Goal: Task Accomplishment & Management: Use online tool/utility

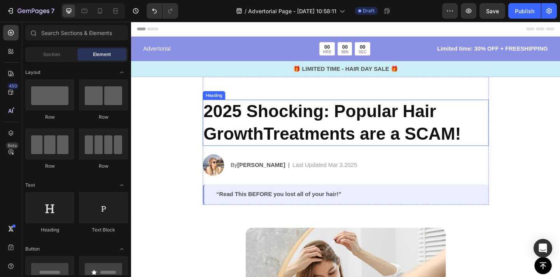
click at [416, 126] on h2 "2025 Shocking: Popular Hair GrowthTreatments are a SCAM!" at bounding box center [364, 131] width 311 height 50
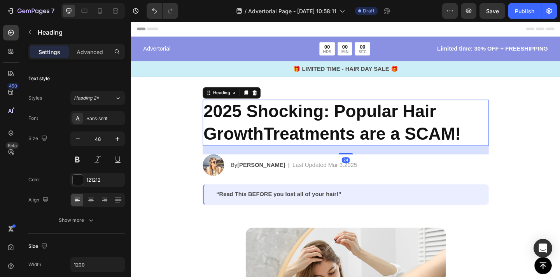
click at [398, 130] on h2 "2025 Shocking: Popular Hair GrowthTreatments are a SCAM!" at bounding box center [364, 131] width 311 height 50
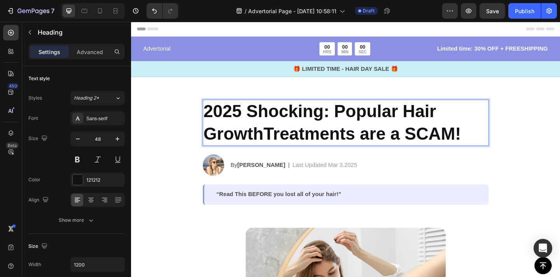
click at [398, 130] on p "2025 Shocking: Popular Hair GrowthTreatments are a SCAM!" at bounding box center [363, 131] width 309 height 49
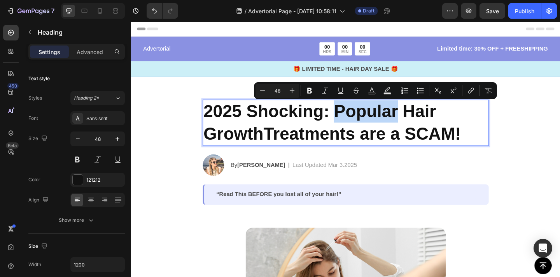
click at [411, 132] on p "2025 Shocking: Popular Hair GrowthTreatments are a SCAM!" at bounding box center [363, 131] width 309 height 49
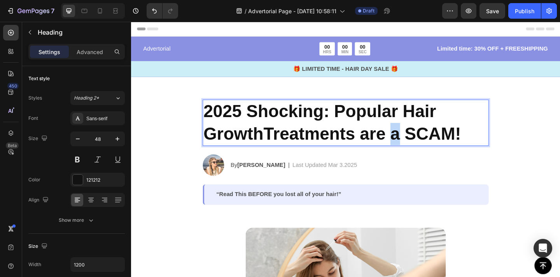
click at [411, 132] on p "2025 Shocking: Popular Hair GrowthTreatments are a SCAM!" at bounding box center [363, 131] width 309 height 49
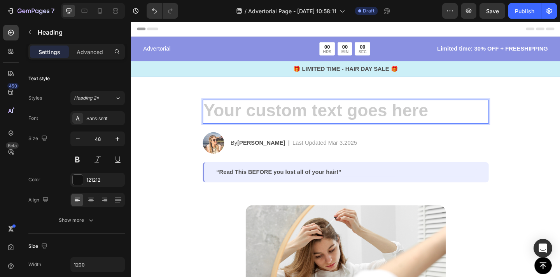
click at [313, 121] on h2 "Rich Text Editor. Editing area: main" at bounding box center [364, 119] width 311 height 26
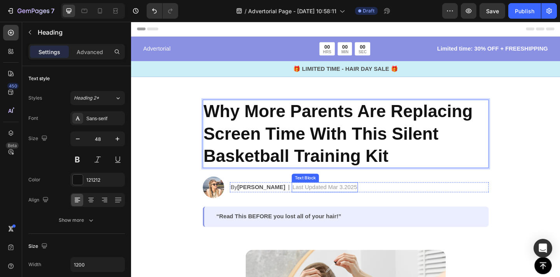
click at [335, 204] on p "Last Updated Mar 3.2025" at bounding box center [341, 201] width 70 height 9
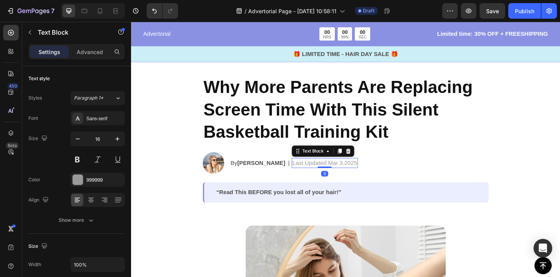
scroll to position [27, 0]
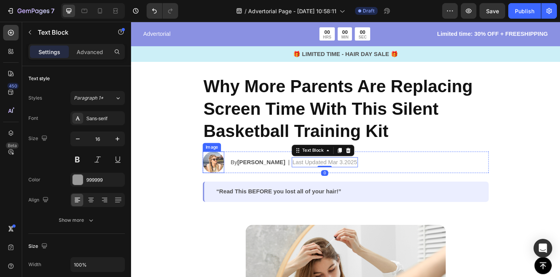
click at [221, 179] on img at bounding box center [220, 174] width 23 height 23
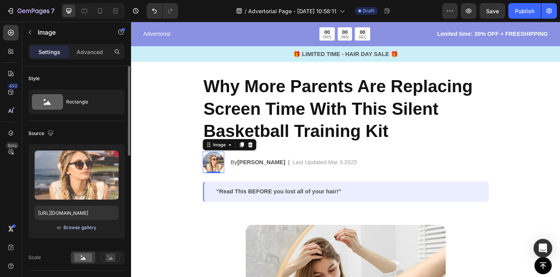
click at [70, 227] on div "Browse gallery" at bounding box center [79, 227] width 33 height 7
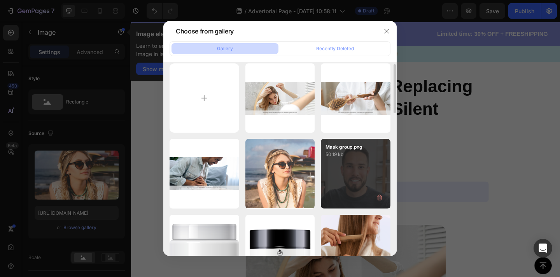
scroll to position [6, 0]
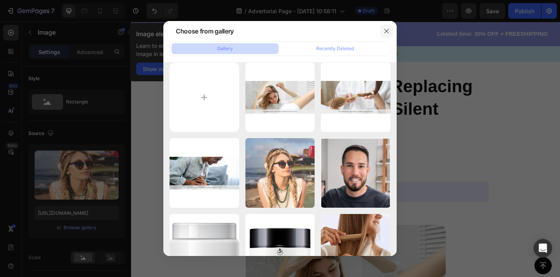
click at [382, 31] on button "button" at bounding box center [386, 31] width 12 height 12
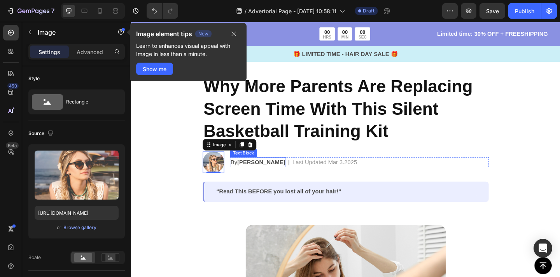
click at [262, 172] on strong "[PERSON_NAME]" at bounding box center [272, 174] width 52 height 7
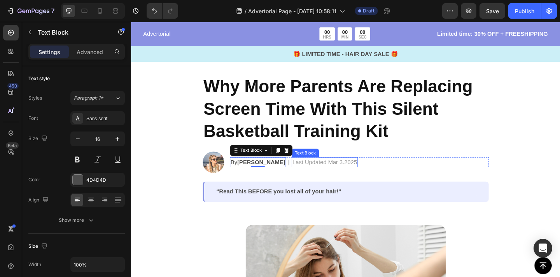
click at [307, 175] on p "Last Updated Mar 3.2025" at bounding box center [341, 174] width 70 height 9
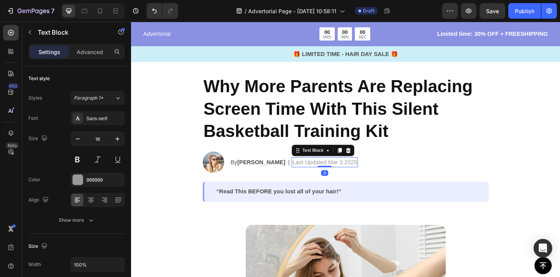
click at [346, 172] on p "Last Updated Mar 3.2025" at bounding box center [341, 174] width 70 height 9
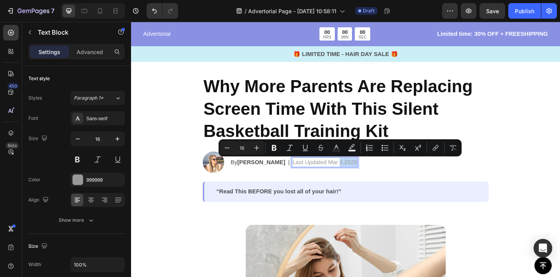
click at [350, 174] on p "Last Updated Mar 3.2025" at bounding box center [341, 174] width 70 height 9
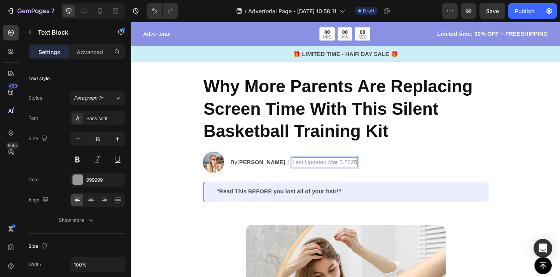
click at [340, 175] on p "Last Updated Mar 3.2025" at bounding box center [341, 174] width 70 height 9
click at [329, 175] on p "Last Updated Mar 3.2025" at bounding box center [341, 174] width 70 height 9
click at [341, 174] on p "Last Updated Sep 3.2025" at bounding box center [341, 174] width 70 height 9
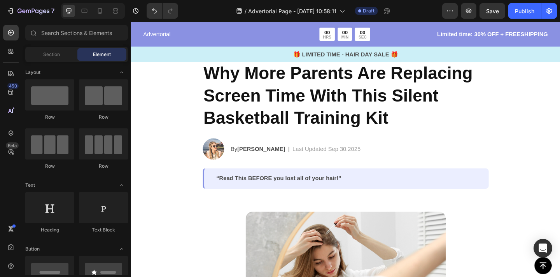
scroll to position [42, 0]
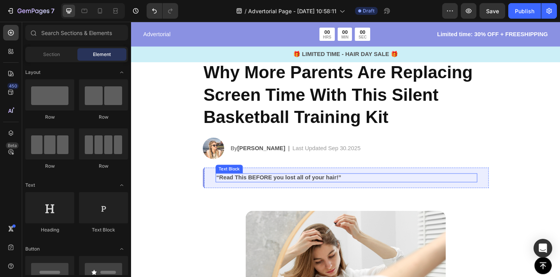
click at [325, 193] on p "“Read This BEFORE you lost all of your hair!”" at bounding box center [364, 191] width 283 height 8
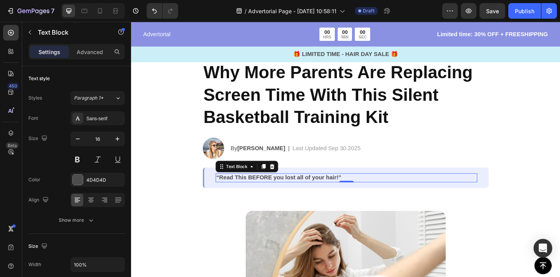
click at [325, 191] on p "“Read This BEFORE you lost all of your hair!”" at bounding box center [364, 191] width 283 height 8
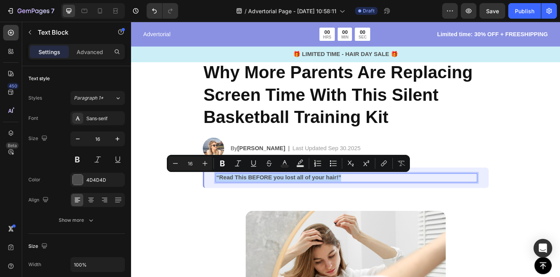
copy p "“Read This BEFORE you lost all of your hair!”"
click at [344, 191] on p "“Read This BEFORE you lost all of your hair!”" at bounding box center [364, 191] width 283 height 8
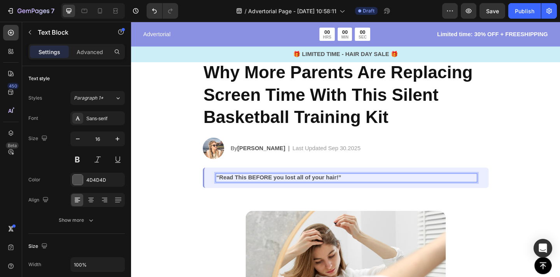
click at [286, 192] on p "“Read This BEFORE you lost all of your hair!”" at bounding box center [364, 191] width 283 height 8
click at [441, 37] on p "Limited time: 30% OFF + FREESHIPPING" at bounding box center [512, 35] width 145 height 9
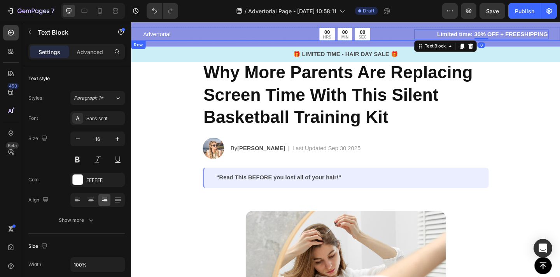
click at [559, 34] on div "Advertorial Text Block 00 HRS 00 MIN 00 SEC Countdown Timer Row Limited time: 3…" at bounding box center [364, 35] width 466 height 14
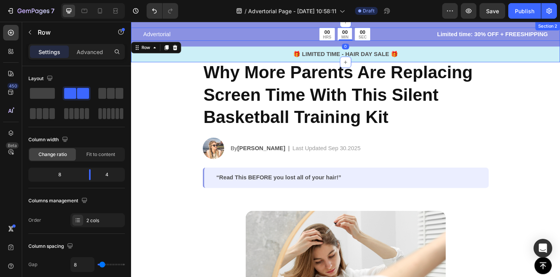
click at [487, 23] on div "Advertorial Text Block 00 HRS 00 MIN 00 SEC Countdown Timer Row Limited time: 3…" at bounding box center [364, 44] width 466 height 44
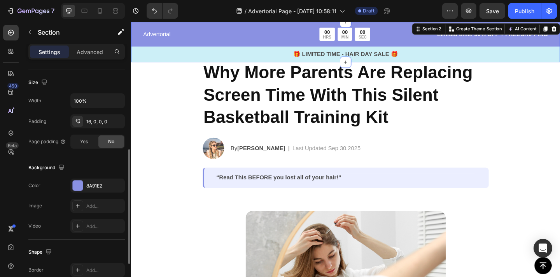
scroll to position [166, 0]
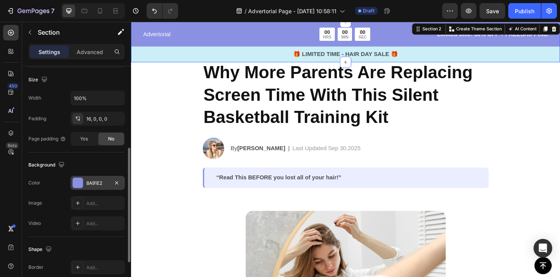
click at [81, 182] on div at bounding box center [78, 183] width 10 height 10
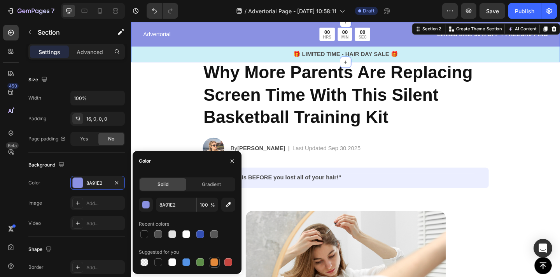
click at [213, 262] on div at bounding box center [214, 262] width 8 height 8
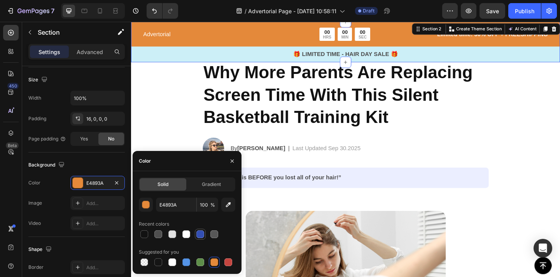
click at [201, 237] on div at bounding box center [200, 234] width 8 height 8
type input "334FB4"
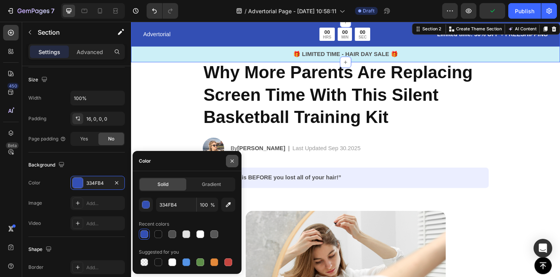
click at [230, 162] on icon "button" at bounding box center [232, 161] width 6 height 6
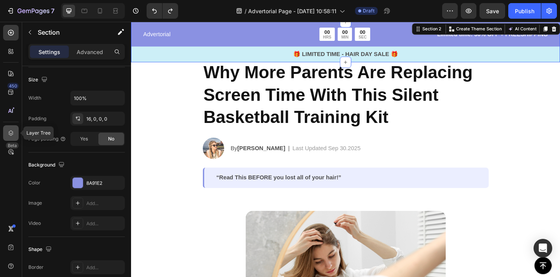
click at [12, 135] on icon at bounding box center [11, 133] width 8 height 8
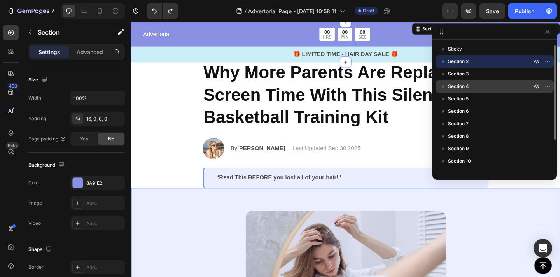
scroll to position [46, 0]
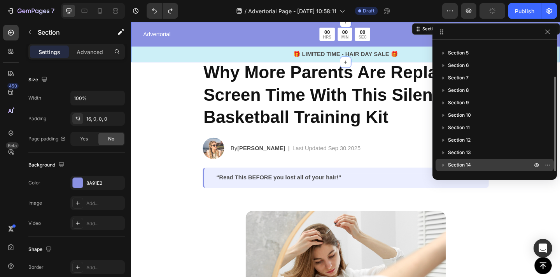
click at [463, 163] on span "Section 14" at bounding box center [459, 165] width 23 height 8
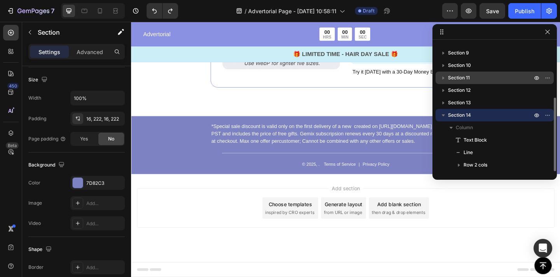
scroll to position [0, 0]
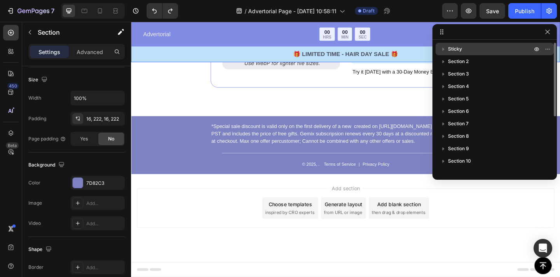
click at [470, 53] on div "Sticky" at bounding box center [494, 49] width 112 height 12
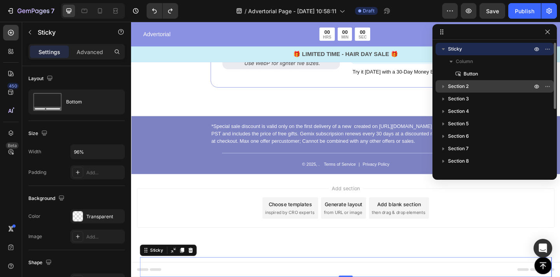
click at [460, 89] on span "Section 2" at bounding box center [458, 86] width 21 height 8
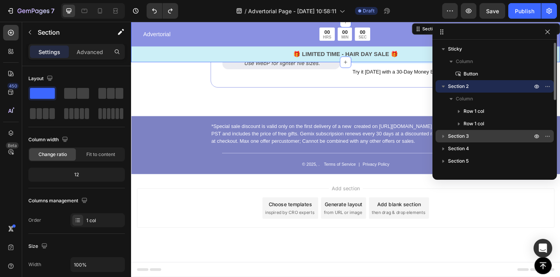
click at [470, 141] on div "Section 3" at bounding box center [494, 136] width 112 height 12
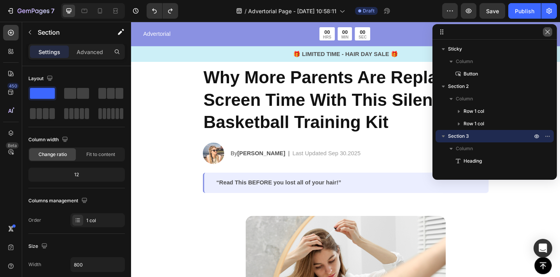
click at [548, 32] on icon "button" at bounding box center [547, 32] width 6 height 6
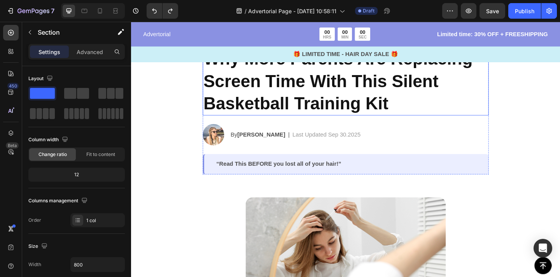
scroll to position [59, 0]
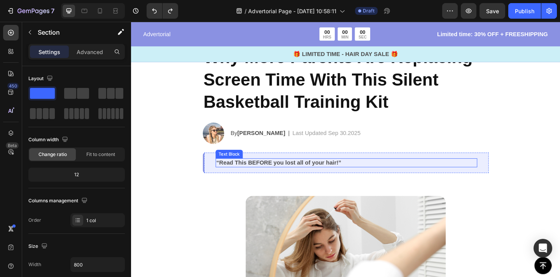
click at [294, 178] on p "“Read This BEFORE you lost all of your hair!”" at bounding box center [364, 175] width 283 height 8
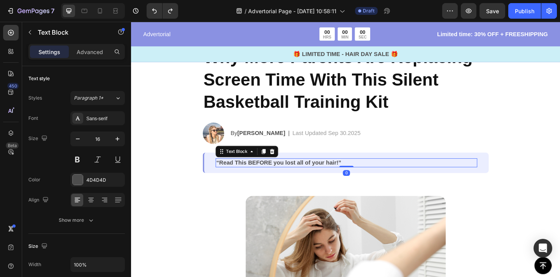
click at [309, 176] on p "“Read This BEFORE you lost all of your hair!”" at bounding box center [364, 175] width 283 height 8
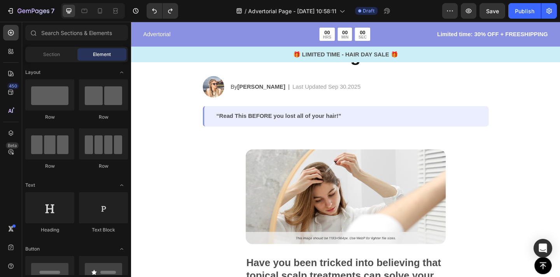
scroll to position [257, 0]
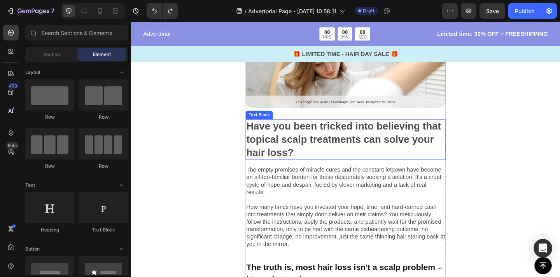
click at [335, 157] on p "Have you been tricked into believing that topical scalp treatments can solve yo…" at bounding box center [364, 150] width 216 height 42
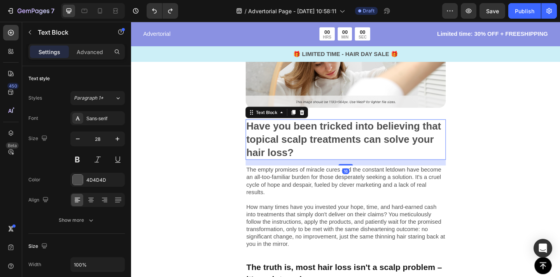
click at [315, 157] on p "Have you been tricked into believing that topical scalp treatments can solve yo…" at bounding box center [364, 150] width 216 height 42
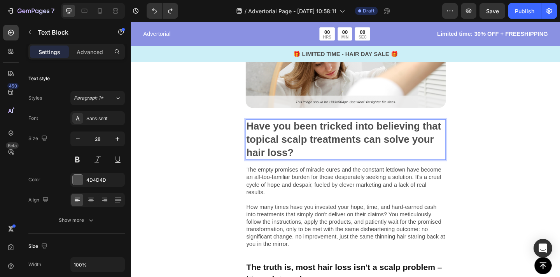
click at [315, 157] on p "Have you been tricked into believing that topical scalp treatments can solve yo…" at bounding box center [364, 150] width 216 height 42
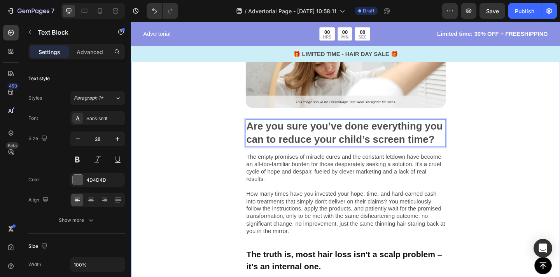
click at [559, 145] on div "Image Are you sure you’ve done everything you can to reduce your child’s screen…" at bounding box center [364, 181] width 466 height 386
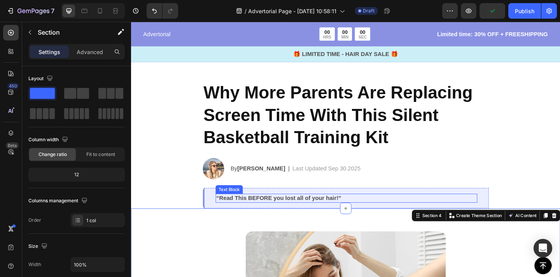
scroll to position [0, 0]
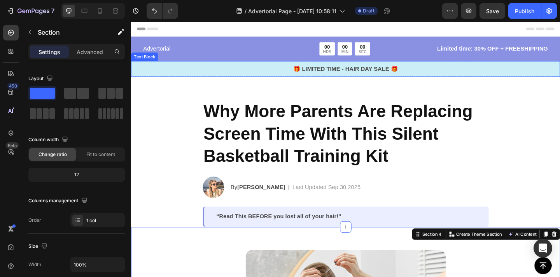
click at [365, 75] on p "🎁 LIMITED TIME - HAIR DAY SALE 🎁" at bounding box center [364, 72] width 465 height 9
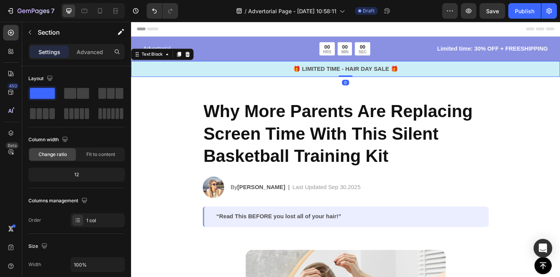
click at [365, 75] on p "🎁 LIMITED TIME - HAIR DAY SALE 🎁" at bounding box center [364, 72] width 465 height 9
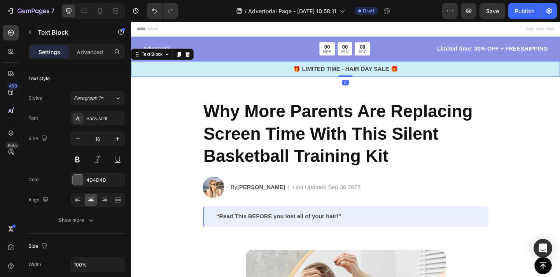
click at [365, 75] on p "🎁 LIMITED TIME - HAIR DAY SALE 🎁" at bounding box center [364, 72] width 465 height 9
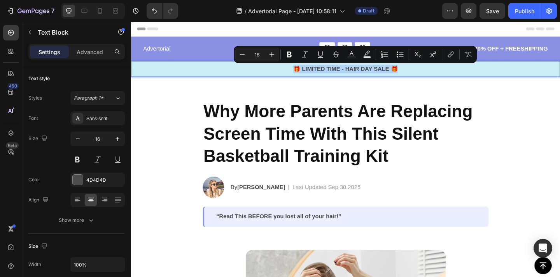
click at [371, 75] on p "🎁 LIMITED TIME - HAIR DAY SALE 🎁" at bounding box center [364, 72] width 465 height 9
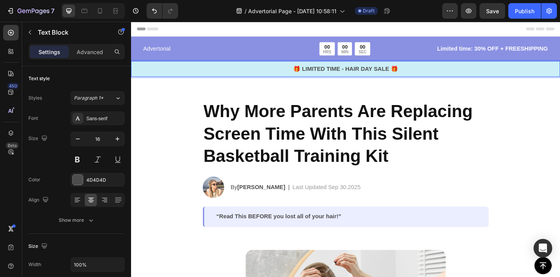
click at [371, 75] on p "🎁 LIMITED TIME - HAIR DAY SALE 🎁" at bounding box center [364, 72] width 465 height 9
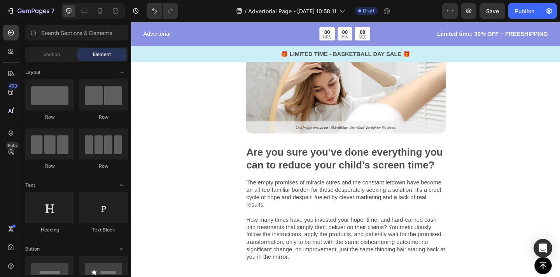
scroll to position [230, 0]
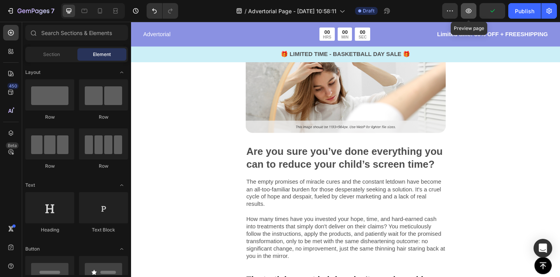
click at [469, 15] on button "button" at bounding box center [469, 11] width 16 height 16
click at [472, 13] on button "button" at bounding box center [469, 11] width 16 height 16
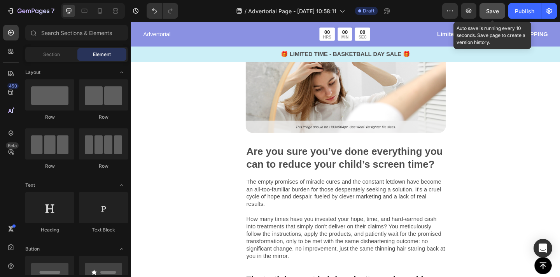
click at [500, 14] on button "Save" at bounding box center [492, 11] width 26 height 16
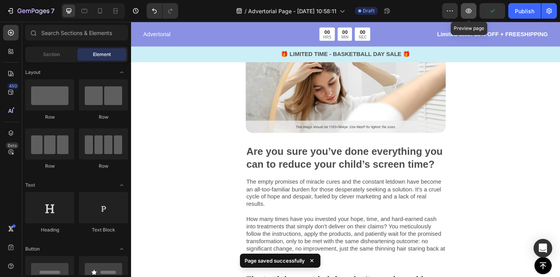
click at [467, 10] on icon "button" at bounding box center [468, 11] width 8 height 8
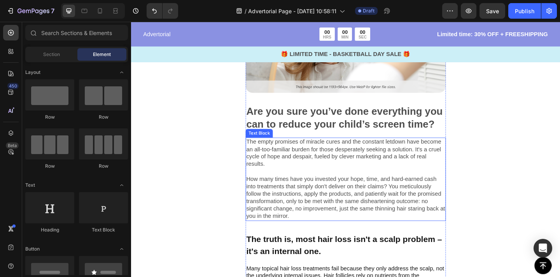
scroll to position [281, 0]
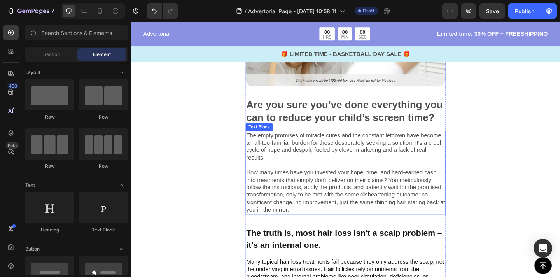
click at [326, 191] on p "The empty promises of miracle cures and the constant letdown have become an all…" at bounding box center [364, 185] width 216 height 89
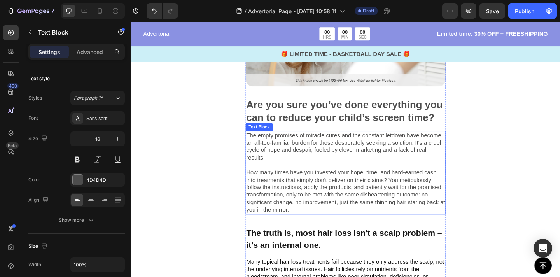
click at [326, 191] on p "The empty promises of miracle cures and the constant letdown have become an all…" at bounding box center [364, 185] width 216 height 89
click at [319, 225] on p "The empty promises of miracle cures and the constant letdown have become an all…" at bounding box center [364, 185] width 216 height 89
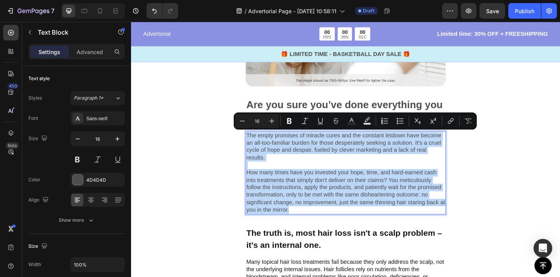
drag, startPoint x: 311, startPoint y: 228, endPoint x: 257, endPoint y: 147, distance: 96.7
click at [257, 147] on p "The empty promises of miracle cures and the constant letdown have become an all…" at bounding box center [364, 185] width 216 height 89
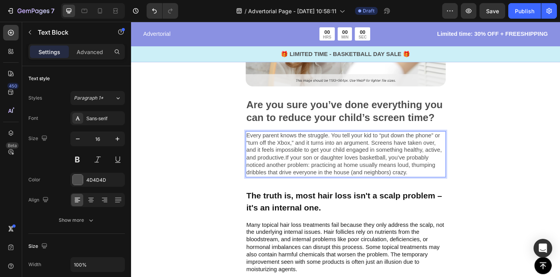
click at [300, 168] on p "Every parent knows the struggle. You tell your kid to “put down the phone” or “…" at bounding box center [364, 165] width 216 height 49
click at [443, 176] on p "Every parent knows the struggle. You tell your kid to “put down the phone” or “…" at bounding box center [364, 165] width 216 height 49
copy p "thumping"
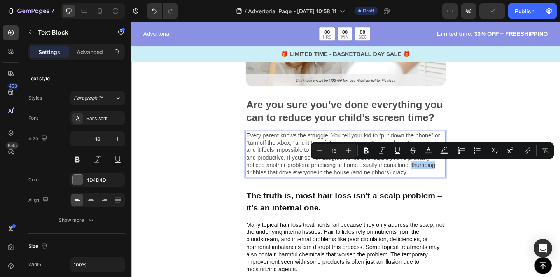
click at [532, 199] on div "Image Are you sure you’ve done everything you can to reduce your child’s screen…" at bounding box center [364, 137] width 466 height 346
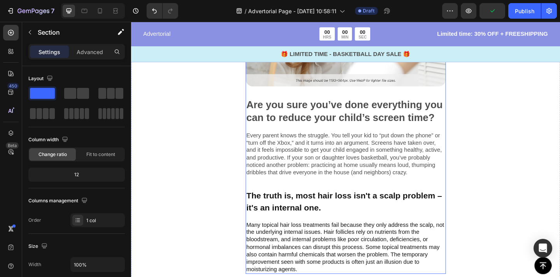
click at [391, 200] on div "Image Are you sure you’ve done everything you can to reduce your child’s screen…" at bounding box center [364, 142] width 218 height 307
click at [388, 174] on p "Every parent knows the struggle. You tell your kid to “put down the phone” or “…" at bounding box center [364, 165] width 216 height 49
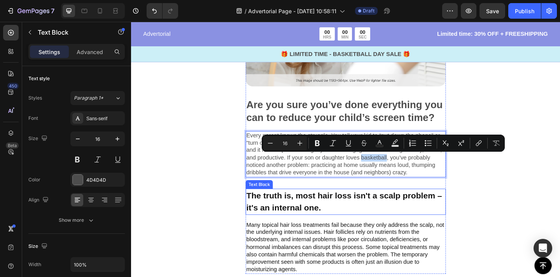
click at [379, 203] on div "The truth is, most hair loss isn't a scalp problem – it's an internal one." at bounding box center [364, 217] width 218 height 28
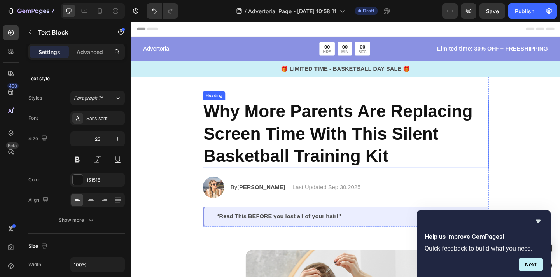
scroll to position [3, 0]
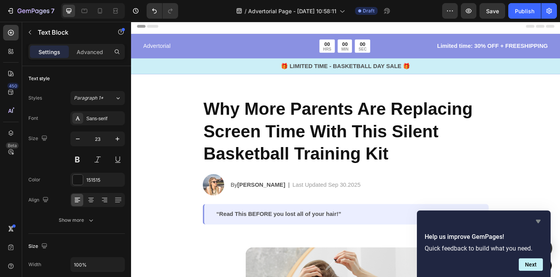
click at [539, 222] on icon "Hide survey" at bounding box center [537, 220] width 9 height 9
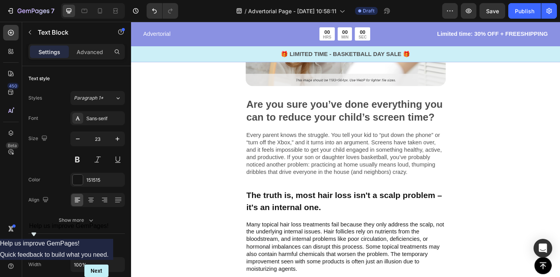
scroll to position [306, 0]
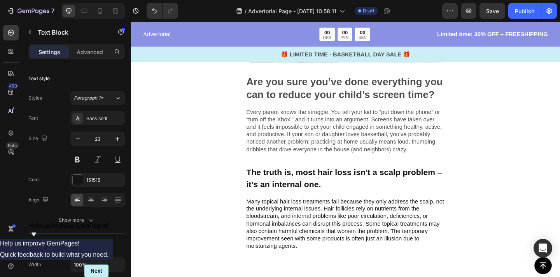
click at [321, 187] on p "The truth is, most hair loss isn't a scalp problem – it's an internal one." at bounding box center [364, 192] width 216 height 27
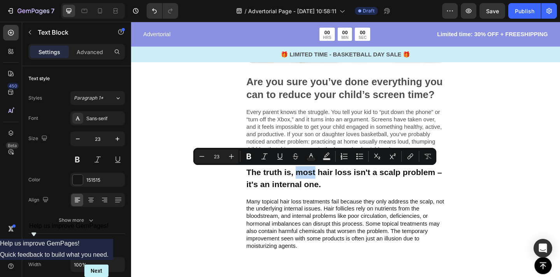
click at [321, 187] on p "The truth is, most hair loss isn't a scalp problem – it's an internal one." at bounding box center [364, 192] width 216 height 27
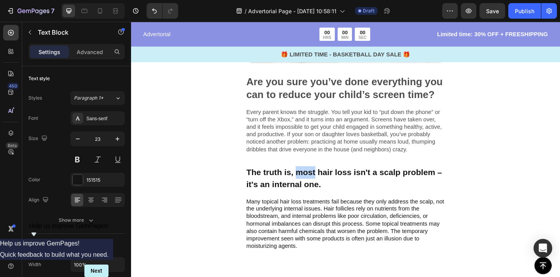
click at [321, 187] on p "The truth is, most hair loss isn't a scalp problem – it's an internal one." at bounding box center [364, 192] width 216 height 27
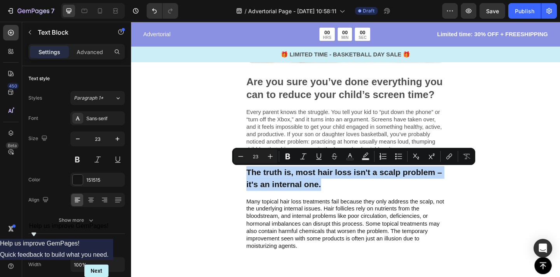
copy p "The truth is, most hair loss isn't a scalp problem – it's an internal one."
click at [330, 196] on p "The truth is, most hair loss isn't a scalp problem – it's an internal one." at bounding box center [364, 192] width 216 height 27
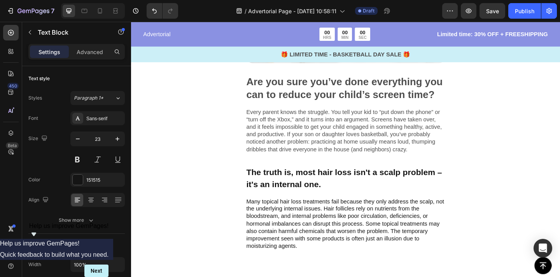
click at [330, 196] on p "The truth is, most hair loss isn't a scalp problem – it's an internal one." at bounding box center [364, 192] width 216 height 27
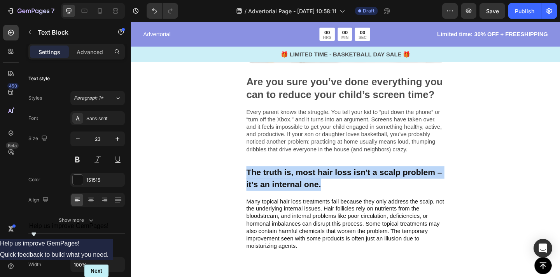
click at [330, 196] on p "The truth is, most hair loss isn't a scalp problem – it's an internal one." at bounding box center [364, 192] width 216 height 27
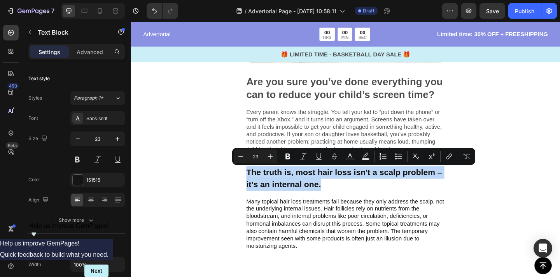
click at [330, 196] on p "The truth is, most hair loss isn't a scalp problem – it's an internal one." at bounding box center [364, 192] width 216 height 27
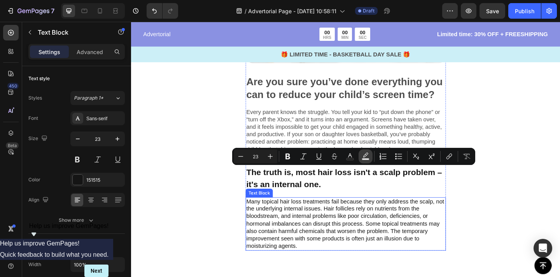
click at [353, 253] on p "Many topical hair loss treatments fail because they only address the scalp, not…" at bounding box center [364, 241] width 216 height 57
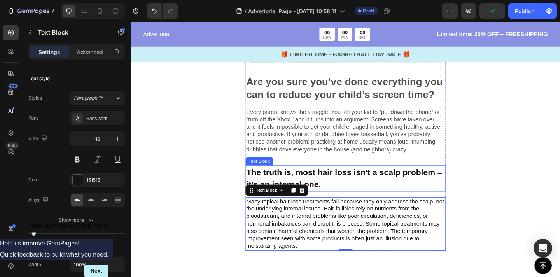
click at [338, 197] on p "The truth is, most hair loss isn't a scalp problem – it's an internal one." at bounding box center [364, 192] width 216 height 27
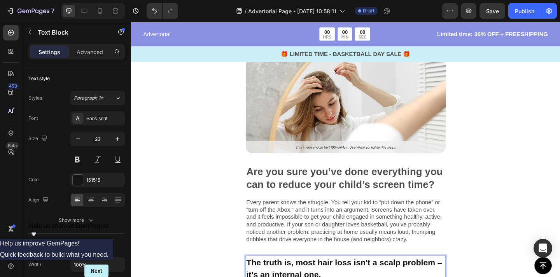
scroll to position [255, 0]
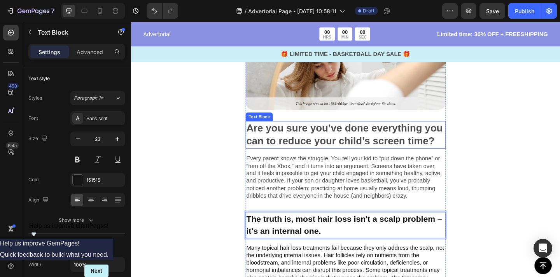
click at [349, 154] on p "Are you sure you’ve done everything you can to reduce your child’s screen time?" at bounding box center [364, 145] width 216 height 28
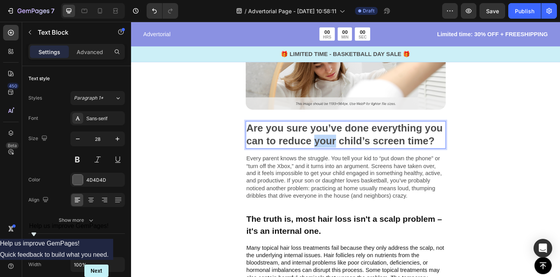
click at [349, 154] on p "Are you sure you’ve done everything you can to reduce your child’s screen time?" at bounding box center [364, 145] width 216 height 28
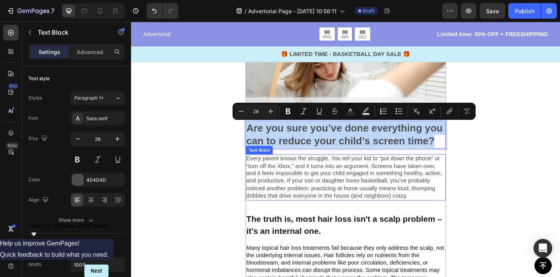
click at [344, 195] on p "Every parent knows the struggle. You tell your kid to “put down the phone” or “…" at bounding box center [364, 191] width 216 height 49
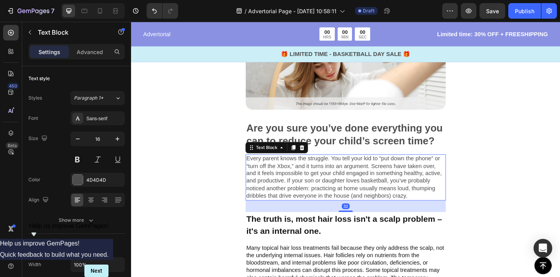
click at [344, 195] on p "Every parent knows the struggle. You tell your kid to “put down the phone” or “…" at bounding box center [364, 191] width 216 height 49
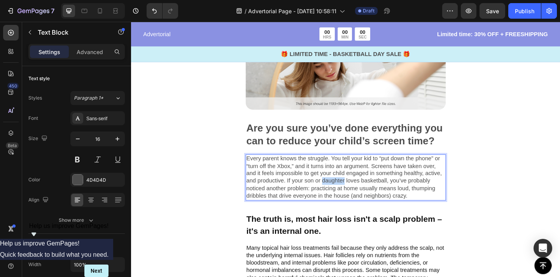
click at [344, 195] on p "Every parent knows the struggle. You tell your kid to “put down the phone” or “…" at bounding box center [364, 191] width 216 height 49
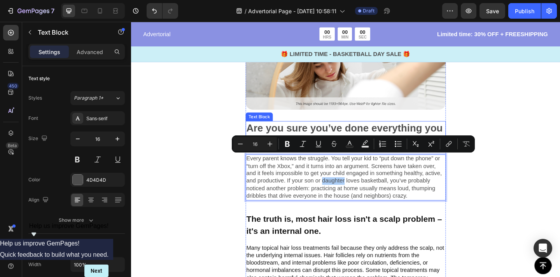
click at [388, 137] on p "Are you sure you’ve done everything you can to reduce your child’s screen time?" at bounding box center [364, 145] width 216 height 28
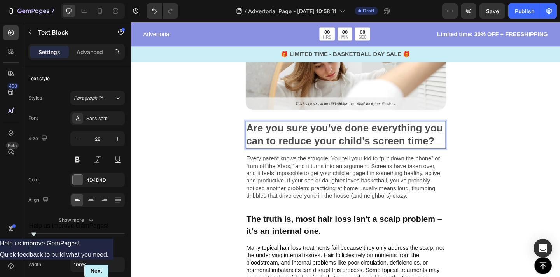
click at [388, 137] on p "Are you sure you’ve done everything you can to reduce your child’s screen time?" at bounding box center [364, 145] width 216 height 28
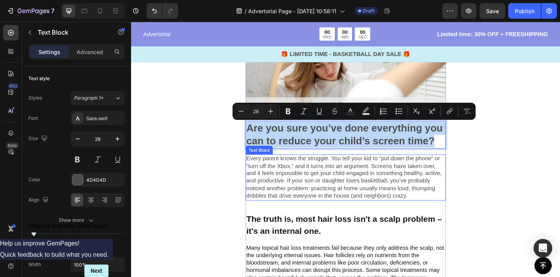
click at [367, 190] on p "Every parent knows the struggle. You tell your kid to “put down the phone” or “…" at bounding box center [364, 191] width 216 height 49
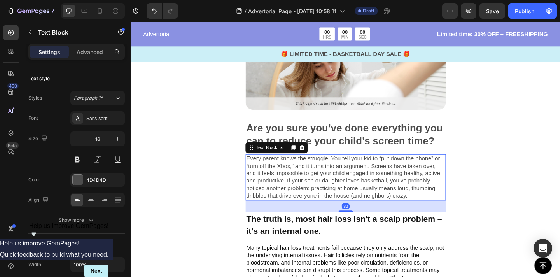
click at [367, 190] on p "Every parent knows the struggle. You tell your kid to “put down the phone” or “…" at bounding box center [364, 191] width 216 height 49
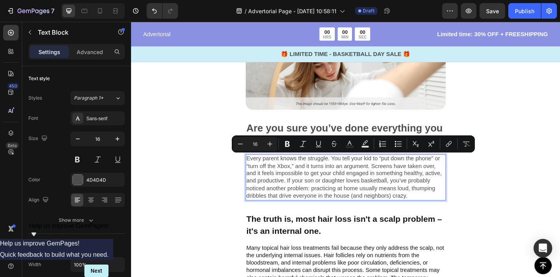
copy p "Every parent knows the struggle. You tell your kid to “put down the phone” or “…"
click at [319, 240] on p "The truth is, most hair loss isn't a scalp problem – it's an internal one." at bounding box center [364, 242] width 216 height 27
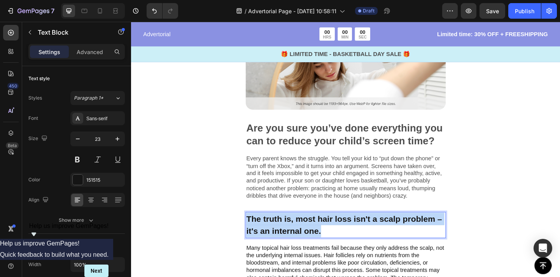
click at [319, 240] on p "The truth is, most hair loss isn't a scalp problem – it's an internal one." at bounding box center [364, 242] width 216 height 27
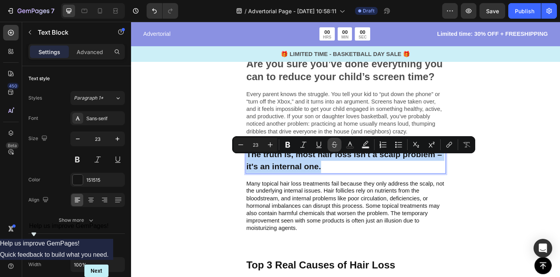
scroll to position [333, 0]
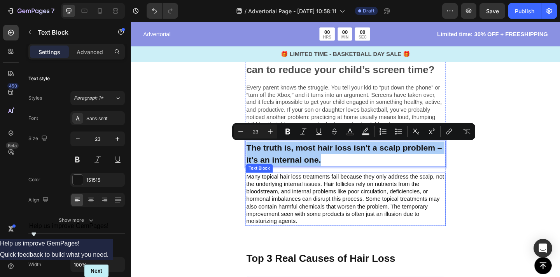
click at [325, 211] on p "Many topical hair loss treatments fail because they only address the scalp, not…" at bounding box center [364, 215] width 216 height 57
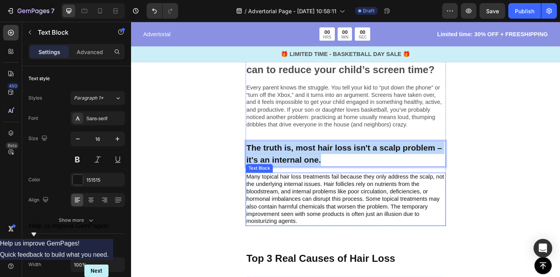
click at [325, 211] on p "Many topical hair loss treatments fail because they only address the scalp, not…" at bounding box center [364, 215] width 216 height 57
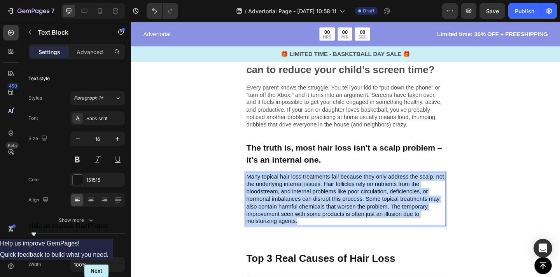
click at [325, 211] on p "Many topical hair loss treatments fail because they only address the scalp, not…" at bounding box center [364, 215] width 216 height 57
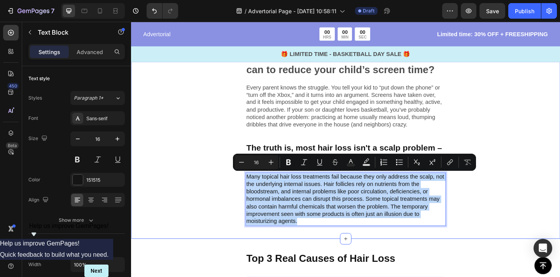
click at [555, 90] on div "Image Are you sure you’ve done everything you can to reduce your child’s screen…" at bounding box center [364, 85] width 466 height 346
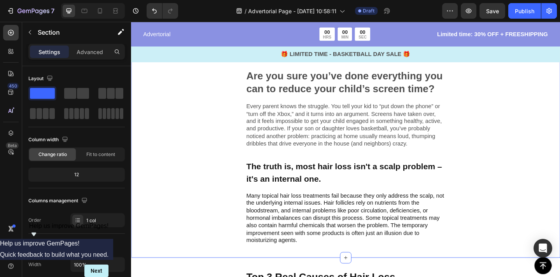
scroll to position [313, 0]
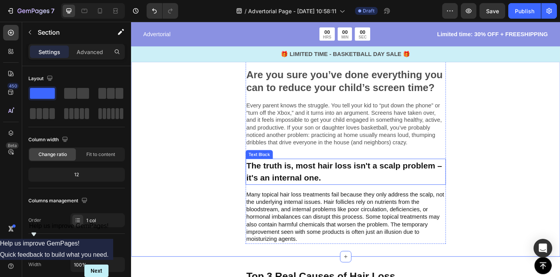
click at [326, 178] on p "The truth is, most hair loss isn't a scalp problem – it's an internal one." at bounding box center [364, 184] width 216 height 27
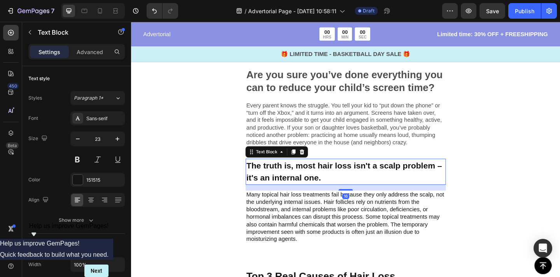
click at [326, 178] on p "The truth is, most hair loss isn't a scalp problem – it's an internal one." at bounding box center [364, 184] width 216 height 27
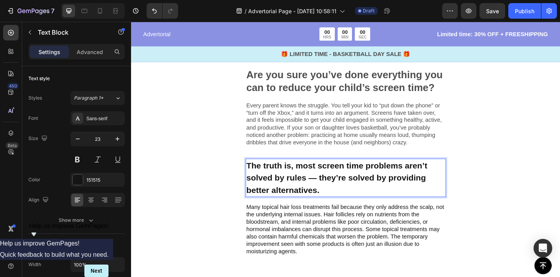
click at [331, 191] on p "The truth is, most screen time problems aren’t solved by rules — they’re solved…" at bounding box center [364, 191] width 216 height 40
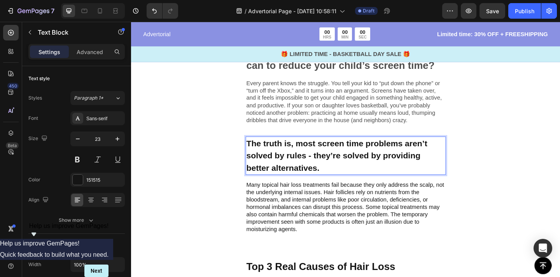
scroll to position [341, 0]
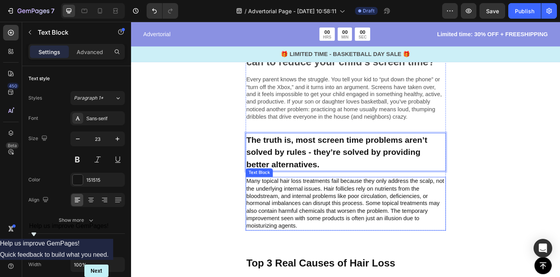
click at [370, 214] on p "Many topical hair loss treatments fail because they only address the scalp, not…" at bounding box center [364, 219] width 216 height 57
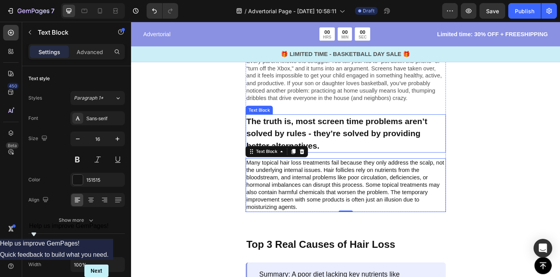
scroll to position [368, 0]
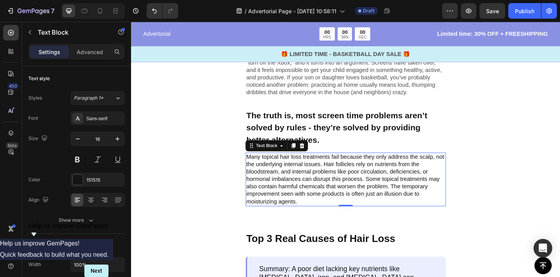
click at [349, 183] on p "Many topical hair loss treatments fail because they only address the scalp, not…" at bounding box center [364, 193] width 216 height 57
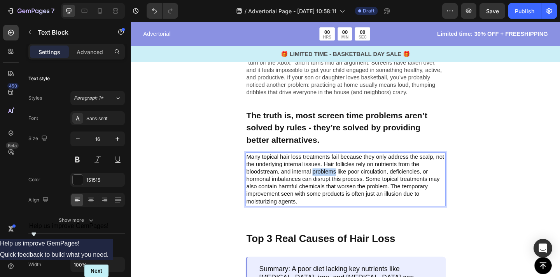
click at [349, 183] on p "Many topical hair loss treatments fail because they only address the scalp, not…" at bounding box center [364, 193] width 216 height 57
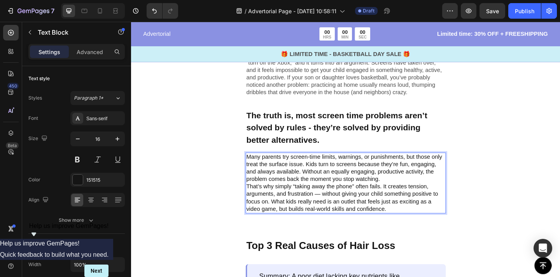
click at [403, 190] on p "Many parents try screen-time limits, warnings, or punishments, but those only t…" at bounding box center [364, 181] width 216 height 32
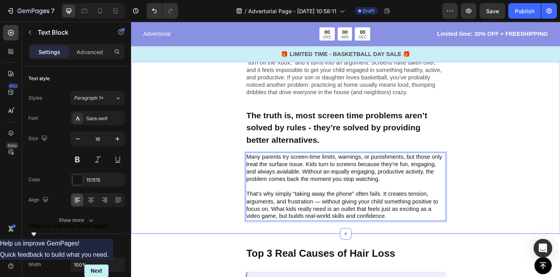
click at [522, 158] on div "Image Are you sure you’ve done everything you can to reduce your child’s screen…" at bounding box center [364, 64] width 466 height 375
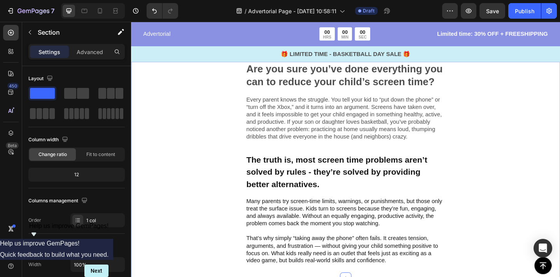
scroll to position [319, 0]
click at [430, 129] on p "Every parent knows the struggle. You tell your kid to “put down the phone” or “…" at bounding box center [364, 127] width 216 height 49
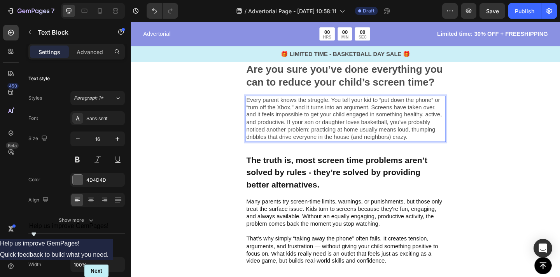
click at [332, 139] on p "Every parent knows the struggle. You tell your kid to “put down the phone” or “…" at bounding box center [364, 127] width 216 height 49
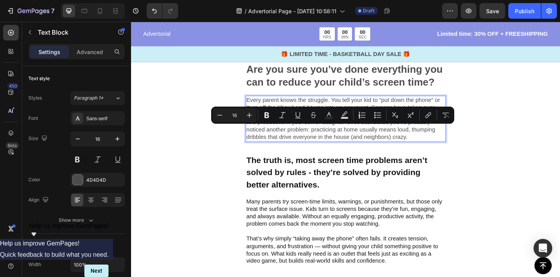
click at [304, 134] on p "Every parent knows the struggle. You tell your kid to “put down the phone” or “…" at bounding box center [364, 127] width 216 height 49
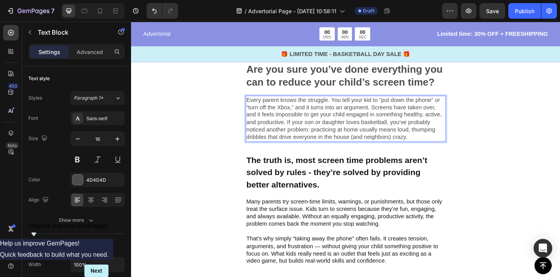
click at [300, 130] on p "Every parent knows the struggle. You tell your kid to “put down the phone” or “…" at bounding box center [364, 127] width 216 height 49
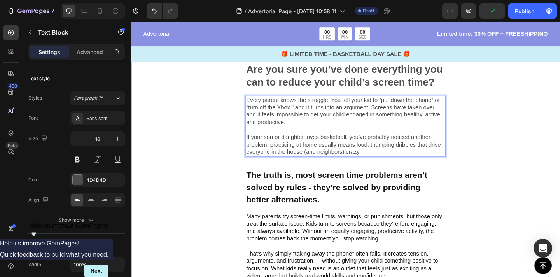
click at [533, 105] on div "Image Are you sure you’ve done everything you can to reduce your child’s screen…" at bounding box center [364, 121] width 466 height 391
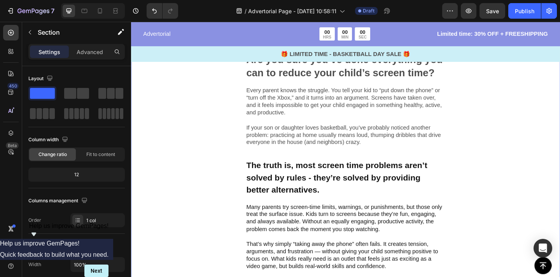
scroll to position [327, 0]
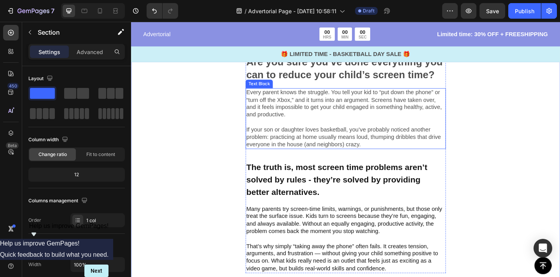
click at [372, 123] on p "Every parent knows the struggle. You tell your kid to “put down the phone” or “…" at bounding box center [364, 111] width 216 height 32
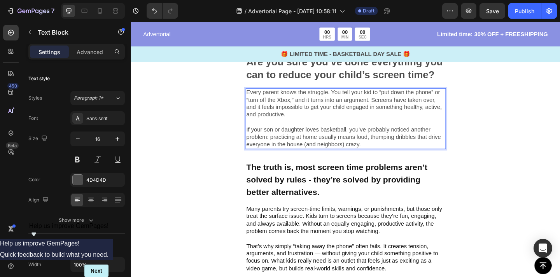
click at [372, 123] on p "Every parent knows the struggle. You tell your kid to “put down the phone” or “…" at bounding box center [364, 111] width 216 height 32
click at [384, 154] on p "If your son or daughter loves basketball, you’ve probably noticed another probl…" at bounding box center [364, 147] width 216 height 24
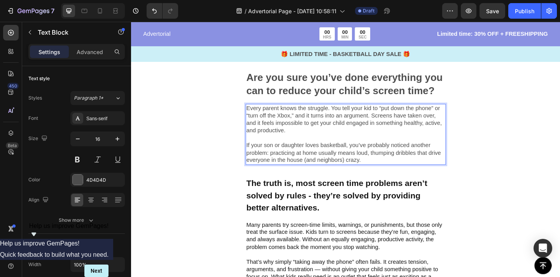
scroll to position [309, 0]
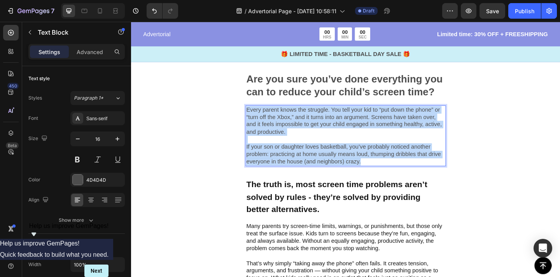
copy div "Every parent knows the struggle. You tell your kid to “put down the phone” or “…"
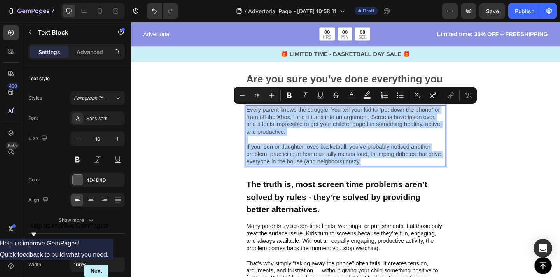
click at [395, 151] on p "Rich Text Editor. Editing area: main" at bounding box center [364, 150] width 216 height 8
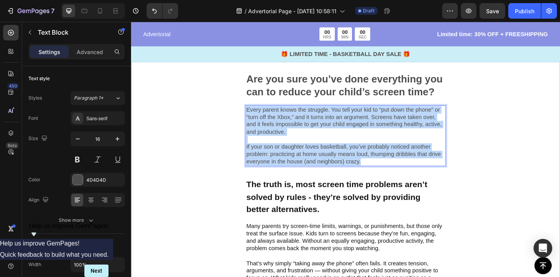
drag, startPoint x: 389, startPoint y: 174, endPoint x: 255, endPoint y: 118, distance: 145.9
click at [255, 118] on div "Image Are you sure you’ve done everything you can to reduce your child’s screen…" at bounding box center [364, 131] width 466 height 391
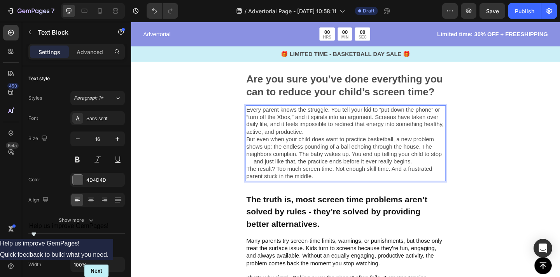
click at [333, 144] on p "Every parent knows the struggle. You tell your kid to “put down the phone” or “…" at bounding box center [364, 129] width 216 height 32
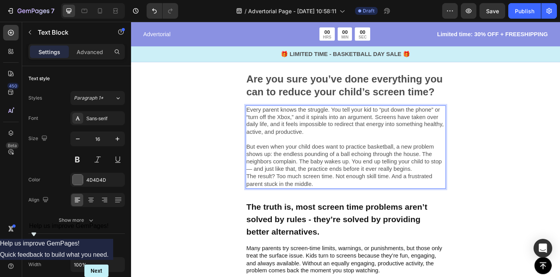
click at [439, 180] on p "But even when your child does want to practice basketball, a new problem shows …" at bounding box center [364, 170] width 216 height 32
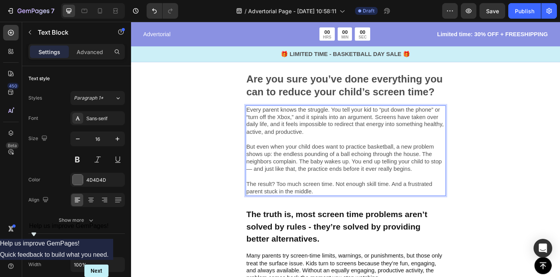
click at [261, 183] on p "But even when your child does want to practice basketball, a new problem shows …" at bounding box center [364, 170] width 216 height 32
drag, startPoint x: 347, startPoint y: 119, endPoint x: 256, endPoint y: 116, distance: 90.6
click at [256, 116] on p "Every parent knows the struggle. You tell your kid to “put down the phone” or “…" at bounding box center [364, 129] width 216 height 32
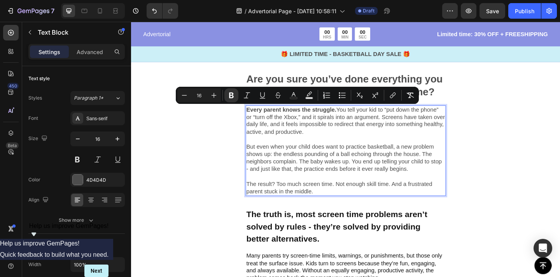
click at [345, 146] on p "Rich Text Editor. Editing area: main" at bounding box center [364, 150] width 216 height 8
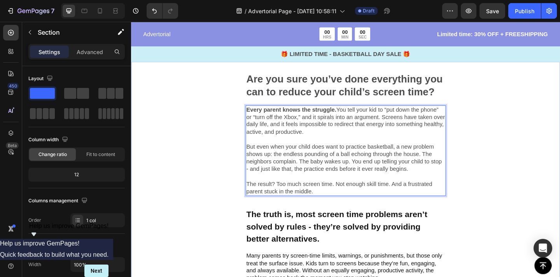
click at [506, 147] on div "Image Are you sure you’ve done everything you can to reduce your child’s screen…" at bounding box center [364, 148] width 466 height 424
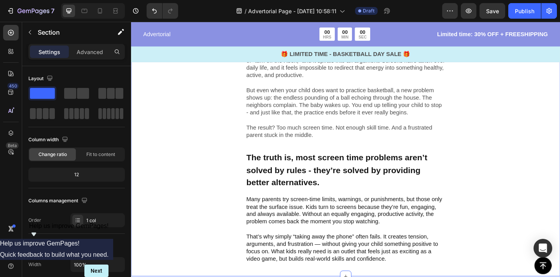
scroll to position [346, 0]
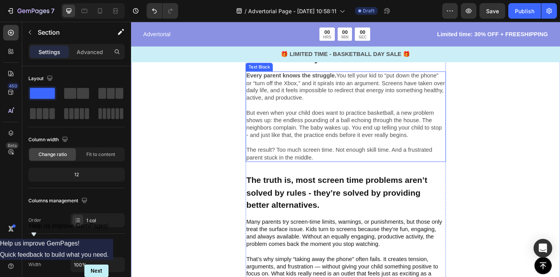
click at [418, 138] on p "But even when your child does want to practice basketball, a new problem shows …" at bounding box center [364, 133] width 216 height 32
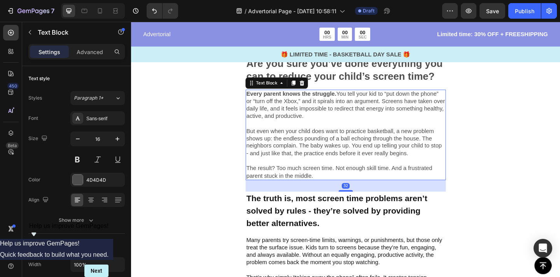
scroll to position [324, 0]
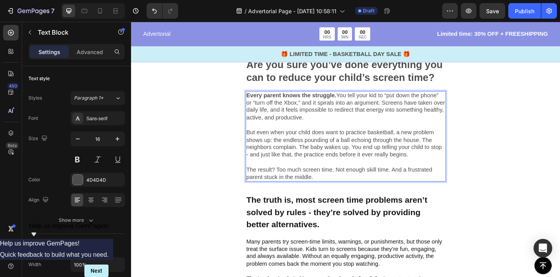
click at [418, 138] on p "But even when your child does want to practice basketball, a new problem shows …" at bounding box center [364, 154] width 216 height 32
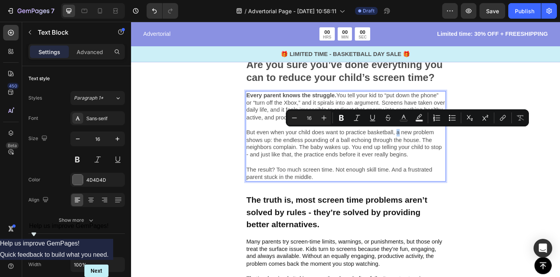
click at [418, 138] on p "But even when your child does want to practice basketball, a new problem shows …" at bounding box center [364, 154] width 216 height 32
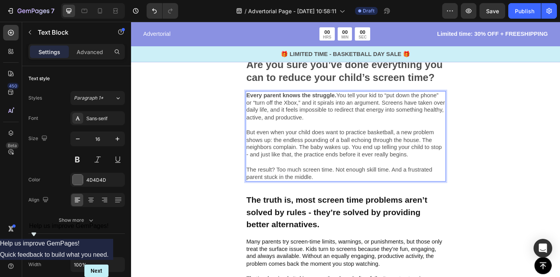
click at [418, 138] on p "But even when your child does want to practice basketball, a new problem shows …" at bounding box center [364, 154] width 216 height 32
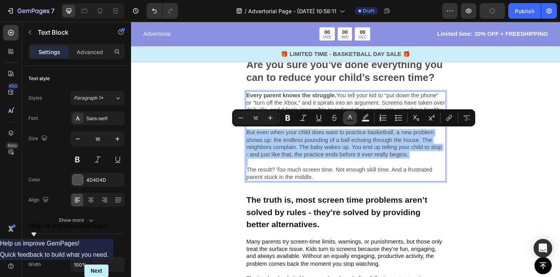
click at [353, 119] on icon "Editor contextual toolbar" at bounding box center [350, 118] width 8 height 8
type input "4D4D4D"
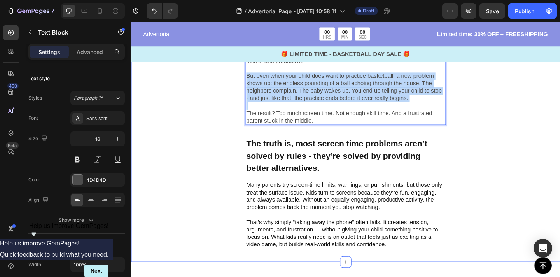
scroll to position [397, 0]
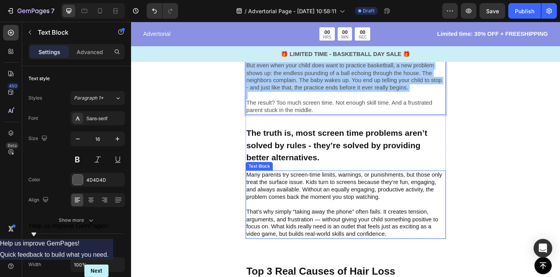
click at [416, 203] on p "Many parents try screen-time limits, warnings, or punishments, but those only t…" at bounding box center [364, 200] width 216 height 32
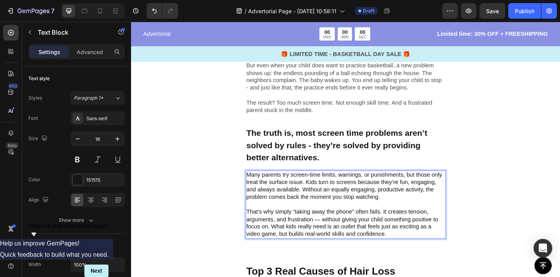
click at [416, 203] on p "Many parents try screen-time limits, warnings, or punishments, but those only t…" at bounding box center [364, 200] width 216 height 32
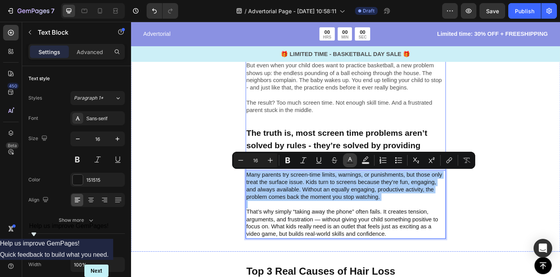
click at [347, 160] on icon "Editor contextual toolbar" at bounding box center [350, 160] width 8 height 8
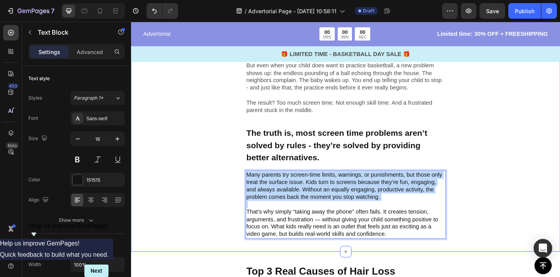
click at [559, 141] on div "Image Are you sure you’ve done everything you can to reduce your child’s screen…" at bounding box center [364, 60] width 466 height 424
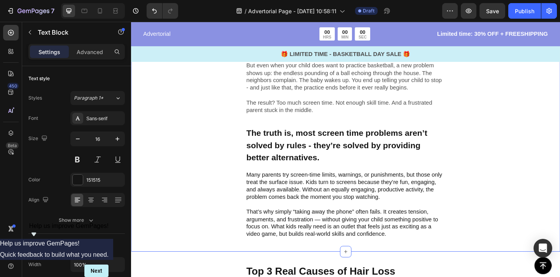
click at [559, 141] on div "Image Are you sure you’ve done everything you can to reduce your child’s screen…" at bounding box center [364, 60] width 466 height 424
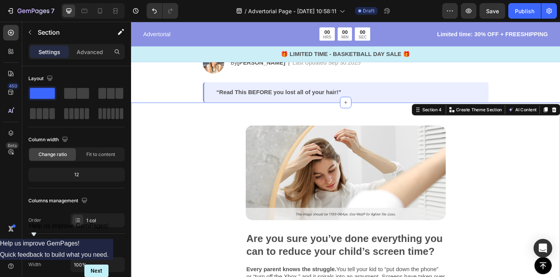
scroll to position [108, 0]
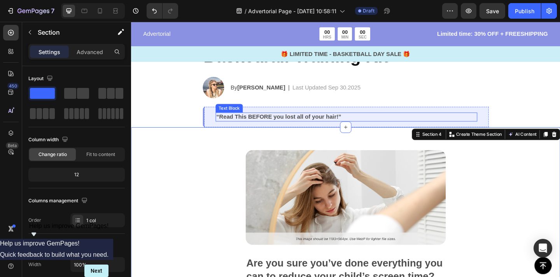
click at [306, 125] on p "“Read This BEFORE you lost all of your hair!”" at bounding box center [364, 125] width 283 height 8
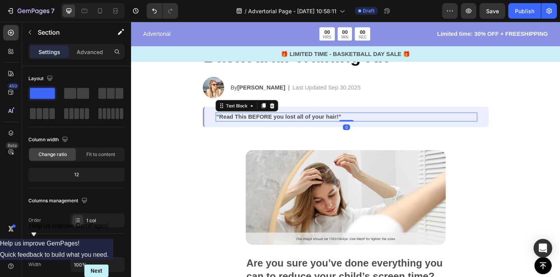
click at [306, 125] on p "“Read This BEFORE you lost all of your hair!”" at bounding box center [364, 125] width 283 height 8
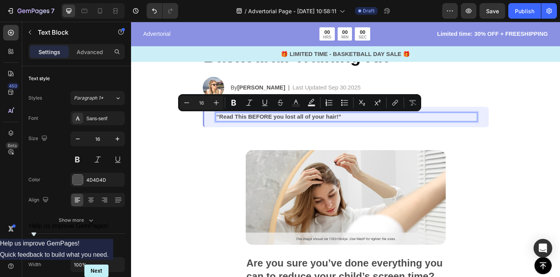
click at [353, 126] on p "“Read This BEFORE you lost all of your hair!”" at bounding box center [364, 125] width 283 height 8
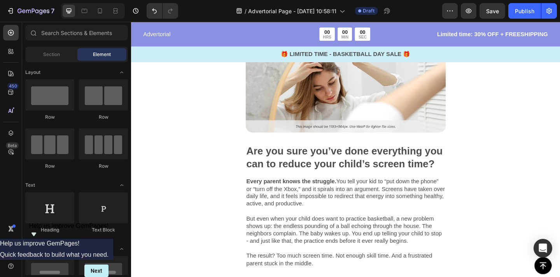
scroll to position [194, 0]
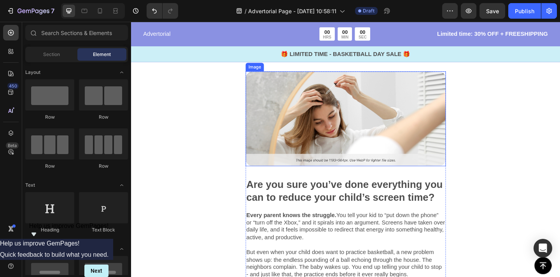
click at [379, 131] on img at bounding box center [364, 127] width 218 height 103
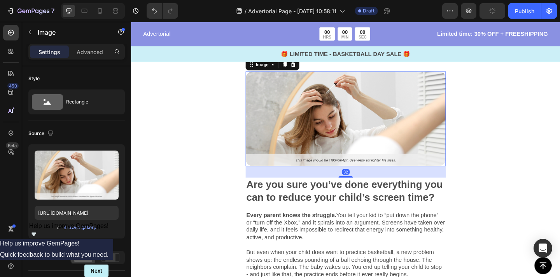
scroll to position [177, 0]
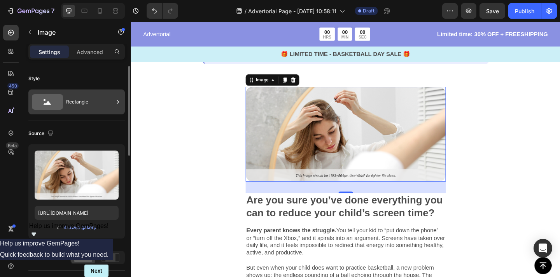
click at [59, 106] on icon at bounding box center [47, 102] width 31 height 16
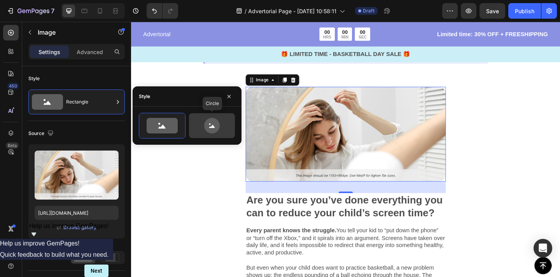
click at [194, 118] on icon at bounding box center [212, 126] width 37 height 16
type input "80"
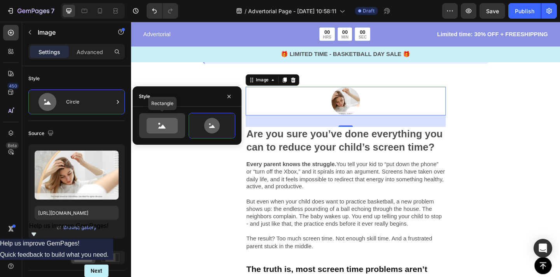
click at [169, 123] on icon at bounding box center [162, 126] width 31 height 16
type input "100"
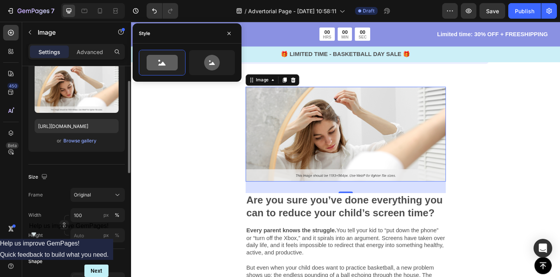
scroll to position [73, 0]
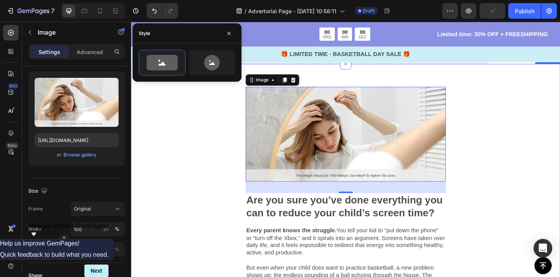
click at [547, 127] on div "Image 32 Are you sure you’ve done everything you can to reduce your child’s scr…" at bounding box center [364, 280] width 466 height 424
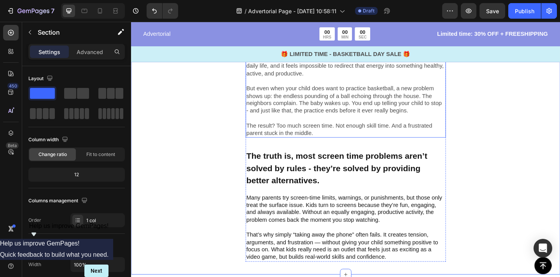
scroll to position [316, 0]
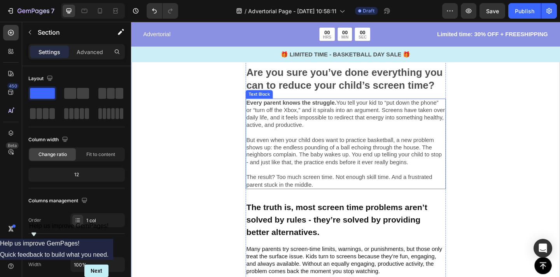
click at [404, 144] on p "Rich Text Editor. Editing area: main" at bounding box center [364, 142] width 216 height 8
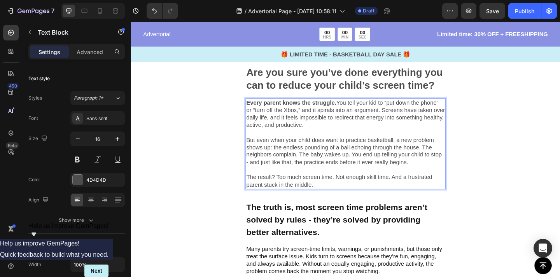
click at [404, 144] on p "Rich Text Editor. Editing area: main" at bounding box center [364, 142] width 216 height 8
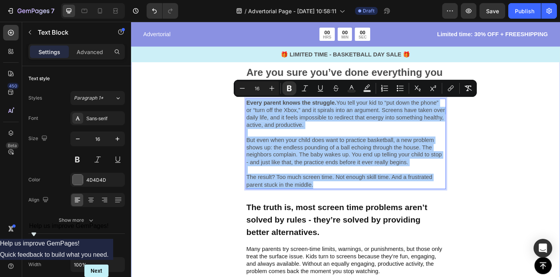
click at [541, 120] on div "Image Are you sure you’ve done everything you can to reduce your child’s screen…" at bounding box center [364, 141] width 466 height 424
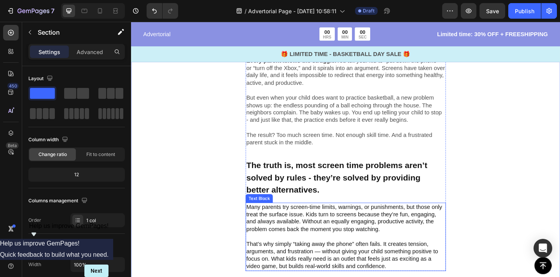
scroll to position [413, 0]
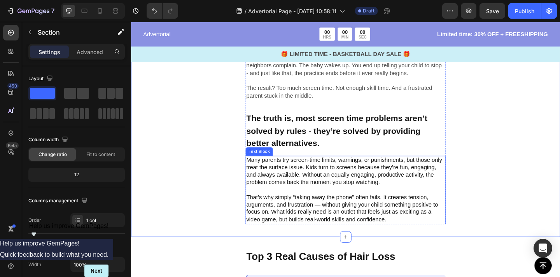
click at [349, 206] on p "Rich Text Editor. Editing area: main" at bounding box center [364, 205] width 216 height 8
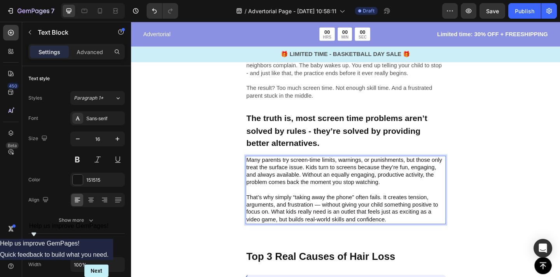
click at [349, 206] on p "Rich Text Editor. Editing area: main" at bounding box center [364, 205] width 216 height 8
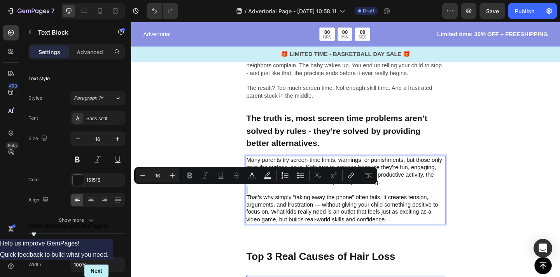
click at [339, 221] on p "That’s why simply “taking away the phone” often fails. It creates tension, argu…" at bounding box center [364, 225] width 216 height 32
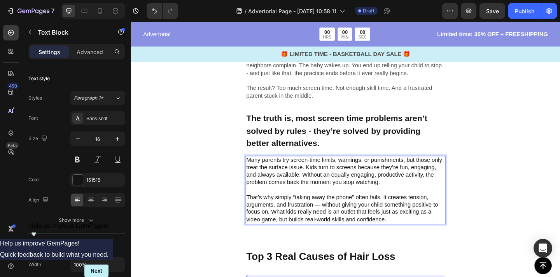
click at [339, 221] on p "That’s why simply “taking away the phone” often fails. It creates tension, argu…" at bounding box center [364, 225] width 216 height 32
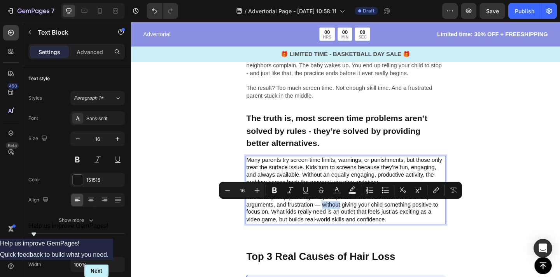
click at [339, 221] on p "That’s why simply “taking away the phone” often fails. It creates tension, argu…" at bounding box center [364, 225] width 216 height 32
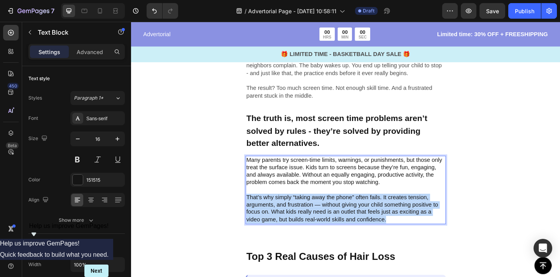
click at [339, 221] on p "That’s why simply “taking away the phone” often fails. It creates tension, argu…" at bounding box center [364, 225] width 216 height 32
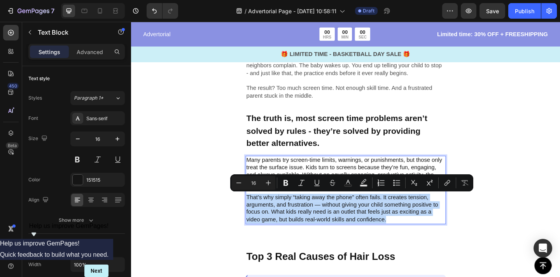
click at [335, 221] on p "That’s why simply “taking away the phone” often fails. It creates tension, argu…" at bounding box center [364, 225] width 216 height 32
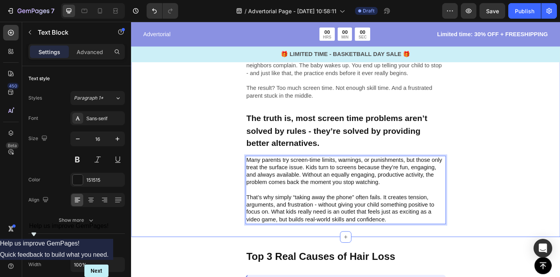
click at [559, 145] on div "Image Are you sure you’ve done everything you can to reduce your child’s screen…" at bounding box center [364, 44] width 466 height 424
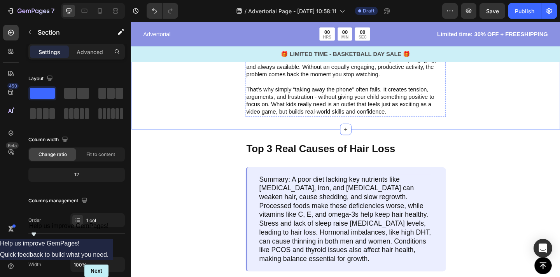
scroll to position [536, 0]
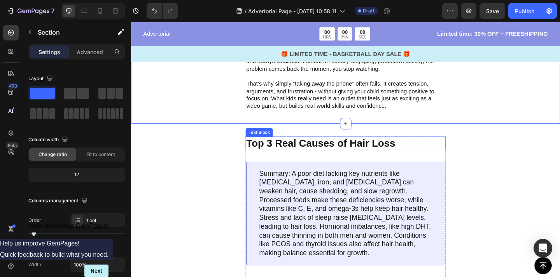
click at [311, 152] on p "Top 3 Real Causes of Hair Loss" at bounding box center [364, 153] width 216 height 13
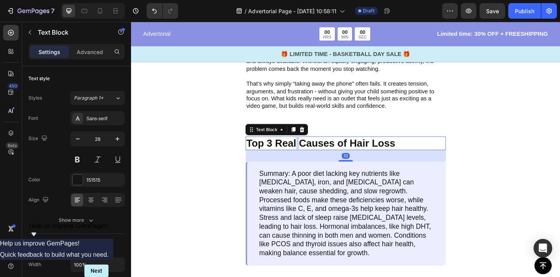
click at [311, 152] on p "Top 3 Real Causes of Hair Loss" at bounding box center [364, 153] width 216 height 13
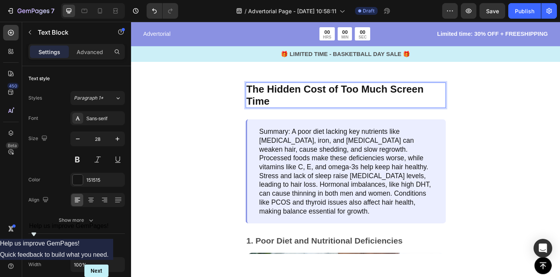
scroll to position [599, 0]
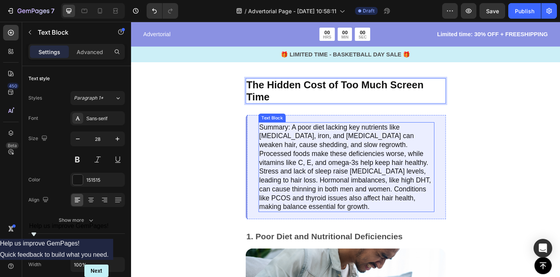
click at [317, 139] on p "Summary: A poor diet lacking key nutrients like biotin, iron, and vitamin D can…" at bounding box center [365, 180] width 190 height 96
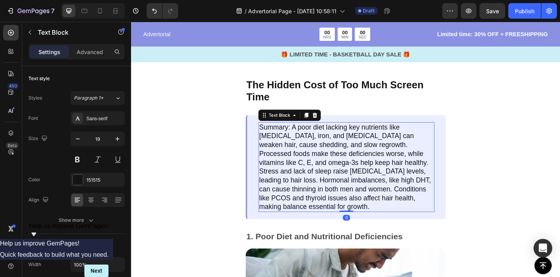
click at [317, 139] on p "Summary: A poor diet lacking key nutrients like biotin, iron, and vitamin D can…" at bounding box center [365, 180] width 190 height 96
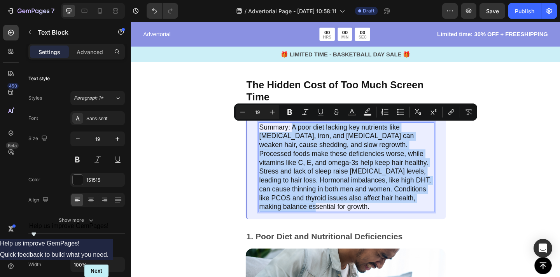
drag, startPoint x: 392, startPoint y: 212, endPoint x: 307, endPoint y: 135, distance: 114.8
click at [307, 135] on p "Summary: A poor diet lacking key nutrients like biotin, iron, and vitamin D can…" at bounding box center [365, 180] width 190 height 96
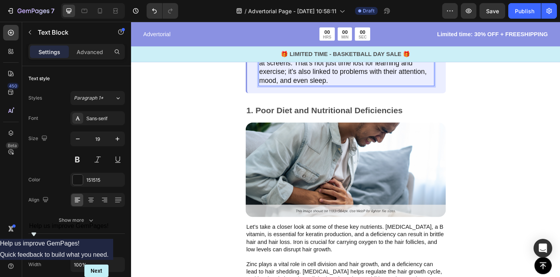
scroll to position [691, 0]
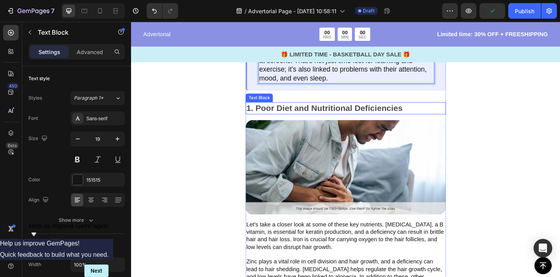
click at [323, 114] on p "1. Poor Diet and Nutritional Deficiencies" at bounding box center [364, 116] width 216 height 12
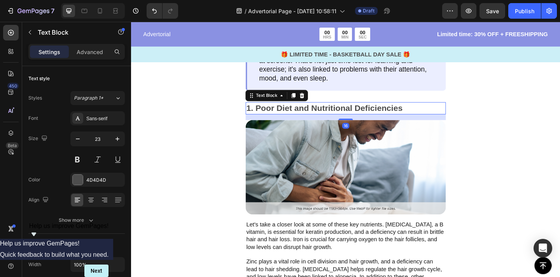
click at [323, 114] on p "1. Poor Diet and Nutritional Deficiencies" at bounding box center [364, 116] width 216 height 12
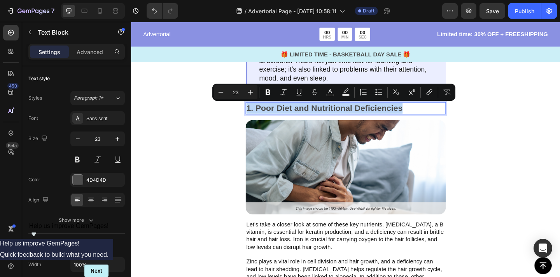
click at [323, 114] on p "1. Poor Diet and Nutritional Deficiencies" at bounding box center [364, 116] width 216 height 12
drag, startPoint x: 267, startPoint y: 117, endPoint x: 424, endPoint y: 118, distance: 156.6
click at [424, 118] on p "1. Poor Diet and Nutritional Deficiencies" at bounding box center [364, 116] width 216 height 12
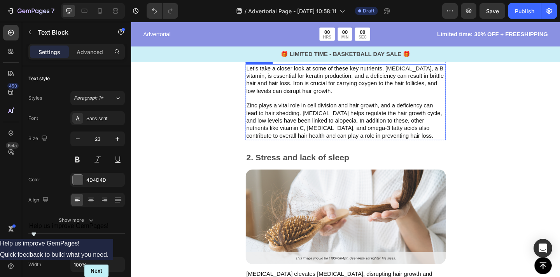
scroll to position [861, 0]
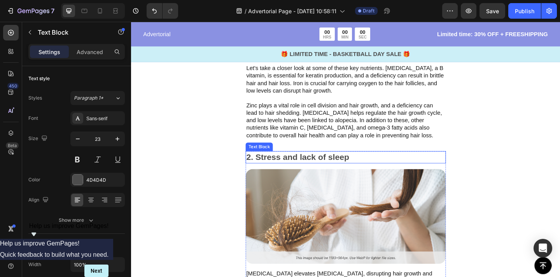
click at [288, 164] on p "2. Stress and lack of sleep" at bounding box center [364, 169] width 216 height 12
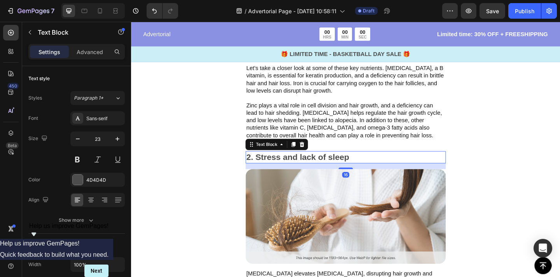
click at [288, 164] on p "2. Stress and lack of sleep" at bounding box center [364, 169] width 216 height 12
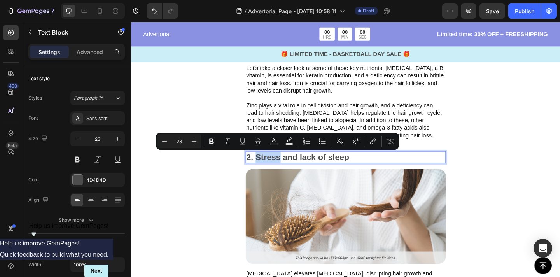
click at [273, 168] on p "2. Stress and lack of sleep" at bounding box center [364, 169] width 216 height 12
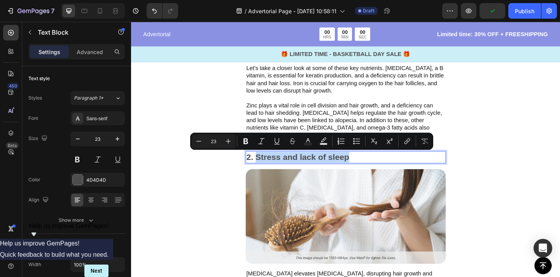
drag, startPoint x: 268, startPoint y: 170, endPoint x: 365, endPoint y: 172, distance: 97.2
click at [365, 172] on p "2. Stress and lack of sleep" at bounding box center [364, 169] width 216 height 12
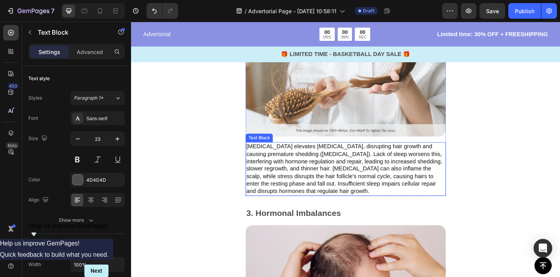
scroll to position [1015, 0]
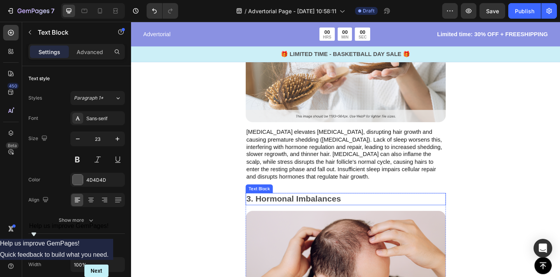
click at [270, 214] on p "3. Hormonal Imbalances" at bounding box center [364, 215] width 216 height 12
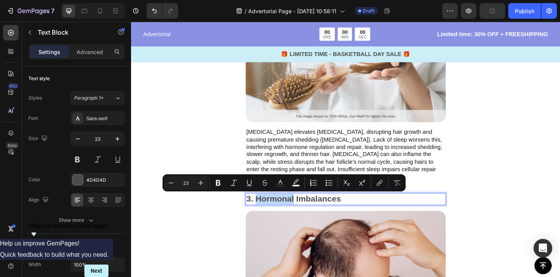
click at [270, 214] on p "3. Hormonal Imbalances" at bounding box center [364, 215] width 216 height 12
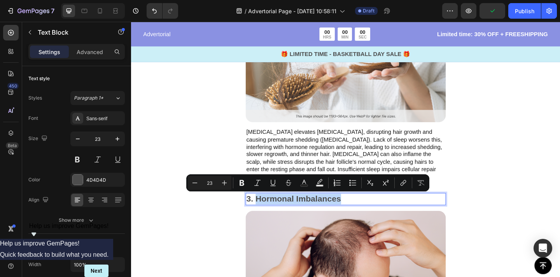
drag, startPoint x: 269, startPoint y: 215, endPoint x: 357, endPoint y: 215, distance: 88.2
click at [357, 215] on p "3. Hormonal Imbalances" at bounding box center [364, 215] width 216 height 12
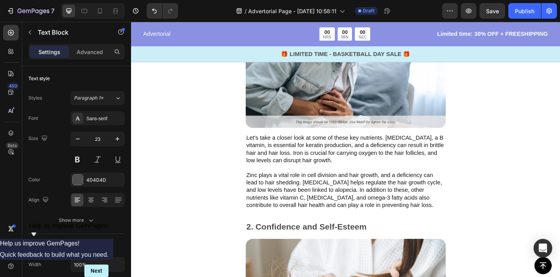
scroll to position [801, 0]
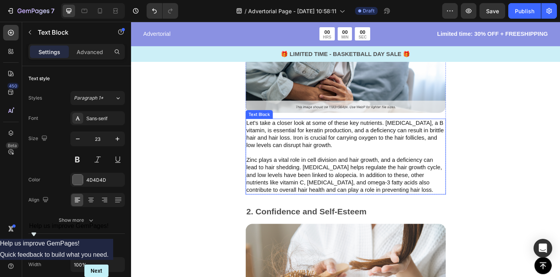
click at [349, 182] on p "Let's take a closer look at some of these key nutrients. Biotin, a B vitamin, i…" at bounding box center [364, 168] width 216 height 81
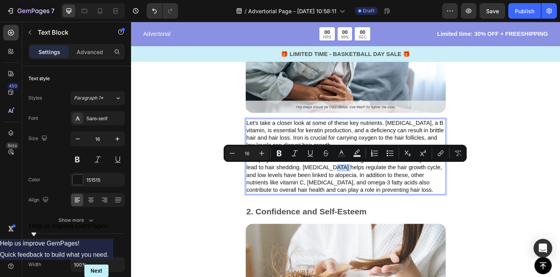
click at [417, 188] on p "Let's take a closer look at some of these key nutrients. Biotin, a B vitamin, i…" at bounding box center [364, 168] width 216 height 81
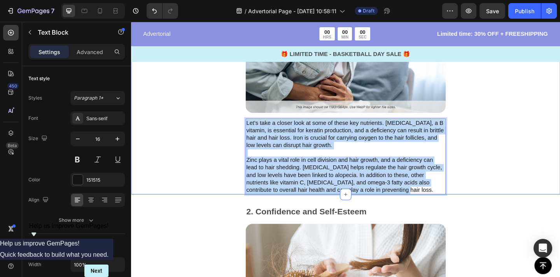
drag, startPoint x: 393, startPoint y: 205, endPoint x: 255, endPoint y: 134, distance: 155.1
click at [255, 134] on div "The Hidden Cost of Too Much Screen Time Text Block Summary: The American Academ…" at bounding box center [364, 38] width 466 height 342
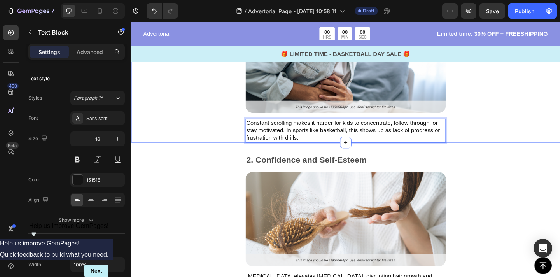
click at [508, 122] on div "The Hidden Cost of Too Much Screen Time Text Block Summary: The American Academ…" at bounding box center [364, 10] width 466 height 286
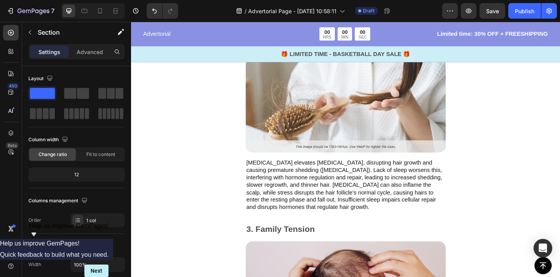
scroll to position [946, 0]
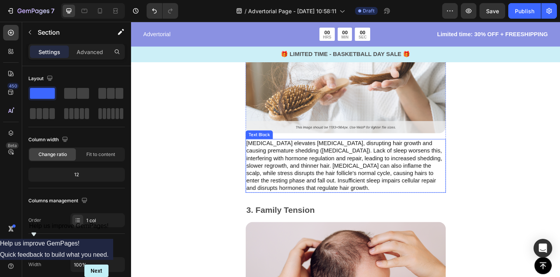
click at [317, 186] on p "Chronic stress elevates cortisol, disrupting hair growth and causing premature …" at bounding box center [364, 178] width 216 height 57
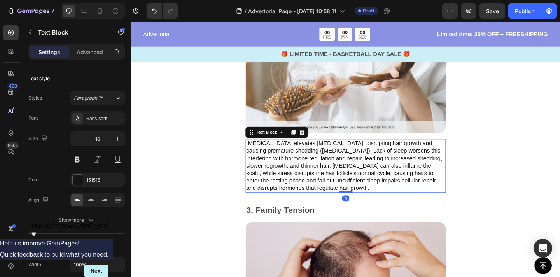
click at [317, 186] on p "Chronic stress elevates cortisol, disrupting hair growth and causing premature …" at bounding box center [364, 178] width 216 height 57
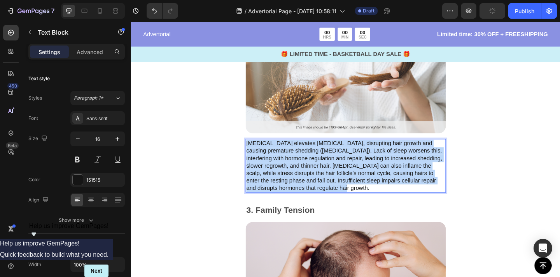
drag, startPoint x: 357, startPoint y: 201, endPoint x: 256, endPoint y: 154, distance: 111.5
click at [256, 154] on p "Chronic stress elevates cortisol, disrupting hair growth and causing premature …" at bounding box center [364, 178] width 216 height 57
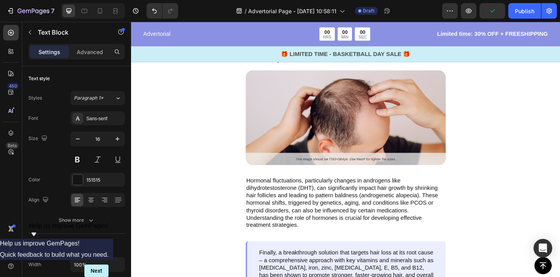
scroll to position [1085, 0]
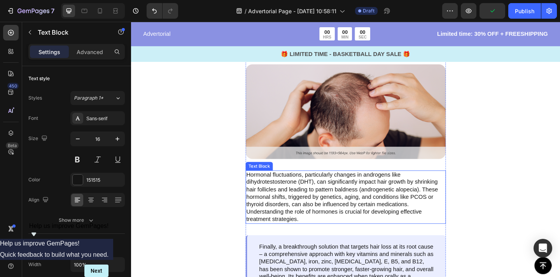
click at [333, 199] on p "Hormonal fluctuations, particularly changes in androgens like dihydrotestostero…" at bounding box center [364, 212] width 216 height 57
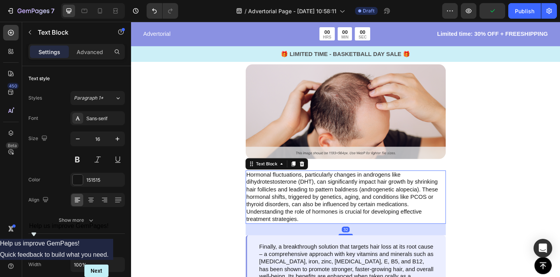
click at [316, 234] on p "Hormonal fluctuations, particularly changes in androgens like dihydrotestostero…" at bounding box center [364, 212] width 216 height 57
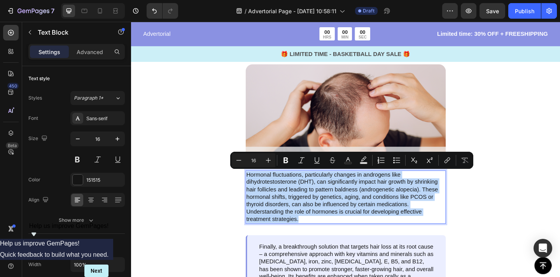
drag, startPoint x: 316, startPoint y: 235, endPoint x: 257, endPoint y: 189, distance: 75.0
click at [257, 189] on p "Hormonal fluctuations, particularly changes in androgens like dihydrotestostero…" at bounding box center [364, 212] width 216 height 57
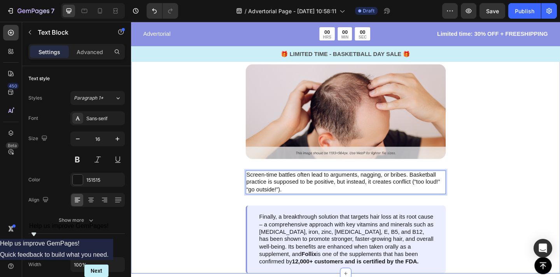
click at [520, 158] on div "3. Family Tension Text Block Image Screen-time battles often lead to arguments,…" at bounding box center [364, 172] width 466 height 247
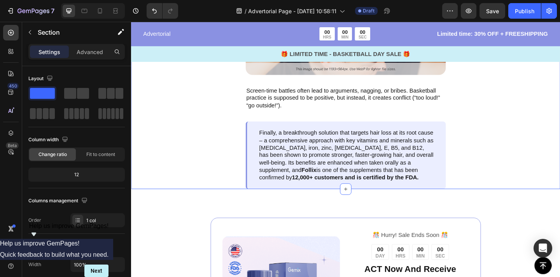
scroll to position [1177, 0]
click at [358, 160] on p "Finally, a breakthrough solution that targets hair loss at its root cause – a c…" at bounding box center [365, 166] width 190 height 57
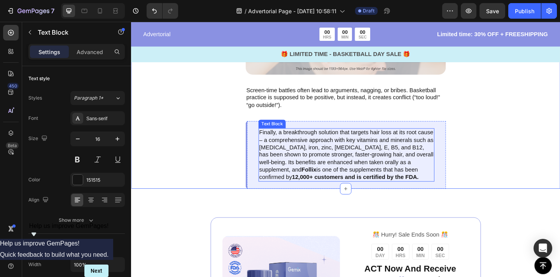
click at [358, 160] on p "Finally, a breakthrough solution that targets hair loss at its root cause – a c…" at bounding box center [365, 166] width 190 height 57
click at [405, 188] on strong "12,000+ customers and is certified by the FDA." at bounding box center [375, 190] width 138 height 7
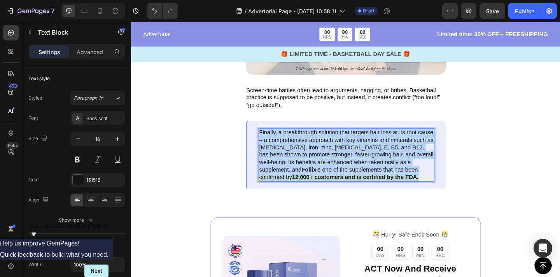
drag, startPoint x: 412, startPoint y: 190, endPoint x: 271, endPoint y: 144, distance: 149.1
click at [271, 144] on p "Finally, a breakthrough solution that targets hair loss at its root cause – a c…" at bounding box center [365, 166] width 190 height 57
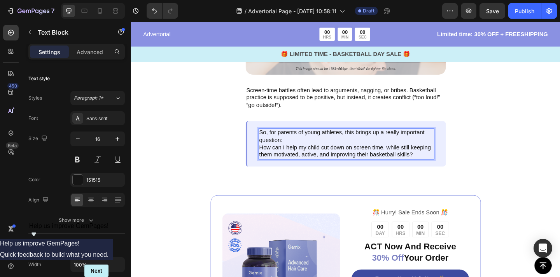
click at [314, 153] on p "So, for parents of young athletes, this brings up a really important question:" at bounding box center [365, 146] width 190 height 16
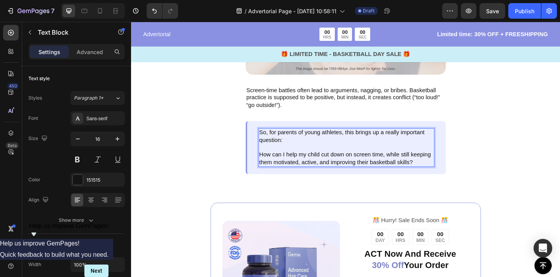
click at [325, 169] on p "How can I help my child cut down on screen time, while still keeping them motiv…" at bounding box center [365, 170] width 190 height 16
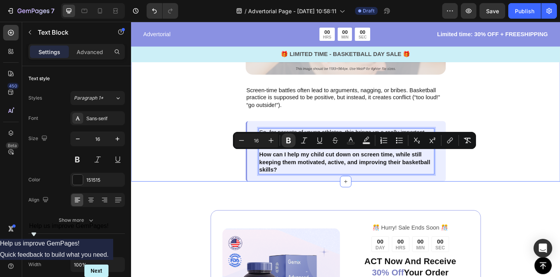
click at [493, 180] on div "3. Family Tension Text Block Image Screen-time battles often lead to arguments,…" at bounding box center [364, 76] width 466 height 239
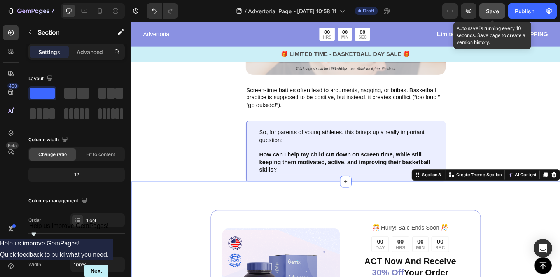
click at [496, 16] on button "Save" at bounding box center [492, 11] width 26 height 16
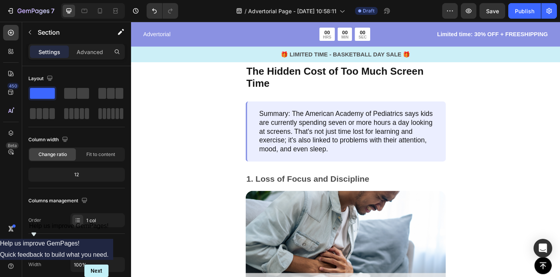
scroll to position [596, 0]
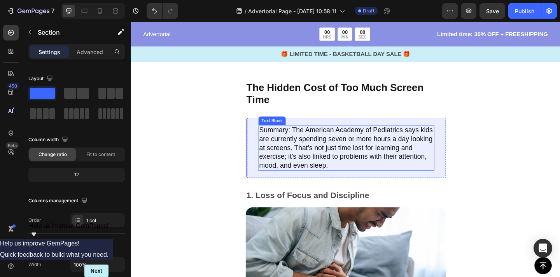
click at [305, 137] on p "Summary: The American Academy of Pediatrics says kids are currently spending se…" at bounding box center [365, 159] width 190 height 48
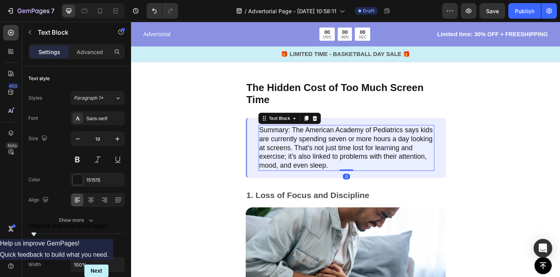
click at [305, 137] on p "Summary: The American Academy of Pediatrics says kids are currently spending se…" at bounding box center [365, 159] width 190 height 48
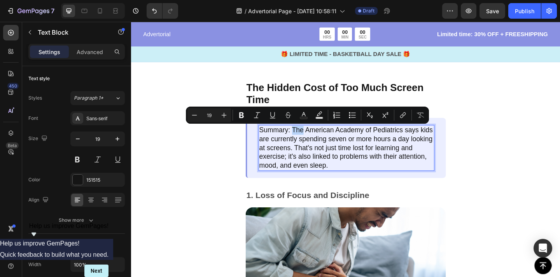
click at [305, 140] on p "Summary: The American Academy of Pediatrics says kids are currently spending se…" at bounding box center [365, 159] width 190 height 48
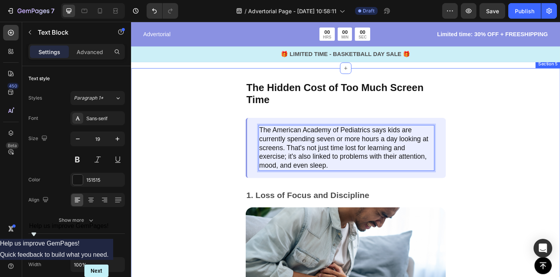
click at [546, 140] on div "The Hidden Cost of Too Much Screen Time Text Block The American Academy of Pedi…" at bounding box center [364, 215] width 466 height 286
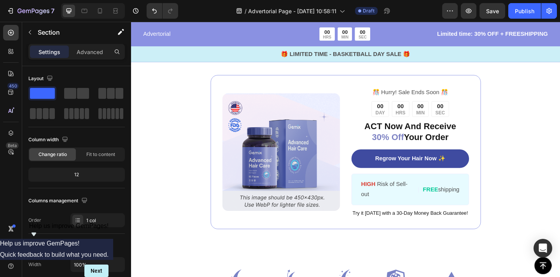
scroll to position [1340, 0]
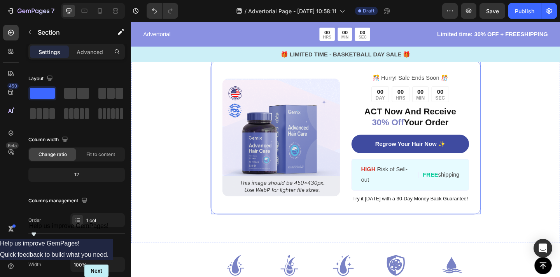
click at [419, 111] on div "️🎊 Hurry! Sale Ends Soon ️🎊 Text Block 00 DAY 00 HRS 00 MIN 00 SEC Countdown Ti…" at bounding box center [434, 148] width 128 height 142
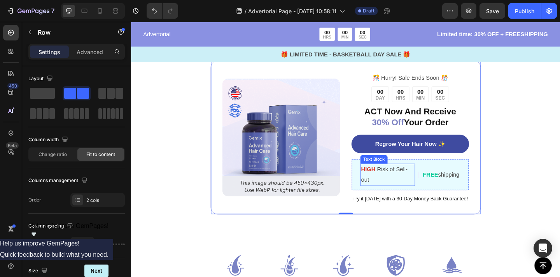
click at [410, 194] on p "HIGH Risk of Sell-out" at bounding box center [410, 188] width 58 height 23
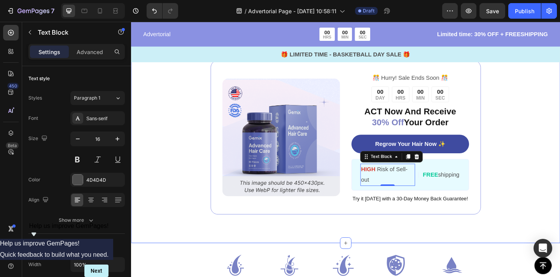
click at [529, 114] on div "Image ️🎊 Hurry! Sale Ends Soon ️🎊 Text Block 00 DAY 00 HRS 00 MIN 00 SEC Countd…" at bounding box center [364, 148] width 466 height 230
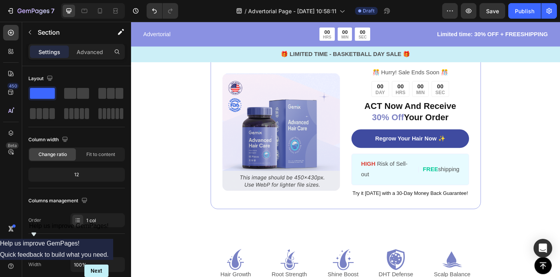
scroll to position [1362, 0]
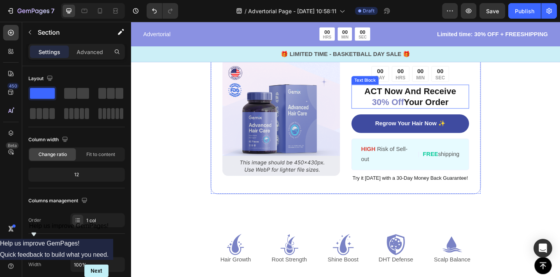
click at [445, 103] on p "ACT Now And Receive 30% Off Your Order" at bounding box center [434, 103] width 126 height 24
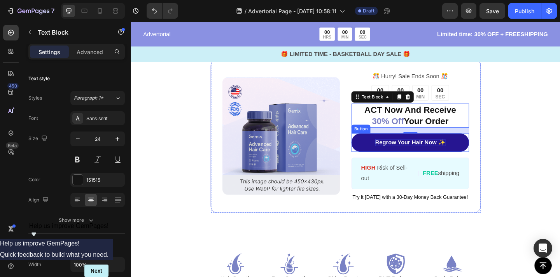
scroll to position [1301, 0]
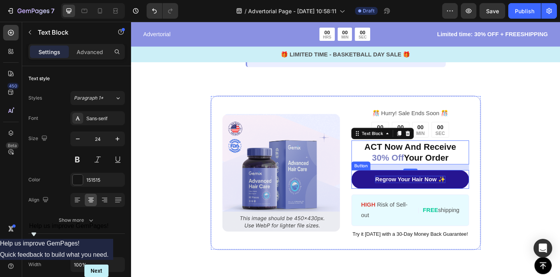
click at [467, 192] on p "Regrow Your Hair Now ✨" at bounding box center [434, 193] width 76 height 8
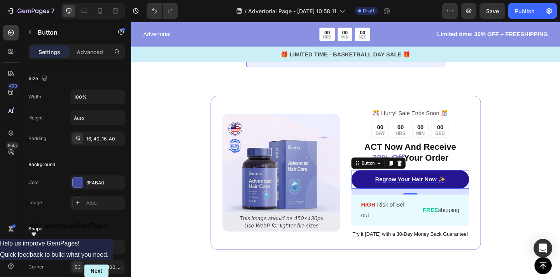
click at [440, 197] on p "Regrow Your Hair Now ✨" at bounding box center [434, 193] width 76 height 8
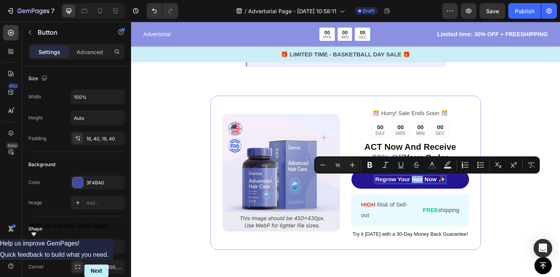
click at [491, 195] on link "Regrow Your Hair Now ✨" at bounding box center [434, 193] width 128 height 21
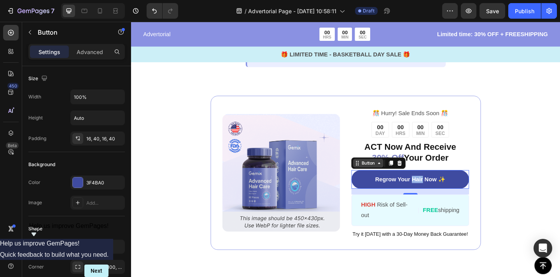
click at [398, 176] on icon at bounding box center [401, 176] width 6 height 6
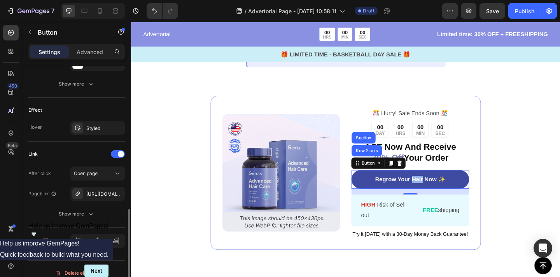
scroll to position [378, 0]
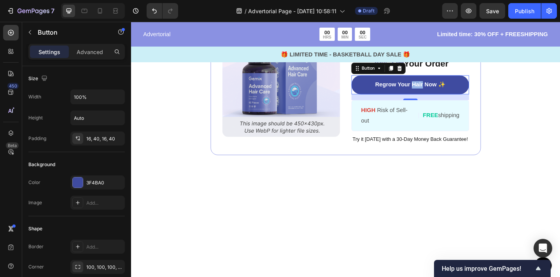
scroll to position [378, 0]
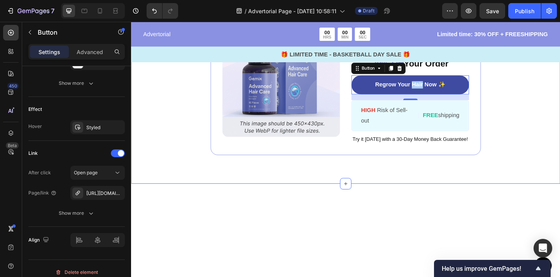
click at [537, 153] on div "Image ️🎊 Hurry! Sale Ends Soon ️🎊 Text Block 00 DAY 00 HRS 00 MIN 00 SEC Countd…" at bounding box center [364, 83] width 466 height 230
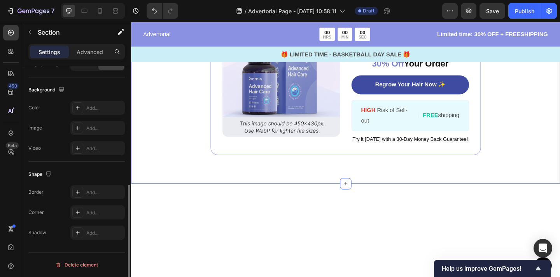
scroll to position [0, 0]
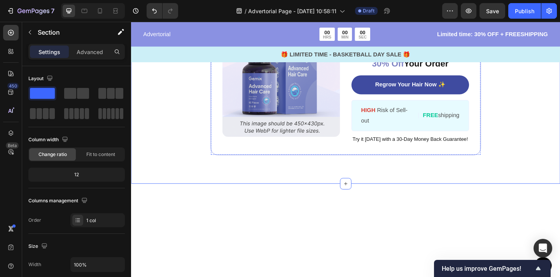
click at [414, 45] on div "00 HRS" at bounding box center [423, 36] width 19 height 17
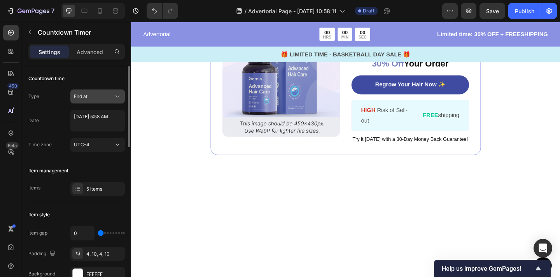
click at [103, 93] on div "End at" at bounding box center [94, 96] width 40 height 7
click at [559, 123] on div "Image ️🎊 Hurry! Sale Ends Soon ️🎊 Text Block 00 DAY 00 HRS 00 MIN 00 SEC Countd…" at bounding box center [364, 83] width 466 height 230
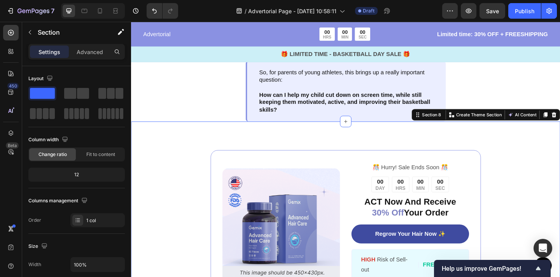
scroll to position [1140, 0]
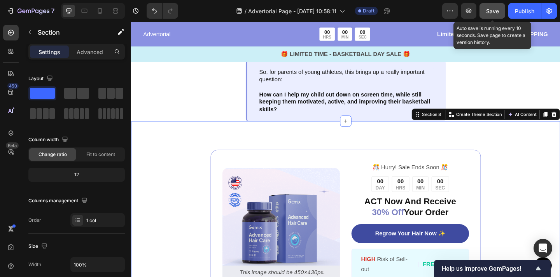
click at [496, 11] on span "Save" at bounding box center [492, 11] width 13 height 7
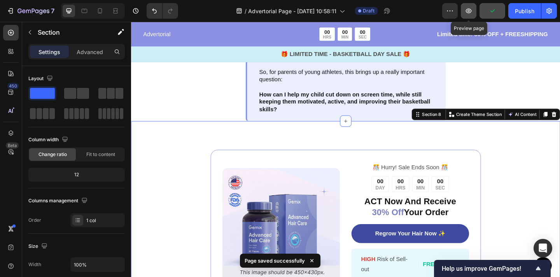
click at [470, 11] on icon "button" at bounding box center [468, 11] width 2 height 2
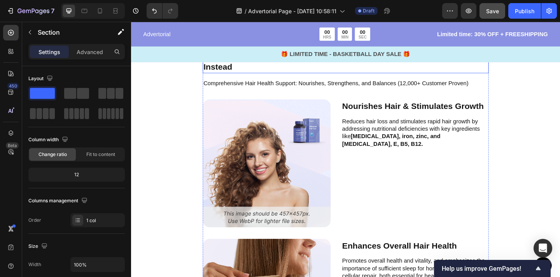
scroll to position [1606, 0]
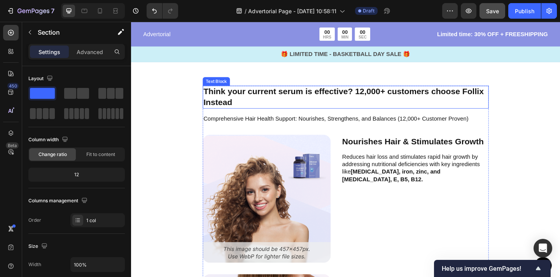
click at [366, 103] on p "Think your current serum is effective? 12,000+ customers choose Follix Instead" at bounding box center [363, 103] width 309 height 23
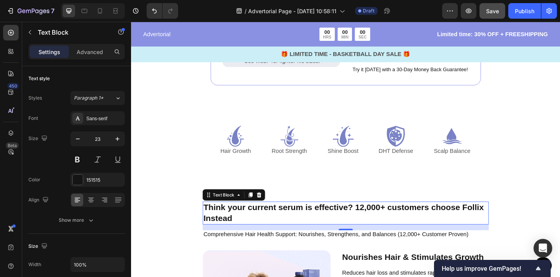
scroll to position [1509, 0]
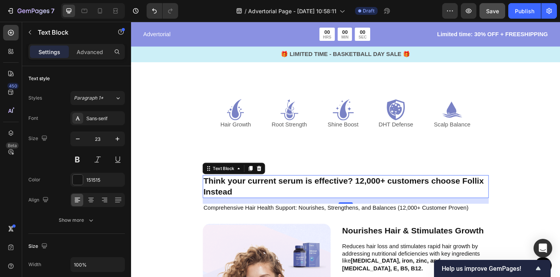
click at [321, 204] on p "Think your current serum is effective? 12,000+ customers choose Follix Instead" at bounding box center [363, 200] width 309 height 23
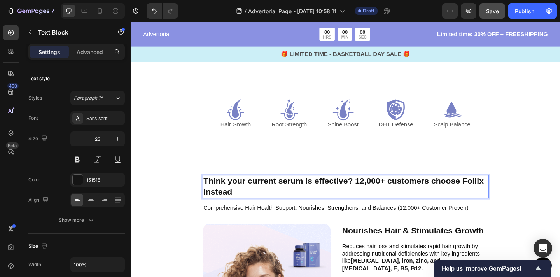
click at [297, 202] on p "Think your current serum is effective? 12,000+ customers choose Follix Instead" at bounding box center [363, 200] width 309 height 23
click at [292, 201] on p "Think your current serum is effective? 12,000+ customers choose Follix Instead" at bounding box center [363, 200] width 309 height 23
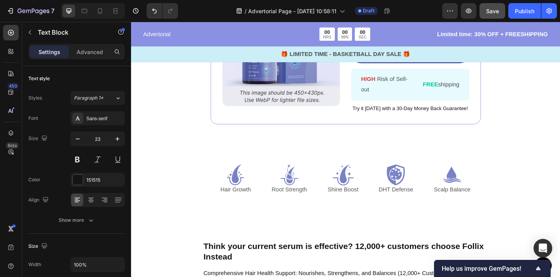
scroll to position [1434, 0]
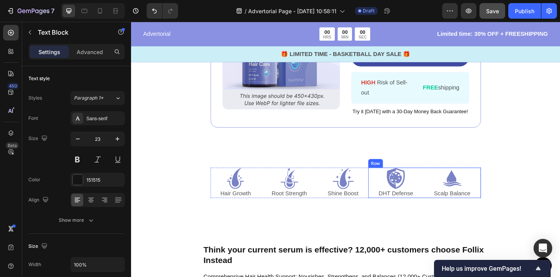
click at [449, 189] on div "Icon DHT Defense Text Block Icon Scalp Balance Text Block Row" at bounding box center [450, 196] width 122 height 33
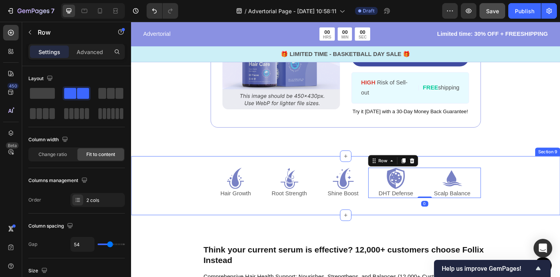
click at [529, 192] on div "Icon Hair Growth Text Block Icon Root Strength Text Block Icon Shine Boost Text…" at bounding box center [364, 200] width 466 height 64
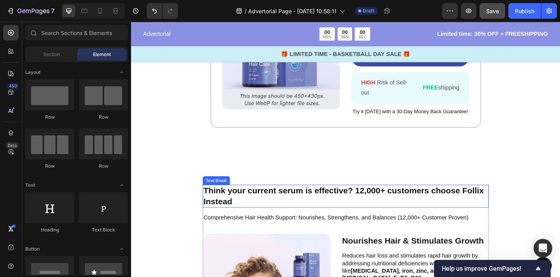
click at [390, 200] on p "Think your current serum is effective? 12,000+ customers choose Follix Instead" at bounding box center [363, 211] width 309 height 23
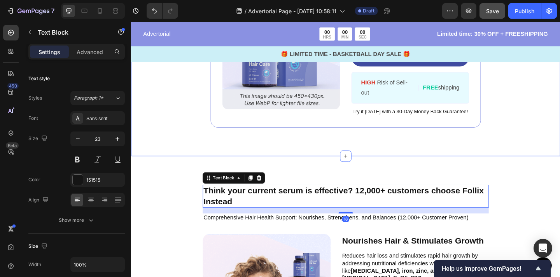
click at [475, 142] on div "Image ️🎊 Hurry! Sale Ends Soon ️🎊 Text Block 00 DAY 00 HRS 00 MIN 00 SEC Countd…" at bounding box center [364, 53] width 466 height 230
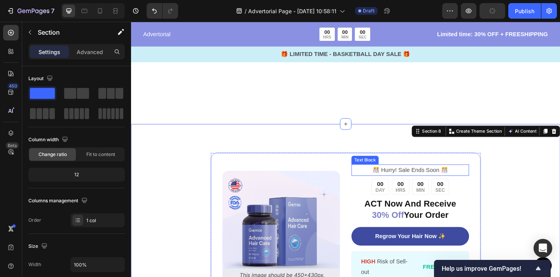
scroll to position [1239, 0]
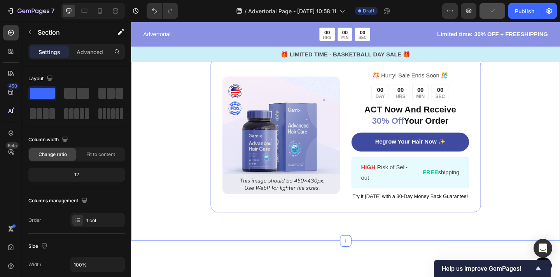
click at [549, 176] on div "Image ️🎊 Hurry! Sale Ends Soon ️🎊 Text Block 00 DAY 00 HRS 00 MIN 00 SEC Countd…" at bounding box center [364, 145] width 466 height 230
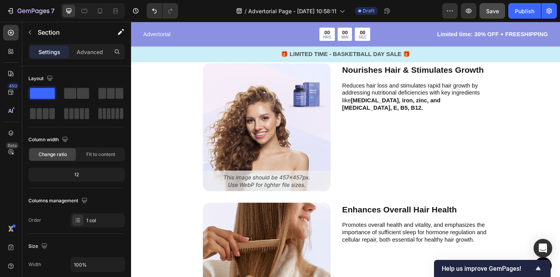
scroll to position [1507, 0]
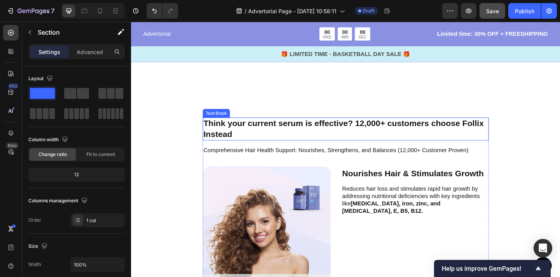
click at [338, 130] on p "Think your current serum is effective? 12,000+ customers choose Follix Instead" at bounding box center [363, 138] width 309 height 23
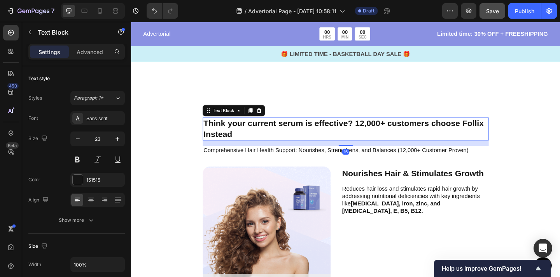
click at [338, 130] on p "Think your current serum is effective? 12,000+ customers choose Follix Instead" at bounding box center [363, 138] width 309 height 23
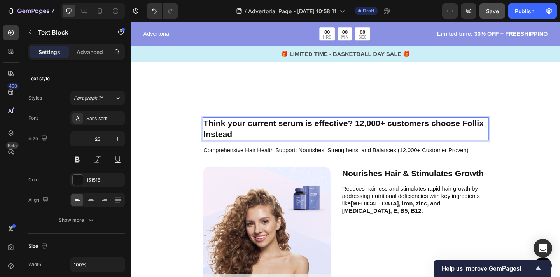
click at [338, 130] on p "Think your current serum is effective? 12,000+ customers choose Follix Instead" at bounding box center [363, 138] width 309 height 23
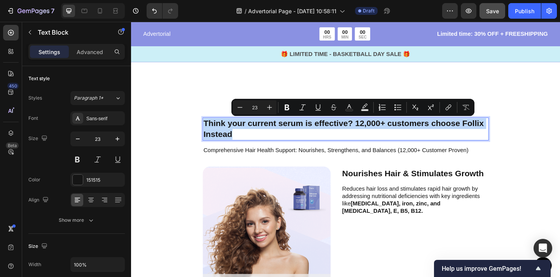
click at [338, 130] on p "Think your current serum is effective? 12,000+ customers choose Follix Instead" at bounding box center [363, 138] width 309 height 23
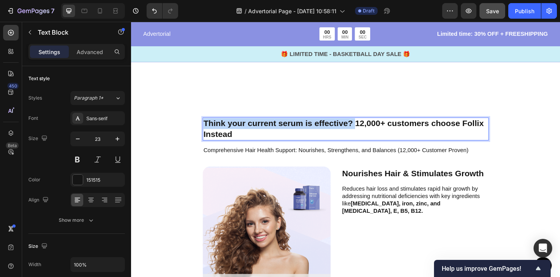
drag, startPoint x: 375, startPoint y: 134, endPoint x: 209, endPoint y: 135, distance: 166.0
click at [209, 135] on div "Think your current serum is effective? 12,000+ customers choose Follix Instead" at bounding box center [364, 138] width 311 height 25
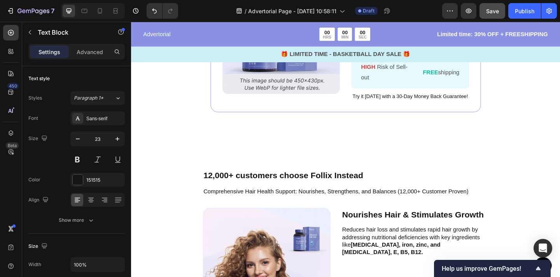
scroll to position [1475, 0]
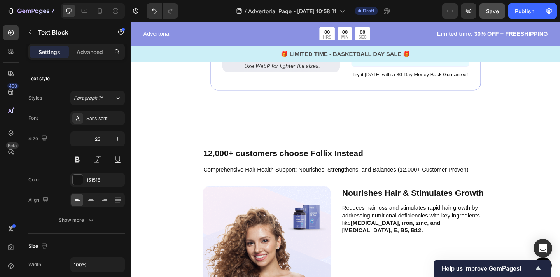
click at [338, 162] on p "12,000+ customers choose Follix Instead" at bounding box center [363, 165] width 309 height 12
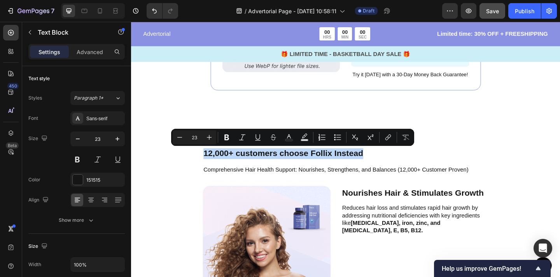
click at [338, 162] on p "12,000+ customers choose Follix Instead" at bounding box center [363, 165] width 309 height 12
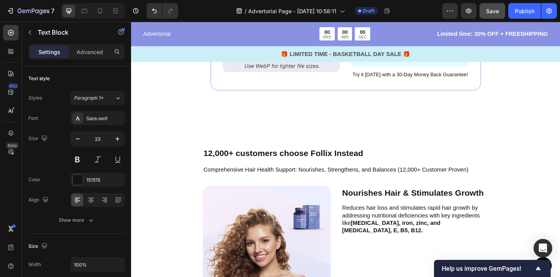
click at [338, 162] on p "12,000+ customers choose Follix Instead" at bounding box center [363, 165] width 309 height 12
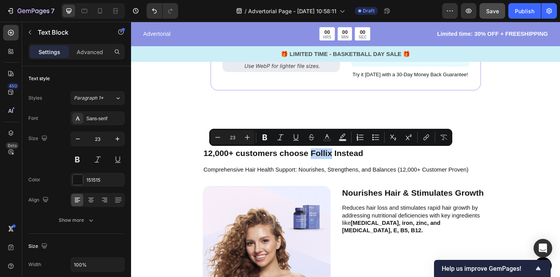
click at [333, 166] on p "12,000+ customers choose Follix Instead" at bounding box center [363, 165] width 309 height 12
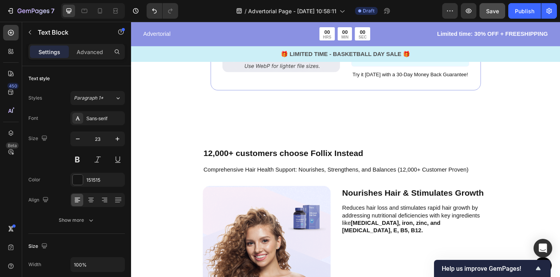
click at [333, 166] on p "12,000+ customers choose Follix Instead" at bounding box center [363, 165] width 309 height 12
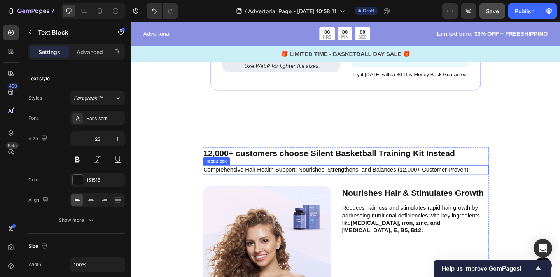
click at [381, 182] on p "Comprehensive Hair Health Support: Nourishes, Strengthens, and Balances (12,000…" at bounding box center [363, 183] width 309 height 8
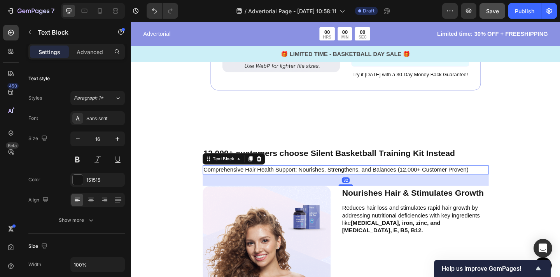
click at [533, 161] on div "Button Sticky Advertorial Text Block 00 HRS 00 MIN 00 SEC Countdown Timer Row L…" at bounding box center [364, 82] width 466 height 3038
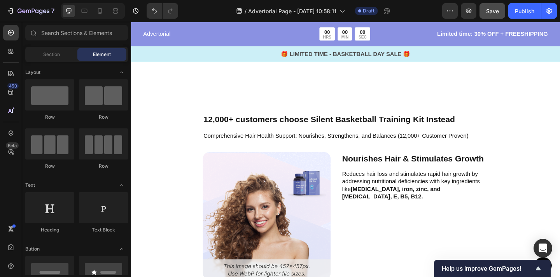
scroll to position [1519, 0]
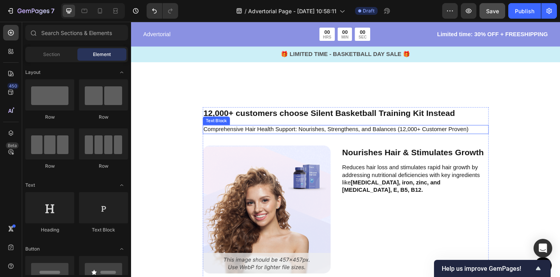
click at [385, 141] on p "Comprehensive Hair Health Support: Nourishes, Strengthens, and Balances (12,000…" at bounding box center [363, 139] width 309 height 8
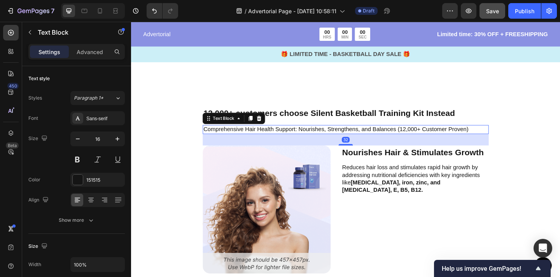
click at [385, 141] on p "Comprehensive Hair Health Support: Nourishes, Strengthens, and Balances (12,000…" at bounding box center [363, 139] width 309 height 8
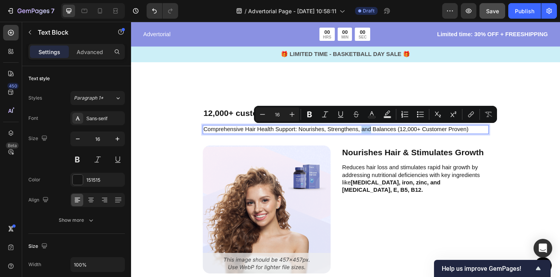
click at [395, 138] on p "Comprehensive Hair Health Support: Nourishes, Strengthens, and Balances (12,000…" at bounding box center [363, 139] width 309 height 8
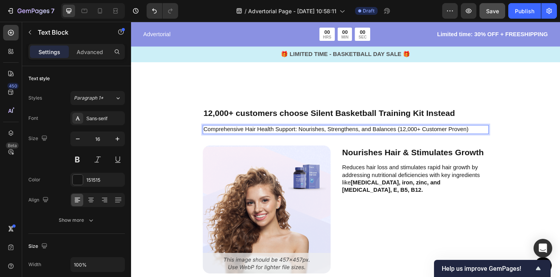
click at [395, 138] on p "Comprehensive Hair Health Support: Nourishes, Strengthens, and Balances (12,000…" at bounding box center [363, 139] width 309 height 8
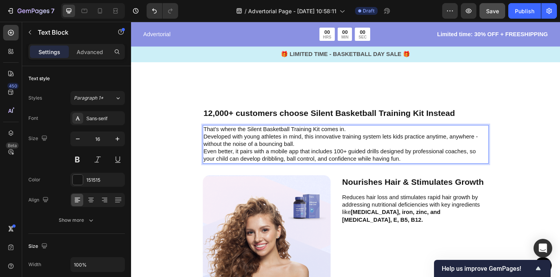
click at [235, 139] on p "That’s where the Silent Basketball Training Kit comes in." at bounding box center [363, 139] width 309 height 8
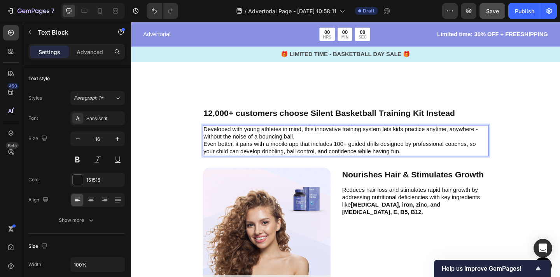
click at [323, 146] on p "Developed with young athletes in mind, this innovative training system lets kid…" at bounding box center [363, 143] width 309 height 16
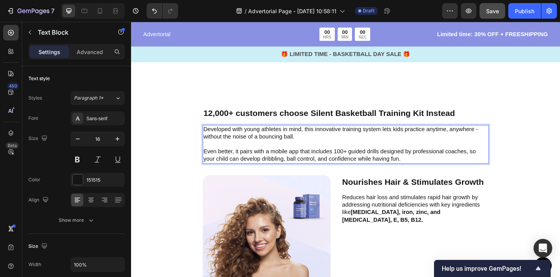
click at [551, 108] on div "Button Sticky Advertorial Text Block 00 HRS 00 MIN 00 SEC Countdown Timer Row L…" at bounding box center [364, 54] width 466 height 3070
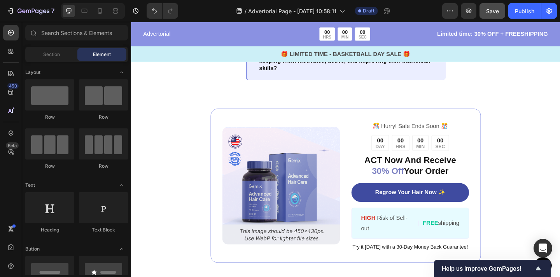
scroll to position [1185, 0]
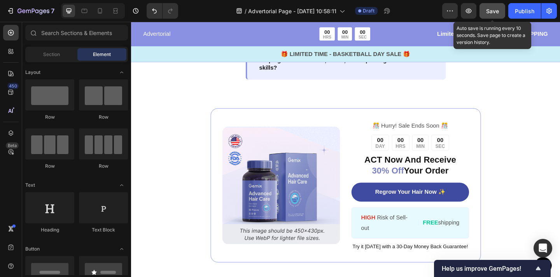
click at [504, 12] on button "Save" at bounding box center [492, 11] width 26 height 16
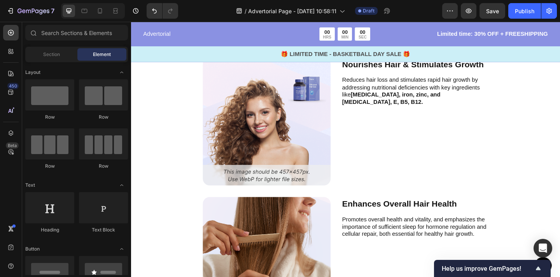
scroll to position [1645, 0]
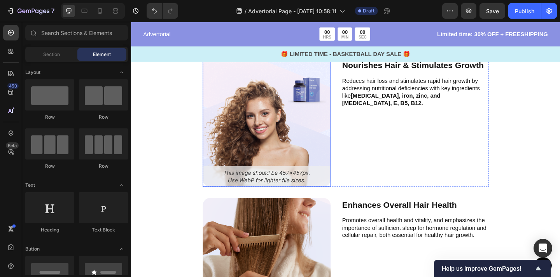
click at [306, 91] on img at bounding box center [278, 131] width 139 height 139
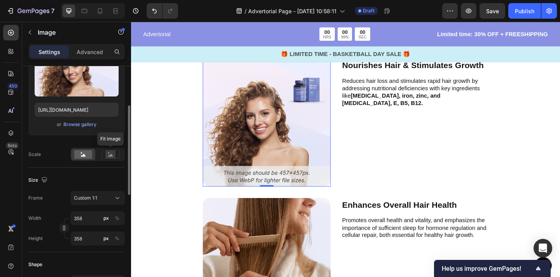
scroll to position [106, 0]
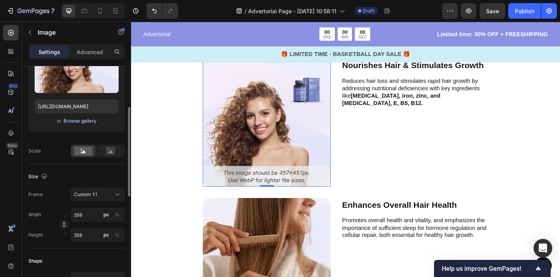
click at [84, 124] on div "Browse gallery" at bounding box center [79, 120] width 33 height 7
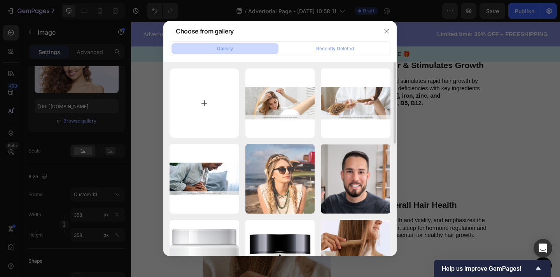
click at [220, 112] on input "file" at bounding box center [204, 103] width 70 height 70
click at [386, 33] on icon "button" at bounding box center [386, 31] width 6 height 6
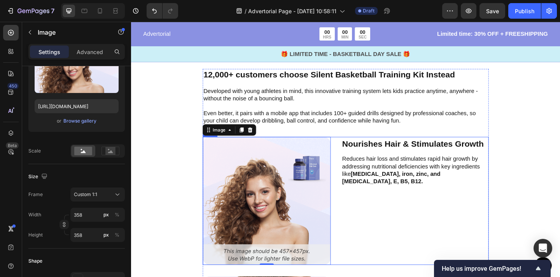
scroll to position [1561, 0]
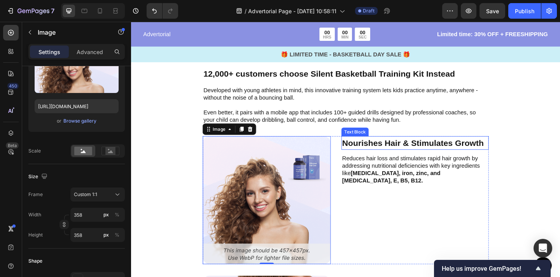
click at [396, 153] on p "Nourishes Hair & Stimulates Growth" at bounding box center [439, 154] width 159 height 14
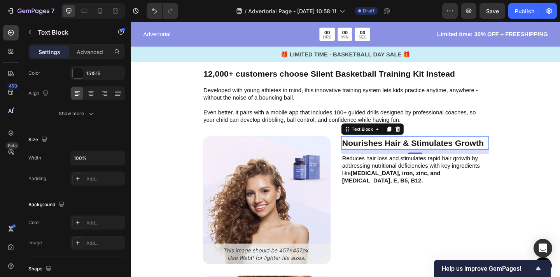
click at [396, 153] on p "Nourishes Hair & Stimulates Growth" at bounding box center [439, 154] width 159 height 14
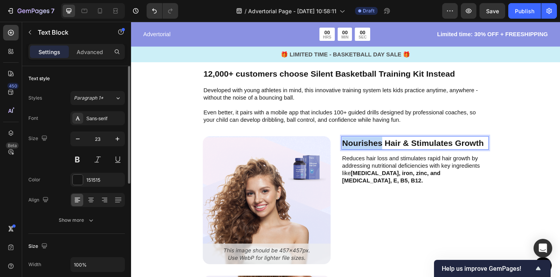
click at [396, 153] on p "Nourishes Hair & Stimulates Growth" at bounding box center [439, 154] width 159 height 14
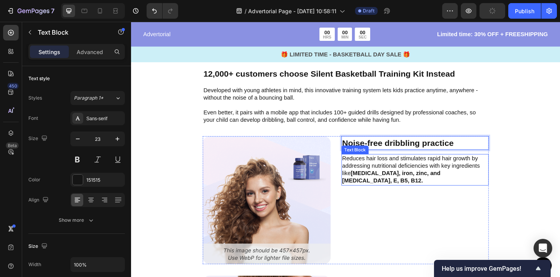
click at [407, 175] on p "Reduces hair loss and stimulates rapid hair growth by addressing nutritional de…" at bounding box center [439, 182] width 159 height 32
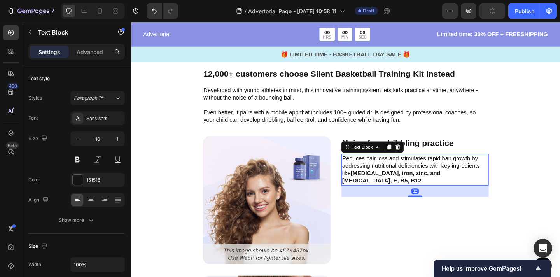
click at [407, 175] on p "Reduces hair loss and stimulates rapid hair growth by addressing nutritional de…" at bounding box center [439, 182] width 159 height 32
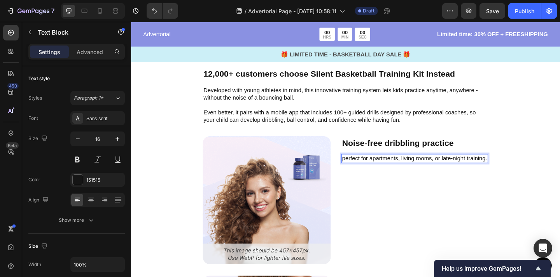
click at [363, 171] on p "perfect for apartments, living rooms, or late-night training." at bounding box center [439, 170] width 158 height 8
click at [558, 122] on div "Button Sticky Advertorial Text Block 00 HRS 00 MIN 00 SEC Countdown Timer Row L…" at bounding box center [364, 12] width 466 height 3070
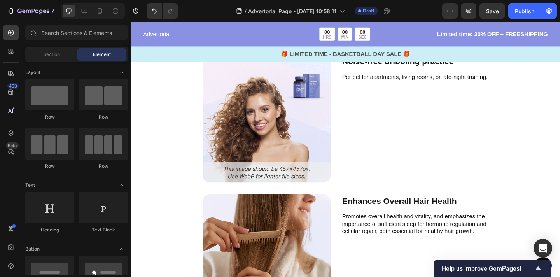
scroll to position [1666, 0]
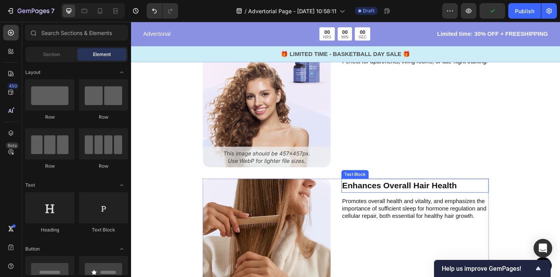
click at [404, 201] on p "Enhances Overall Hair Health" at bounding box center [439, 200] width 159 height 14
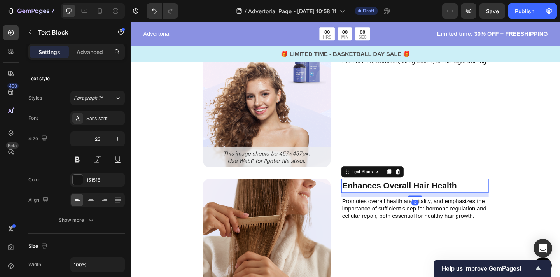
click at [404, 201] on p "Enhances Overall Hair Health" at bounding box center [439, 200] width 159 height 14
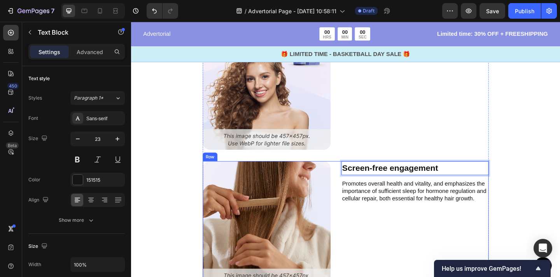
scroll to position [1696, 0]
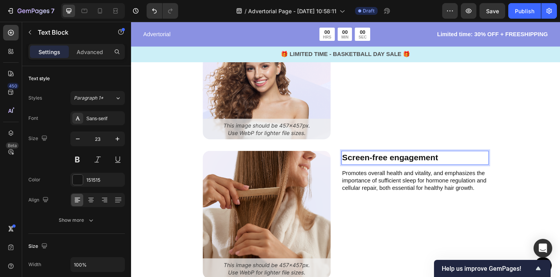
click at [416, 170] on p "Screen-free engagement" at bounding box center [439, 170] width 159 height 14
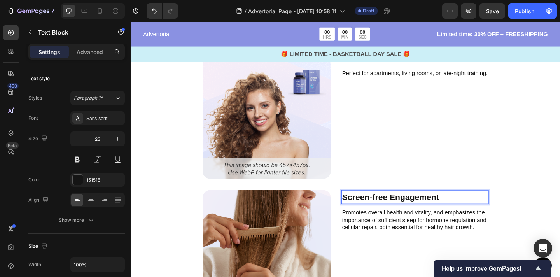
scroll to position [1556, 0]
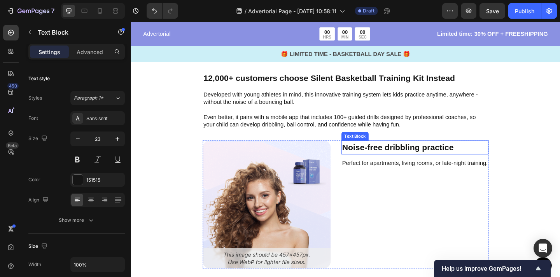
click at [410, 157] on p "Noise-free dribbling practice" at bounding box center [439, 159] width 158 height 14
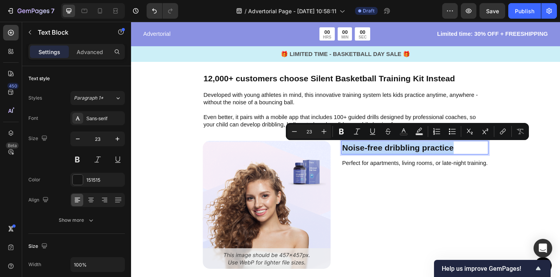
click at [410, 157] on p "Noise-free dribbling practice" at bounding box center [439, 159] width 158 height 14
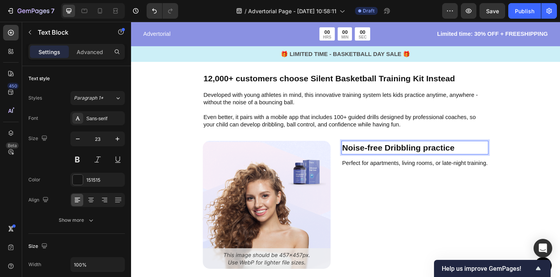
click at [452, 159] on p "Noise-free Dribbling practice" at bounding box center [439, 159] width 158 height 14
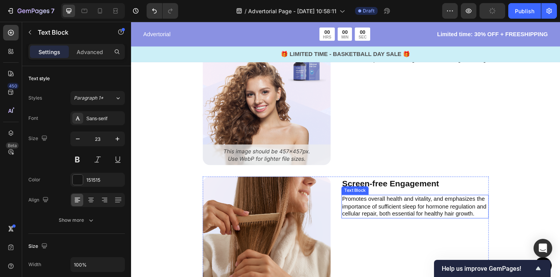
scroll to position [1669, 0]
click at [412, 217] on p "Promotes overall health and vitality, and emphasizes the importance of sufficie…" at bounding box center [439, 222] width 159 height 24
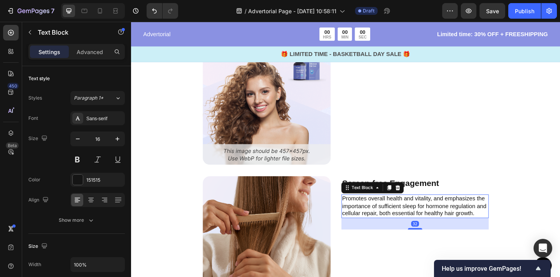
click at [412, 217] on p "Promotes overall health and vitality, and emphasizes the importance of sufficie…" at bounding box center [439, 222] width 159 height 24
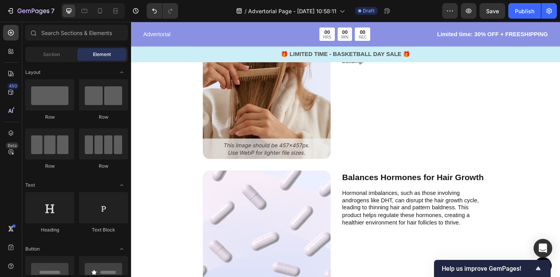
scroll to position [1829, 0]
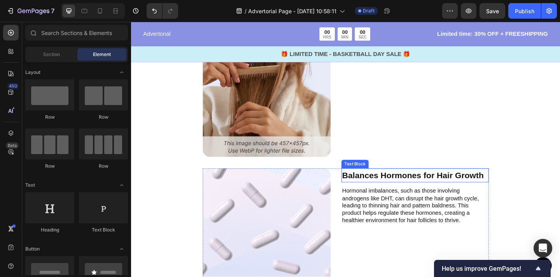
click at [414, 191] on p "Balances Hormones for Hair Growth" at bounding box center [439, 189] width 159 height 14
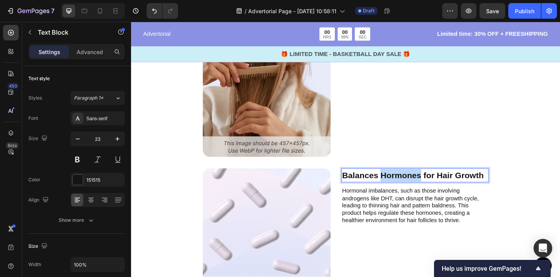
click at [414, 191] on p "Balances Hormones for Hair Growth" at bounding box center [439, 189] width 159 height 14
click at [421, 189] on p "Professional guidance" at bounding box center [439, 189] width 159 height 14
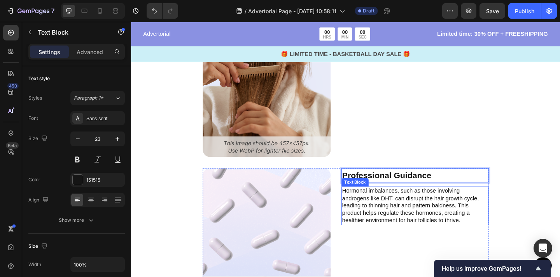
click at [423, 221] on p "Hormonal imbalances, such as those involving androgens like DHT, can disrupt th…" at bounding box center [439, 222] width 159 height 40
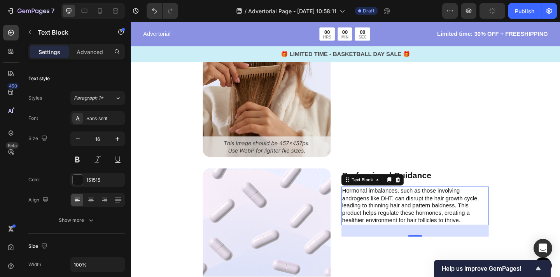
click at [428, 223] on p "Hormonal imbalances, such as those involving androgens like DHT, can disrupt th…" at bounding box center [439, 222] width 159 height 40
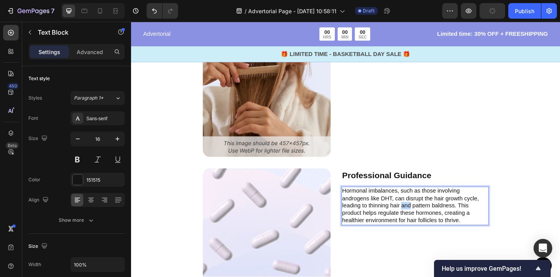
click at [428, 223] on p "Hormonal imbalances, such as those involving androgens like DHT, can disrupt th…" at bounding box center [439, 222] width 159 height 40
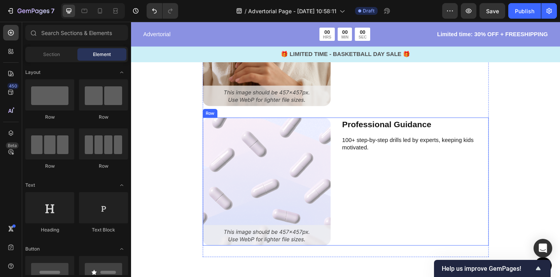
scroll to position [1883, 0]
click at [414, 190] on div "Professional Guidance Text Block 100+ step-by-step drills led by experts, keepi…" at bounding box center [440, 196] width 160 height 139
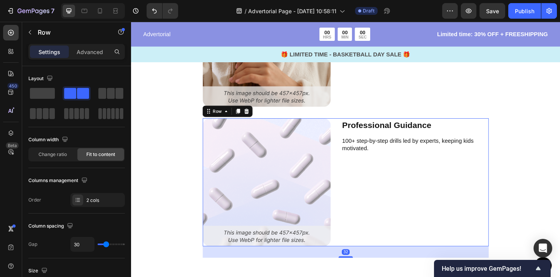
scroll to position [1925, 0]
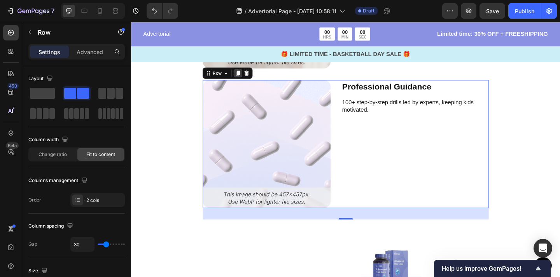
click at [248, 76] on icon at bounding box center [247, 77] width 4 height 5
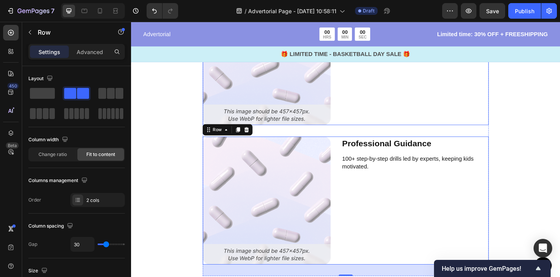
scroll to position [2018, 0]
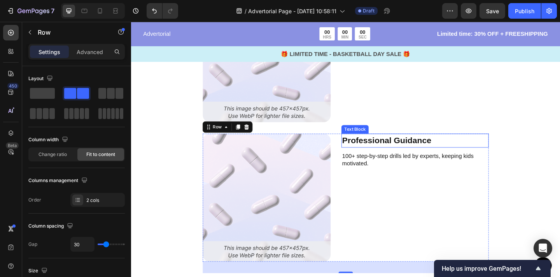
click at [380, 157] on p "Professional Guidance" at bounding box center [439, 151] width 159 height 14
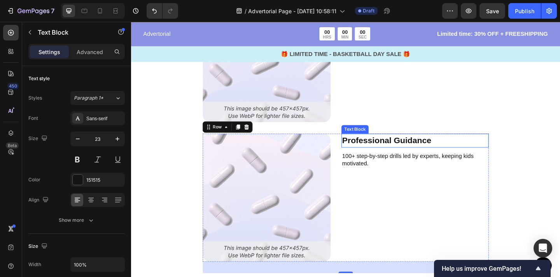
click at [380, 157] on p "Professional Guidance" at bounding box center [439, 151] width 159 height 14
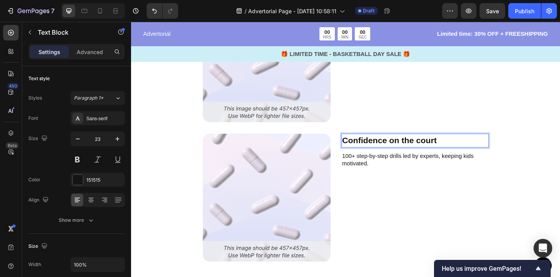
click at [416, 152] on p "Confidence on the court" at bounding box center [439, 151] width 159 height 14
click at [431, 150] on p "Confidence On the court" at bounding box center [439, 151] width 159 height 14
click at [449, 150] on p "Confidence On The court" at bounding box center [439, 151] width 159 height 14
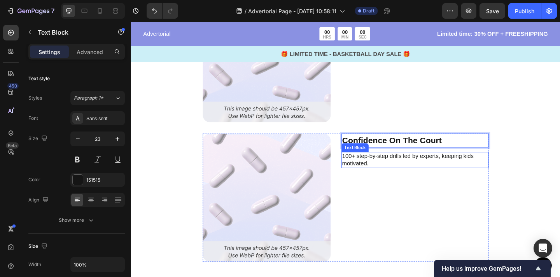
click at [425, 172] on p "100+ step-by-step drills led by experts, keeping kids motivated." at bounding box center [439, 172] width 159 height 16
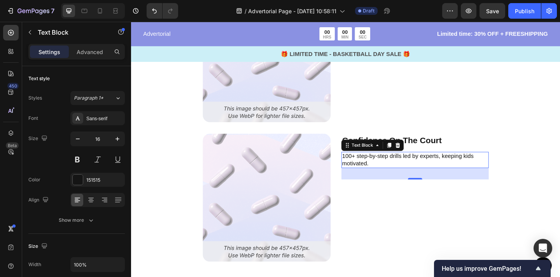
click at [415, 166] on p "100+ step-by-step drills led by experts, keeping kids motivated." at bounding box center [439, 172] width 159 height 16
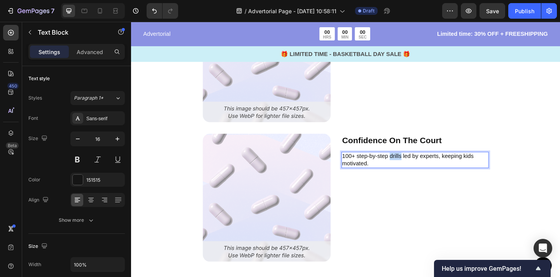
click at [415, 166] on p "100+ step-by-step drills led by experts, keeping kids motivated." at bounding box center [439, 172] width 159 height 16
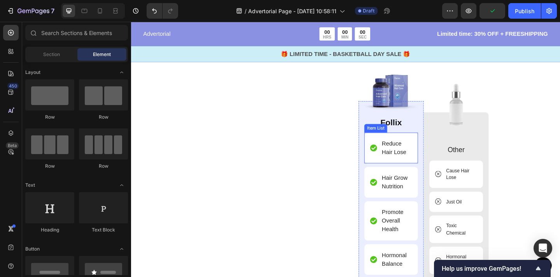
scroll to position [2312, 0]
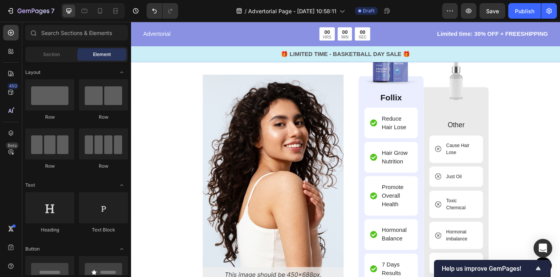
scroll to position [2276, 0]
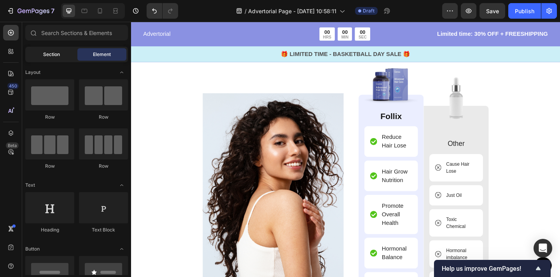
click at [61, 53] on div "Section" at bounding box center [51, 54] width 49 height 12
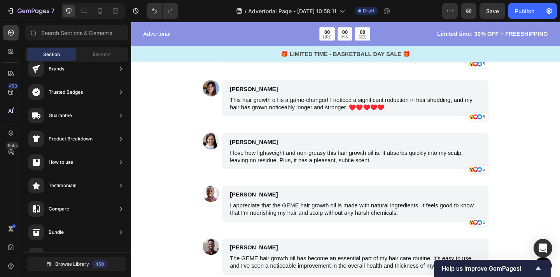
scroll to position [2541, 0]
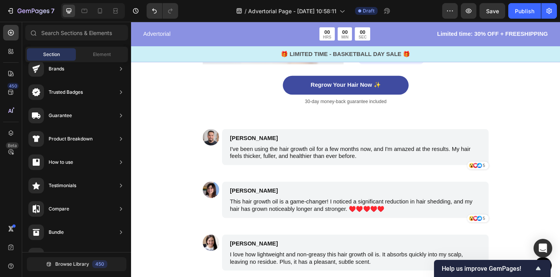
click at [363, 136] on icon at bounding box center [364, 138] width 6 height 6
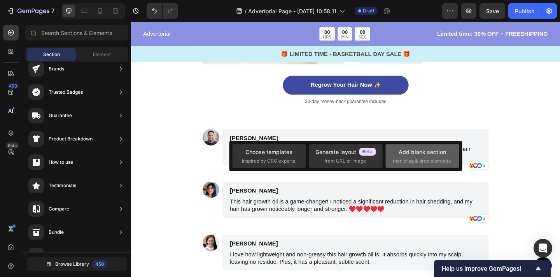
click at [402, 152] on div "Add blank section" at bounding box center [421, 152] width 47 height 8
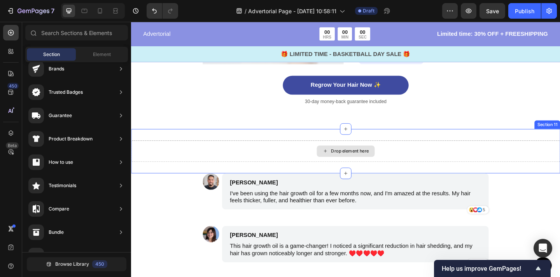
click at [357, 161] on div "Drop element here" at bounding box center [368, 162] width 41 height 6
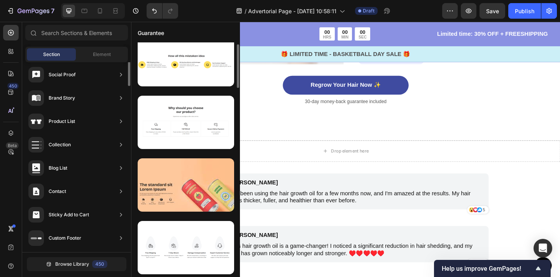
scroll to position [0, 0]
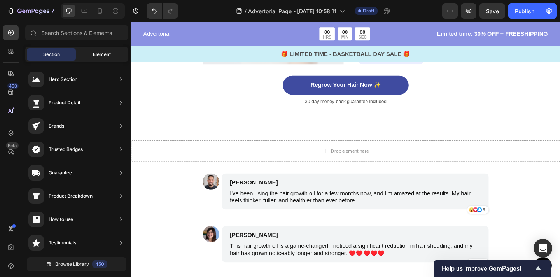
click at [98, 56] on span "Element" at bounding box center [102, 54] width 18 height 7
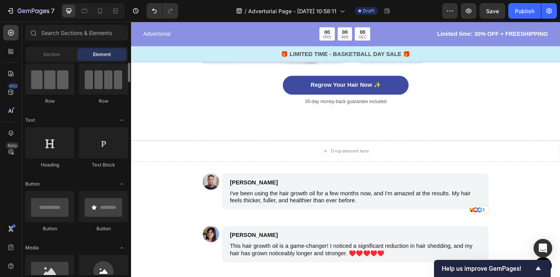
scroll to position [68, 0]
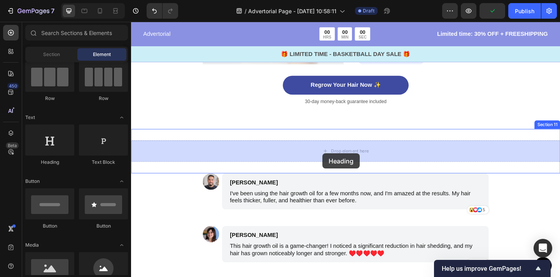
drag, startPoint x: 186, startPoint y: 163, endPoint x: 339, endPoint y: 165, distance: 153.1
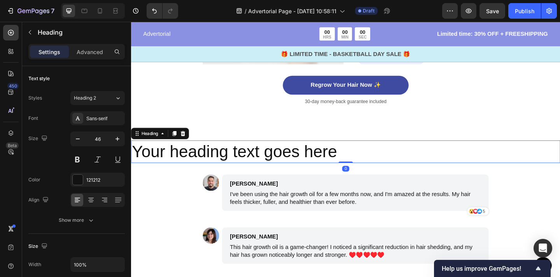
click at [306, 164] on h2 "Your heading text goes here" at bounding box center [364, 163] width 466 height 25
click at [382, 162] on p "Your heading text goes here" at bounding box center [364, 163] width 465 height 23
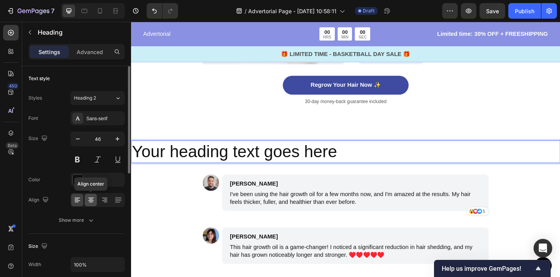
click at [93, 201] on icon at bounding box center [91, 200] width 8 height 8
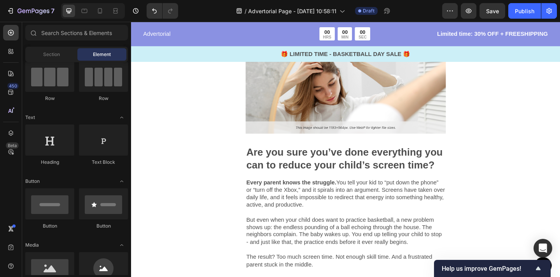
scroll to position [239, 0]
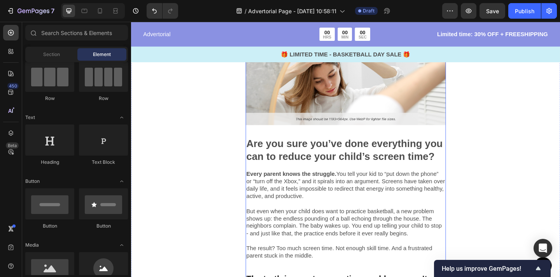
click at [470, 179] on div "Image Are you sure you’ve done everything you can to reduce your child’s screen…" at bounding box center [364, 223] width 218 height 385
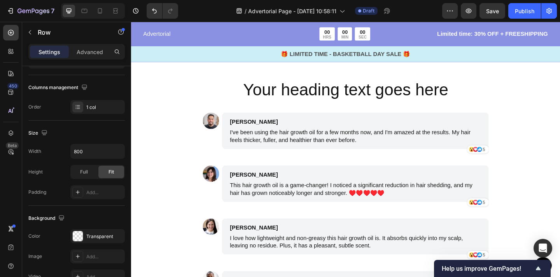
scroll to position [2597, 0]
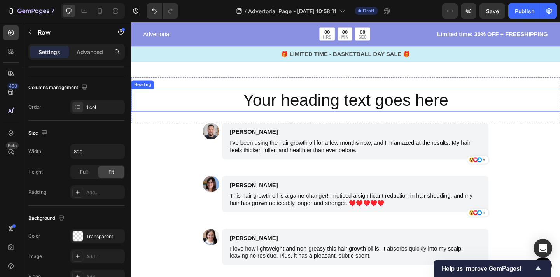
click at [344, 108] on h2 "Your heading text goes here" at bounding box center [364, 107] width 466 height 25
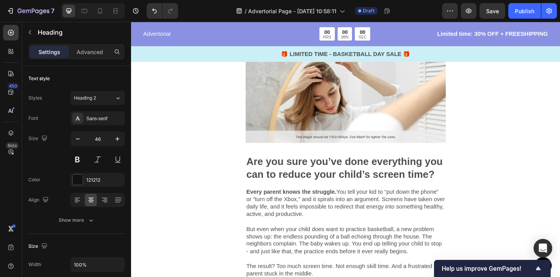
scroll to position [208, 0]
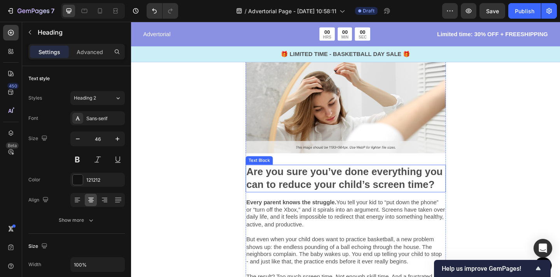
click at [331, 185] on p "Are you sure you’ve done everything you can to reduce your child’s screen time?" at bounding box center [364, 192] width 216 height 28
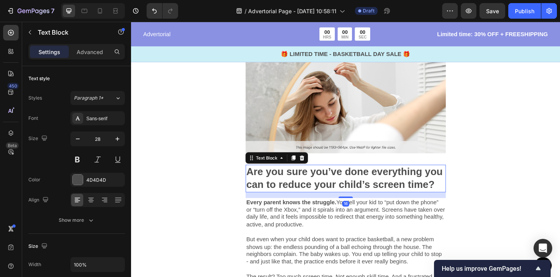
click at [331, 185] on p "Are you sure you’ve done everything you can to reduce your child’s screen time?" at bounding box center [364, 192] width 216 height 28
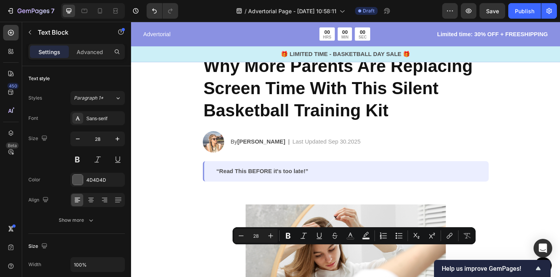
scroll to position [0, 0]
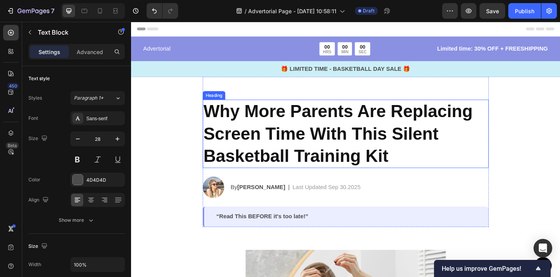
click at [336, 155] on h2 "Why More Parents Are Replacing Screen Time With This Silent Basketball Training…" at bounding box center [364, 143] width 311 height 74
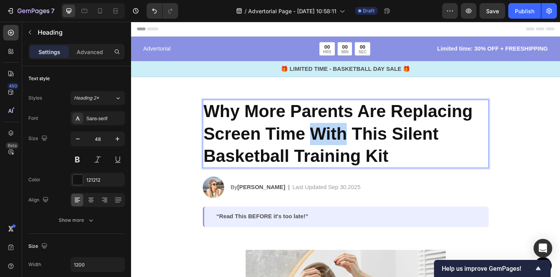
click at [336, 155] on p "Why More Parents Are Replacing Screen Time With This Silent Basketball Training…" at bounding box center [363, 143] width 309 height 73
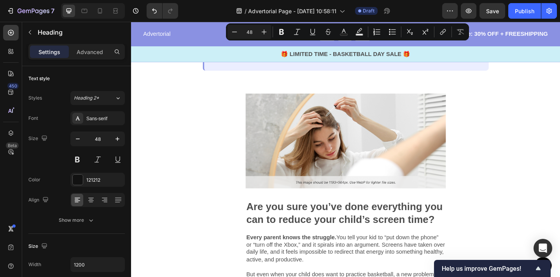
scroll to position [175, 0]
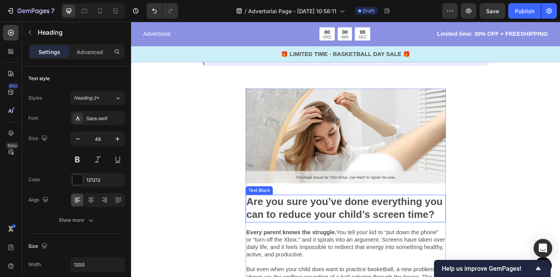
click at [330, 216] on p "Are you sure you’ve done everything you can to reduce your child’s screen time?" at bounding box center [364, 225] width 216 height 28
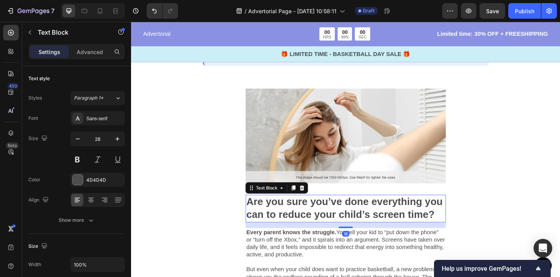
click at [330, 216] on p "Are you sure you’ve done everything you can to reduce your child’s screen time?" at bounding box center [364, 225] width 216 height 28
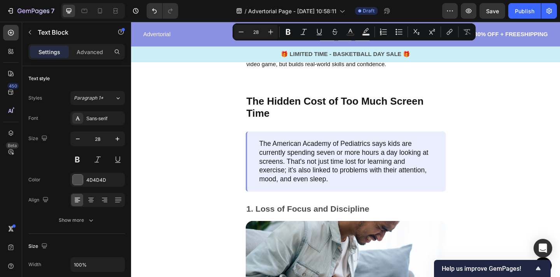
type input "16"
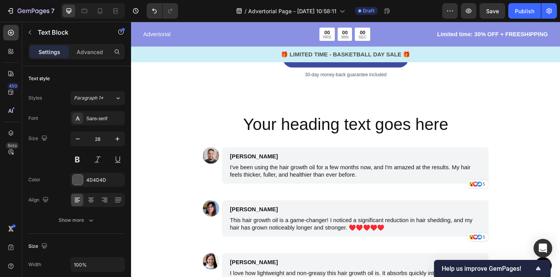
scroll to position [2593, 0]
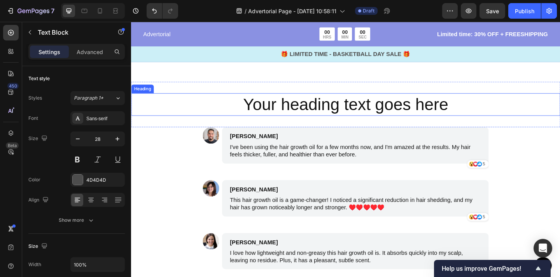
click at [346, 113] on h2 "Your heading text goes here" at bounding box center [364, 112] width 466 height 25
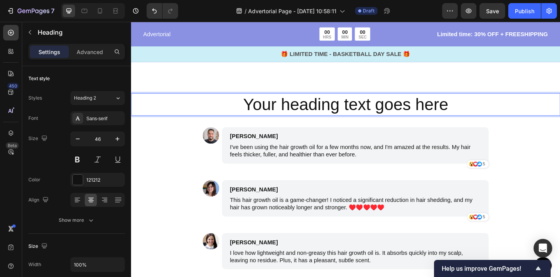
click at [346, 113] on p "Your heading text goes here" at bounding box center [364, 111] width 465 height 23
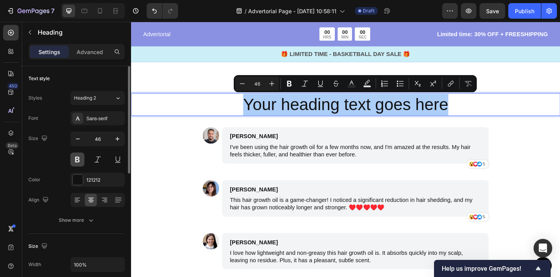
click at [80, 164] on button at bounding box center [77, 159] width 14 height 14
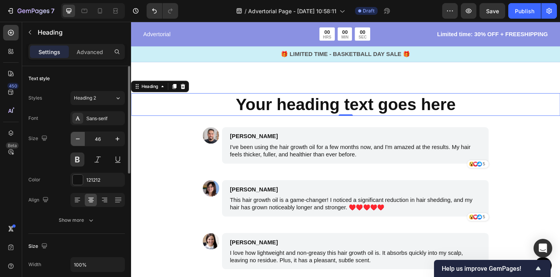
click at [82, 140] on button "button" at bounding box center [78, 139] width 14 height 14
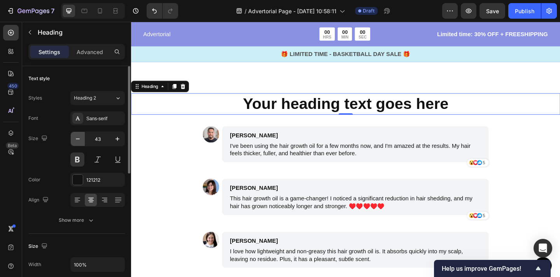
click at [82, 140] on button "button" at bounding box center [78, 139] width 14 height 14
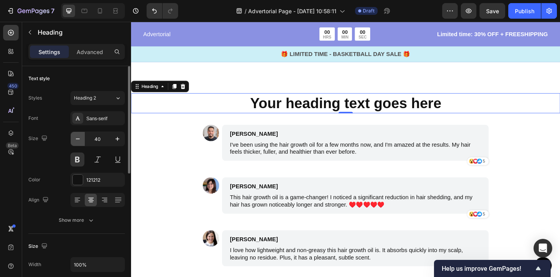
click at [82, 140] on button "button" at bounding box center [78, 139] width 14 height 14
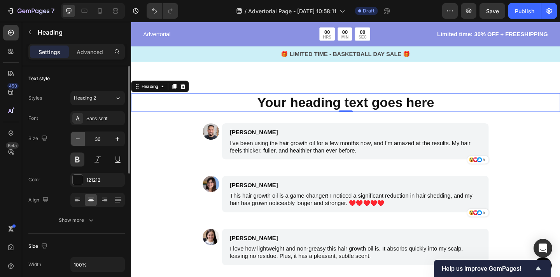
click at [82, 140] on button "button" at bounding box center [78, 139] width 14 height 14
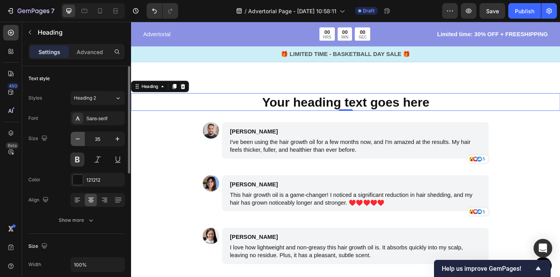
click at [82, 140] on button "button" at bounding box center [78, 139] width 14 height 14
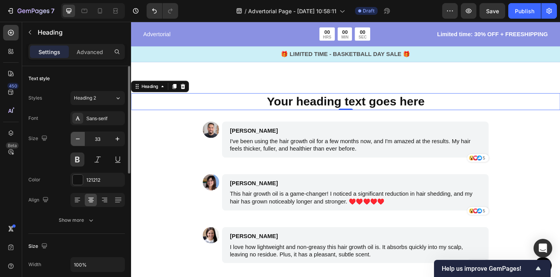
type input "32"
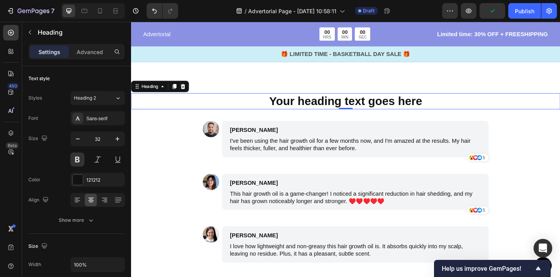
click at [375, 105] on p "Your heading text goes here" at bounding box center [364, 108] width 465 height 16
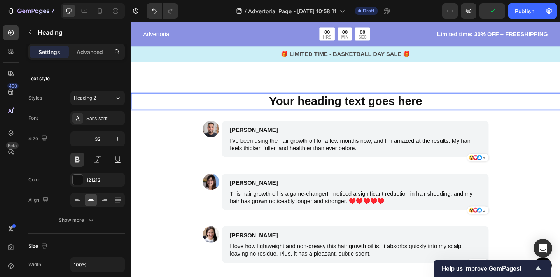
click at [375, 105] on p "Your heading text goes here" at bounding box center [364, 108] width 465 height 16
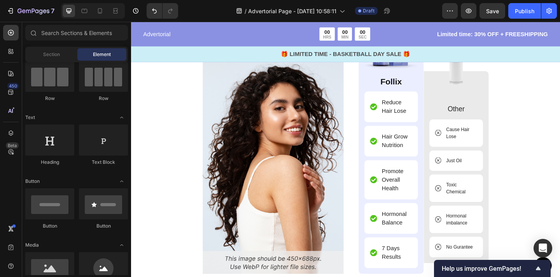
scroll to position [2207, 0]
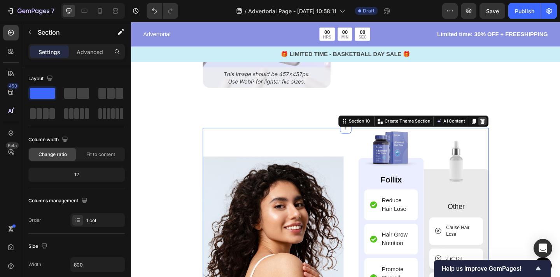
click at [510, 133] on div at bounding box center [512, 129] width 9 height 9
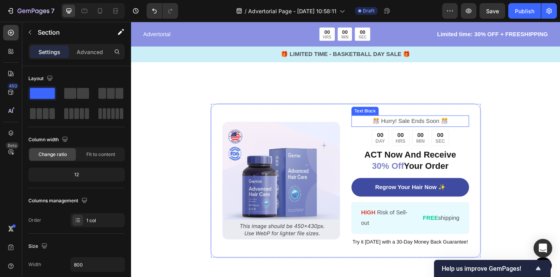
scroll to position [1294, 0]
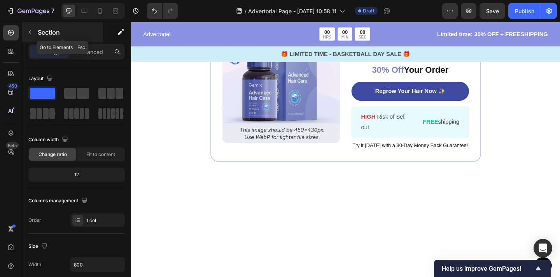
click at [29, 34] on icon "button" at bounding box center [30, 32] width 6 height 6
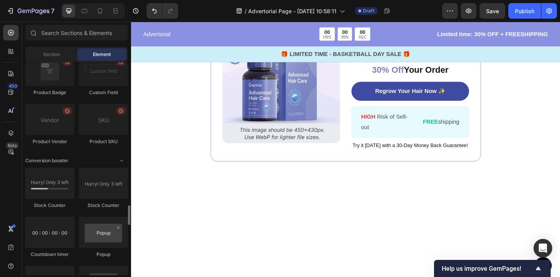
scroll to position [1453, 0]
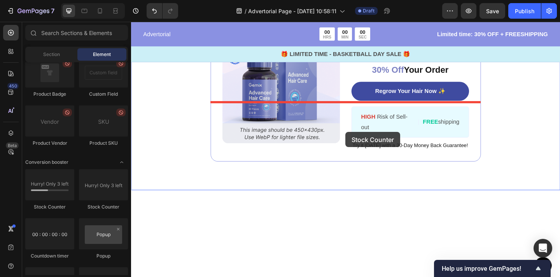
drag, startPoint x: 194, startPoint y: 211, endPoint x: 364, endPoint y: 136, distance: 185.9
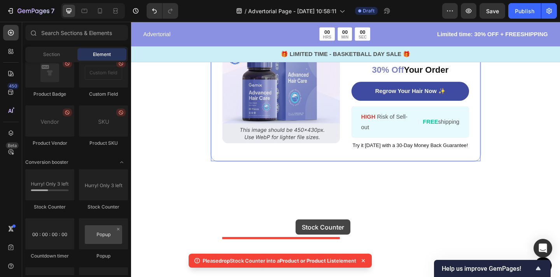
drag, startPoint x: 199, startPoint y: 213, endPoint x: 310, endPoint y: 237, distance: 113.6
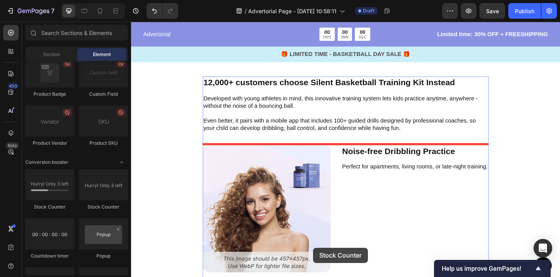
scroll to position [1573, 0]
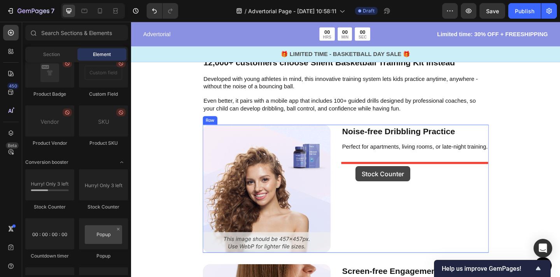
drag, startPoint x: 188, startPoint y: 206, endPoint x: 376, endPoint y: 177, distance: 190.8
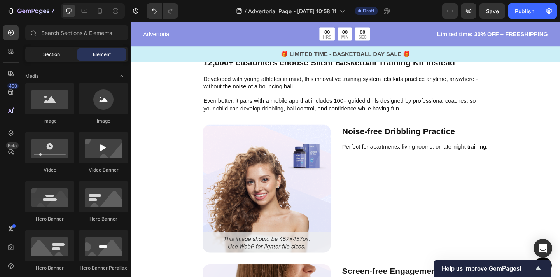
scroll to position [160, 0]
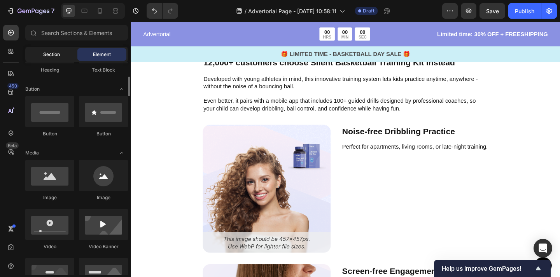
click at [59, 52] on span "Section" at bounding box center [51, 54] width 17 height 7
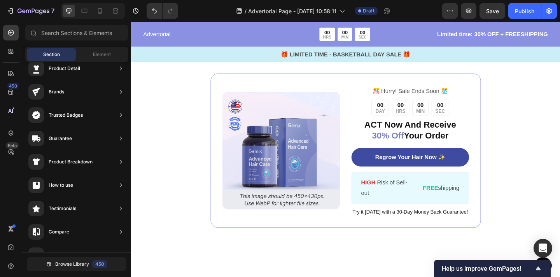
scroll to position [1302, 0]
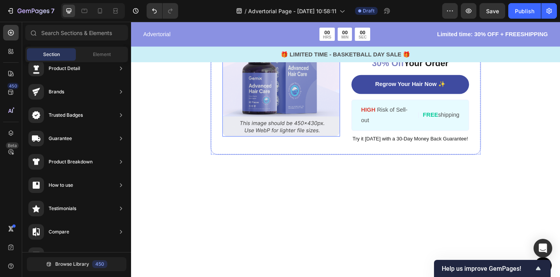
click at [290, 147] on img at bounding box center [294, 83] width 128 height 128
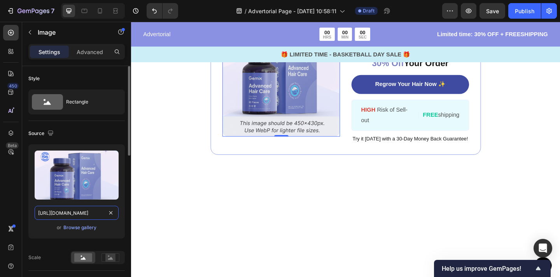
click at [71, 211] on input "https://cdn.shopify.com/s/files/1/0935/8707/9433/files/gempages_586289570396504…" at bounding box center [77, 213] width 84 height 14
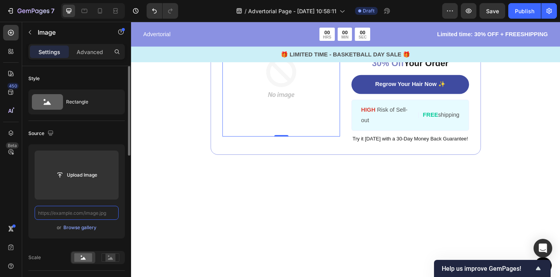
click at [78, 210] on input "text" at bounding box center [77, 213] width 84 height 14
type input "https://cdn.shopify.com/s/files/1/0935/8707/9433/files/gempages_586289570396504…"
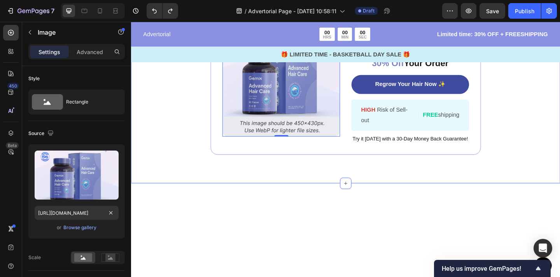
click at [553, 107] on div "Image 0 ️🎊 Hurry! Sale Ends Soon ️🎊 Text Block 00 DAY 00 HRS 00 MIN 00 SEC Coun…" at bounding box center [364, 83] width 466 height 230
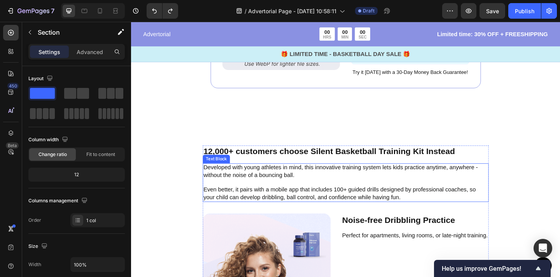
scroll to position [1476, 0]
click at [514, 178] on p "Developed with young athletes in mind, this innovative training system lets kid…" at bounding box center [363, 185] width 309 height 16
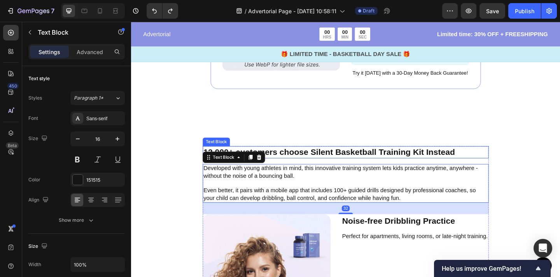
click at [512, 164] on p "12,000+ customers choose Silent Basketball Training Kit Instead" at bounding box center [363, 164] width 309 height 12
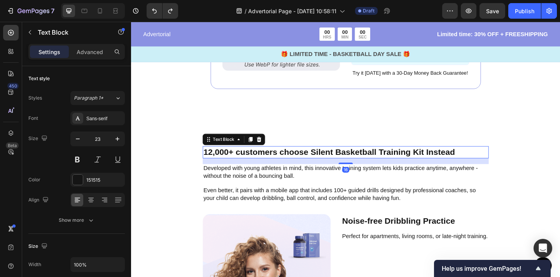
click at [541, 173] on div "Button Sticky Advertorial Text Block 00 HRS 00 MIN 00 SEC Countdown Timer Row L…" at bounding box center [364, 10] width 466 height 2898
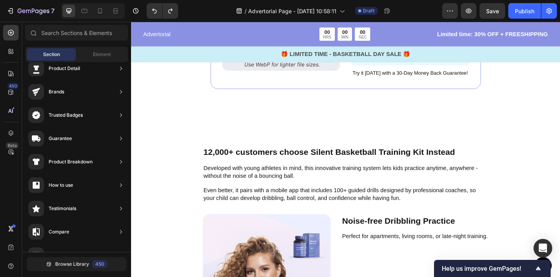
click at [541, 173] on div "Button Sticky Advertorial Text Block 00 HRS 00 MIN 00 SEC Countdown Timer Row L…" at bounding box center [364, 10] width 466 height 2898
click at [270, 124] on div "Image ️🎊 Hurry! Sale Ends Soon ️🎊 Text Block 00 DAY 00 HRS 00 MIN 00 SEC Countd…" at bounding box center [364, 11] width 466 height 230
click at [189, 165] on div "Button Sticky Advertorial Text Block 00 HRS 00 MIN 00 SEC Countdown Timer Row L…" at bounding box center [364, 10] width 466 height 2898
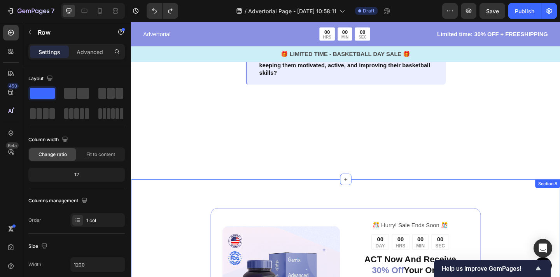
scroll to position [1176, 0]
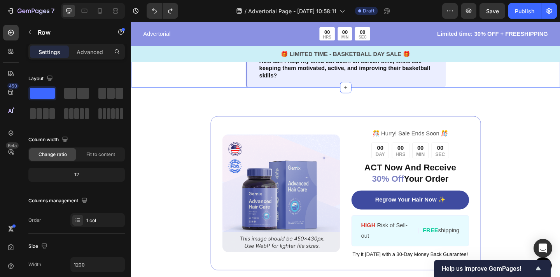
click at [514, 93] on div "3. Family Tension Text Block Image Screen-time battles often lead to arguments,…" at bounding box center [364, 26] width 466 height 136
click at [467, 93] on div "So, for parents of young athletes, this brings up a really important question: …" at bounding box center [364, 61] width 218 height 66
click at [469, 93] on div "3. Family Tension Text Block Image Screen-time battles often lead to arguments,…" at bounding box center [364, 26] width 218 height 136
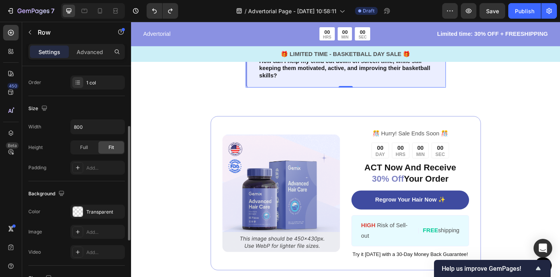
scroll to position [144, 0]
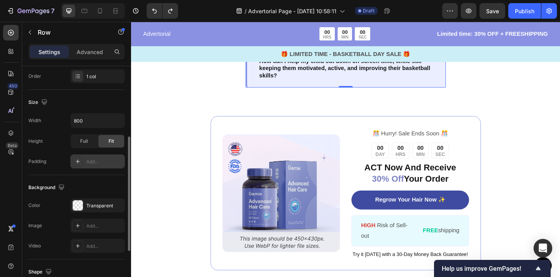
click at [77, 164] on div at bounding box center [77, 161] width 11 height 11
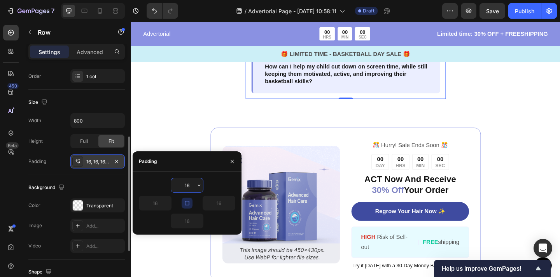
type input "0"
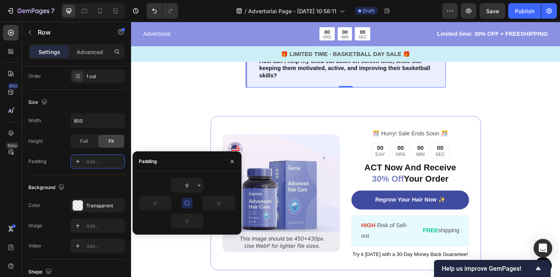
click at [190, 203] on button "button" at bounding box center [187, 202] width 11 height 11
click at [192, 222] on input "0" at bounding box center [187, 221] width 32 height 14
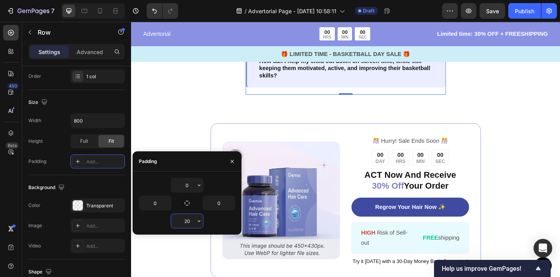
type input "20"
click at [459, 226] on div "Image ️🎊 Hurry! Sale Ends Soon ️🎊 Text Block 00 DAY 00 HRS 00 MIN 00 SEC Countd…" at bounding box center [364, 216] width 466 height 230
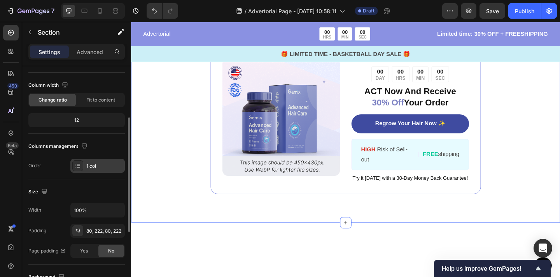
scroll to position [77, 0]
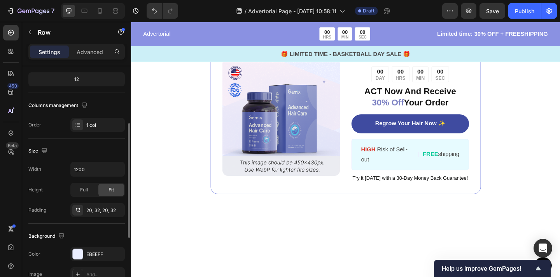
scroll to position [103, 0]
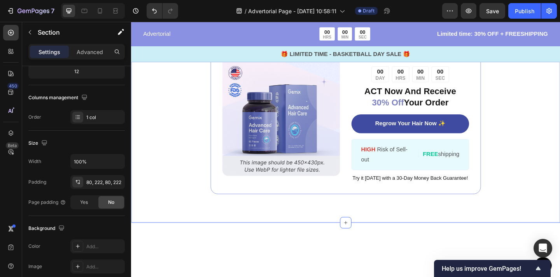
click at [319, 117] on div "Image ️🎊 Hurry! Sale Ends Soon ️🎊 Text Block 00 DAY 00 HRS 00 MIN 00 SEC Countd…" at bounding box center [364, 125] width 466 height 230
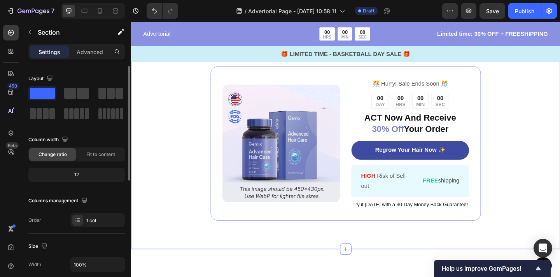
scroll to position [1199, 0]
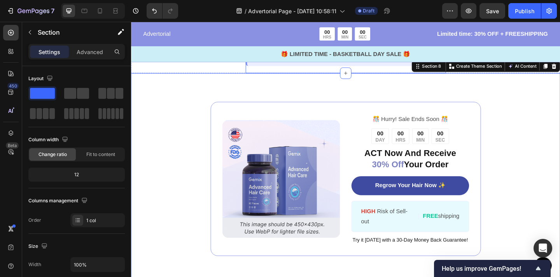
click at [260, 70] on div "3. Family Tension Text Block Image Screen-time battles often lead to arguments,…" at bounding box center [364, 2] width 218 height 136
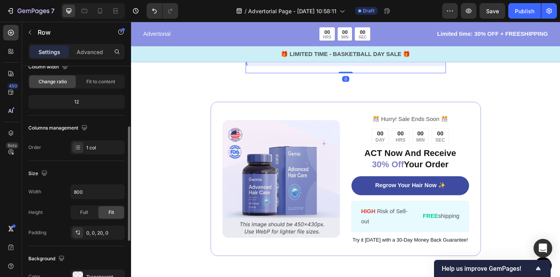
scroll to position [105, 0]
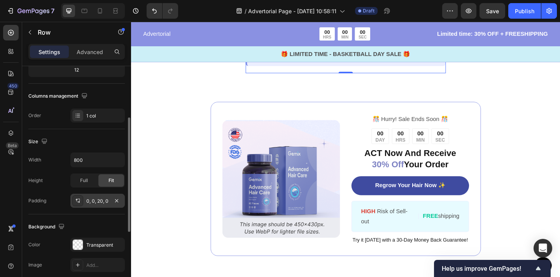
click at [104, 205] on div "0, 0, 20, 0" at bounding box center [97, 201] width 54 height 14
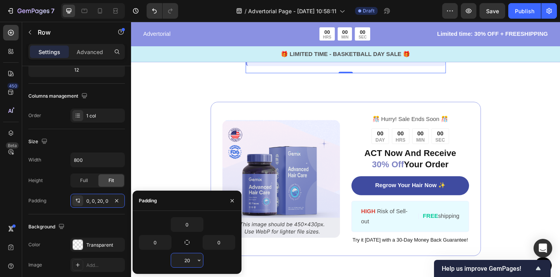
click at [187, 257] on input "20" at bounding box center [187, 260] width 32 height 14
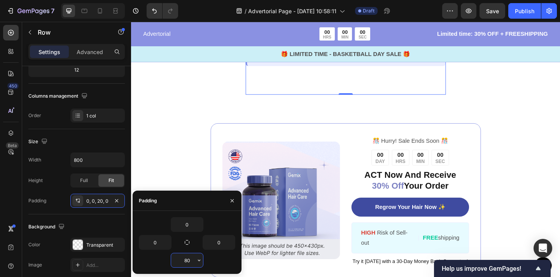
type input "80"
click at [527, 101] on div "3. Family Tension Text Block Image Screen-time battles often lead to arguments,…" at bounding box center [364, 17] width 466 height 167
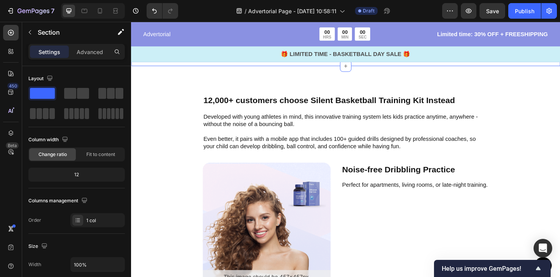
scroll to position [1576, 0]
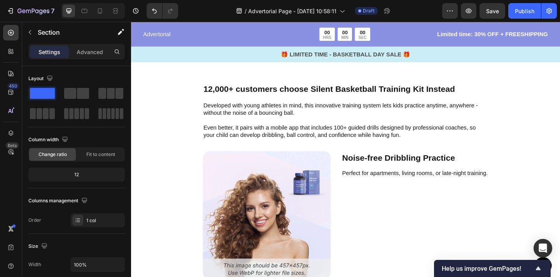
click at [494, 8] on span "Save" at bounding box center [492, 11] width 13 height 7
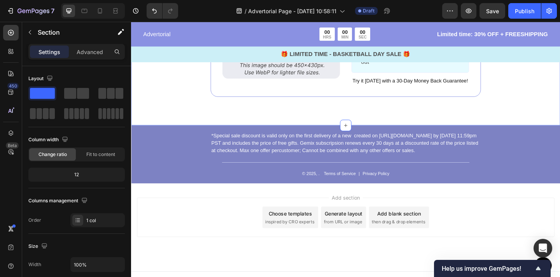
scroll to position [2779, 0]
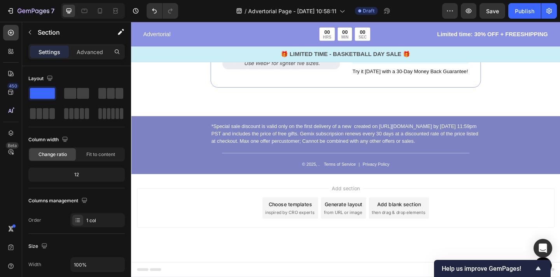
click at [499, 218] on div "Add section Choose templates inspired by CRO experts Generate layout from URL o…" at bounding box center [364, 224] width 454 height 43
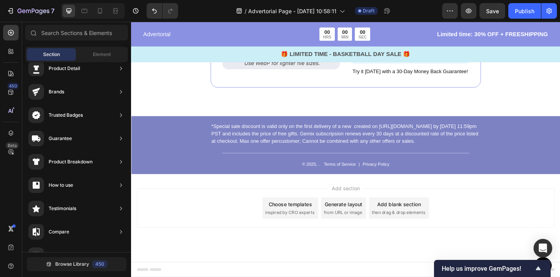
click at [496, 12] on span "Save" at bounding box center [492, 11] width 13 height 7
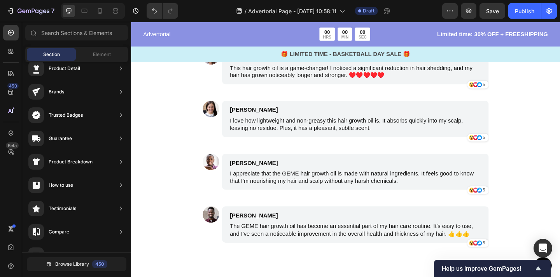
scroll to position [2286, 0]
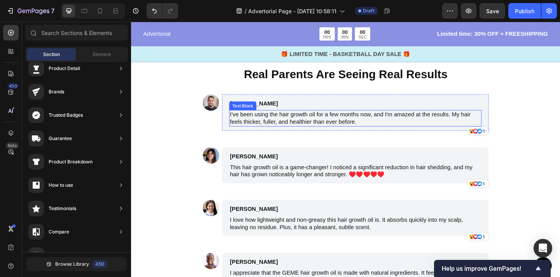
click at [272, 124] on p "I've been using the hair growth oil for a few months now, and I'm amazed at the…" at bounding box center [374, 127] width 273 height 16
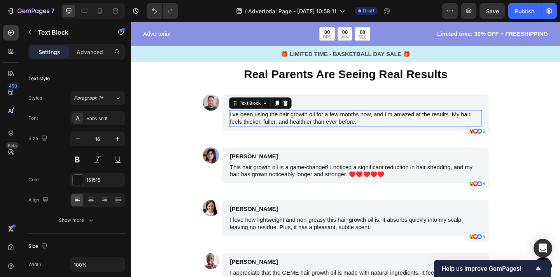
click at [272, 124] on p "I've been using the hair growth oil for a few months now, and I'm amazed at the…" at bounding box center [374, 127] width 273 height 16
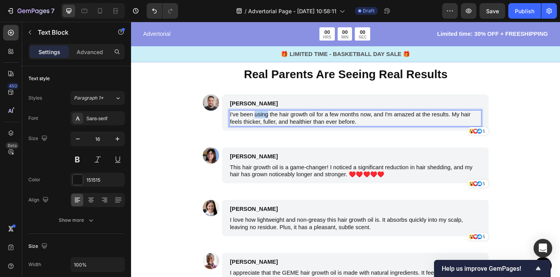
click at [272, 124] on p "I've been using the hair growth oil for a few months now, and I'm amazed at the…" at bounding box center [374, 127] width 273 height 16
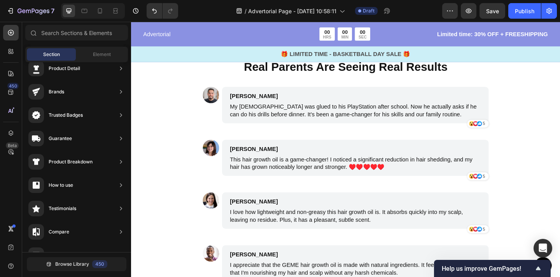
scroll to position [2297, 0]
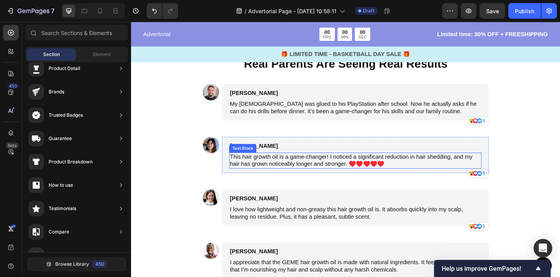
click at [275, 173] on p "This hair growth oil is a game-changer! I noticed a significant reduction in ha…" at bounding box center [374, 173] width 273 height 16
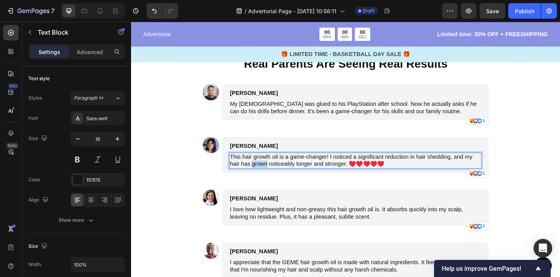
click at [275, 173] on p "This hair growth oil is a game-changer! I noticed a significant reduction in ha…" at bounding box center [374, 173] width 273 height 16
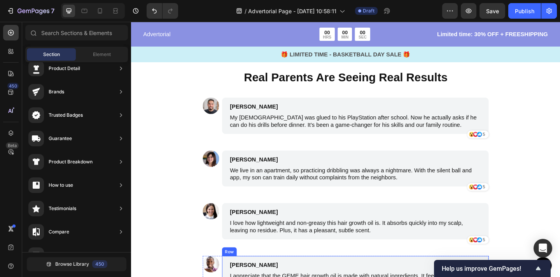
scroll to position [2318, 0]
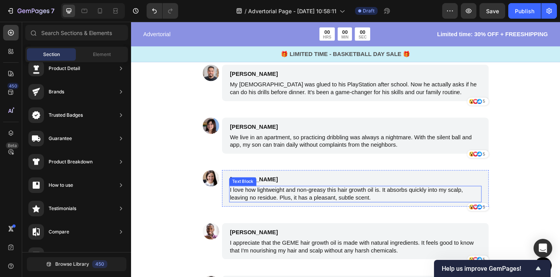
click at [297, 214] on p "I love how lightweight and non-greasy this hair growth oil is. It absorbs quick…" at bounding box center [374, 209] width 273 height 16
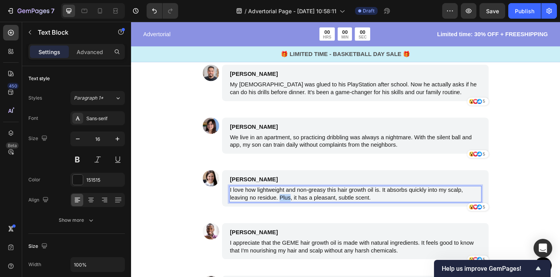
click at [297, 214] on p "I love how lightweight and non-greasy this hair growth oil is. It absorbs quick…" at bounding box center [374, 209] width 273 height 16
click at [453, 211] on p "We live on the second floor, so practicing basketball at home was impossible be…" at bounding box center [374, 209] width 273 height 16
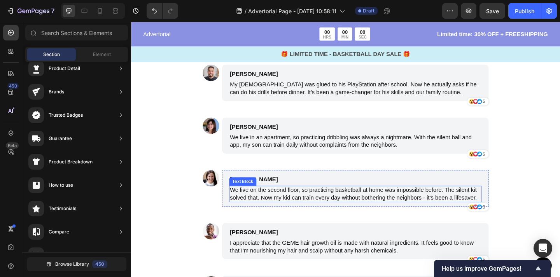
click at [299, 205] on p "We live on the second floor, so practicing basketball at home was impossible be…" at bounding box center [374, 209] width 273 height 16
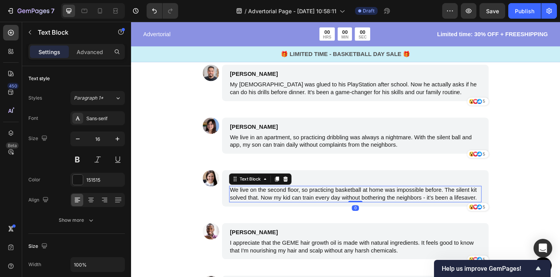
click at [299, 205] on p "We live on the second floor, so practicing basketball at home was impossible be…" at bounding box center [374, 209] width 273 height 16
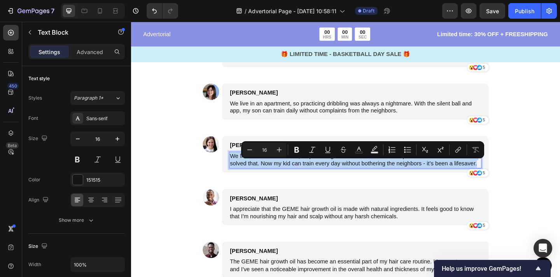
scroll to position [2359, 0]
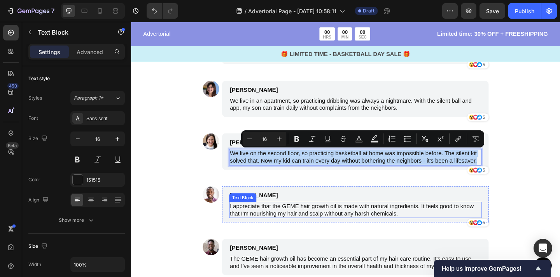
click at [288, 231] on p "I appreciate that the GEME hair growth oil is made with natural ingredients. It…" at bounding box center [374, 226] width 273 height 16
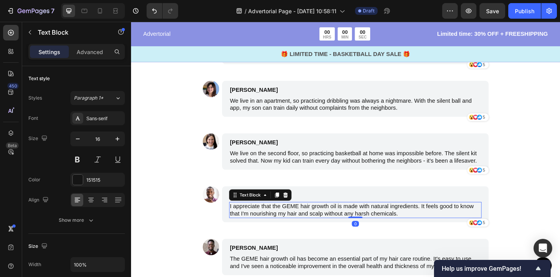
click at [288, 231] on p "I appreciate that the GEME hair growth oil is made with natural ingredients. It…" at bounding box center [374, 226] width 273 height 16
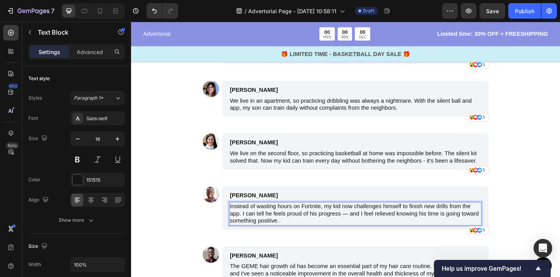
click at [366, 232] on p "Instead of wasting hours on Fortnite, my kid now challenges himself to finish n…" at bounding box center [374, 230] width 273 height 24
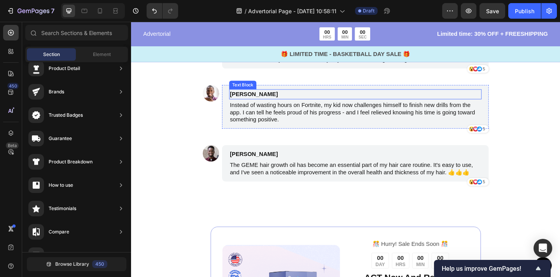
scroll to position [2466, 0]
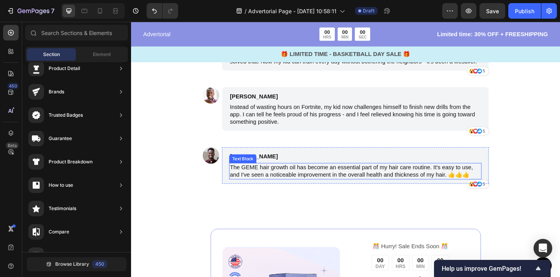
click at [333, 182] on p "The GEME hair growth oil has become an essential part of my hair care routine. …" at bounding box center [374, 184] width 273 height 16
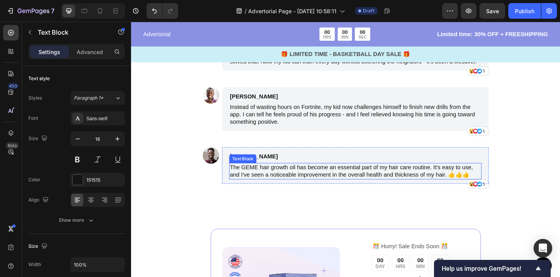
click at [333, 182] on p "The GEME hair growth oil has become an essential part of my hair care routine. …" at bounding box center [374, 184] width 273 height 16
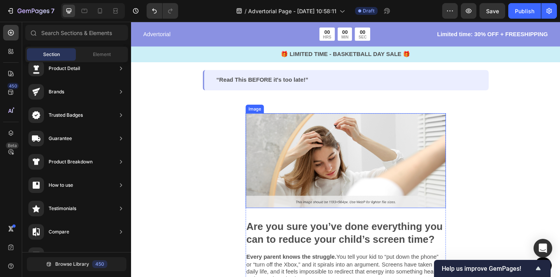
scroll to position [0, 0]
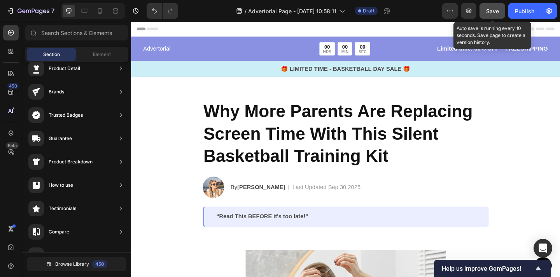
click at [488, 5] on button "Save" at bounding box center [492, 11] width 26 height 16
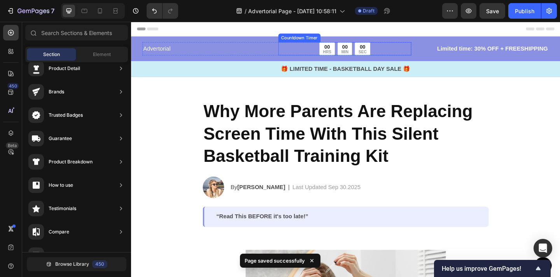
click at [398, 50] on div "00 HRS 00 MIN 00 SEC" at bounding box center [363, 51] width 145 height 14
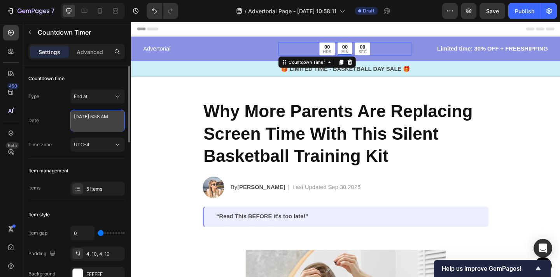
click at [94, 120] on textarea "May 20 2025 5:58 AM" at bounding box center [97, 121] width 54 height 22
select select "5"
select select "58"
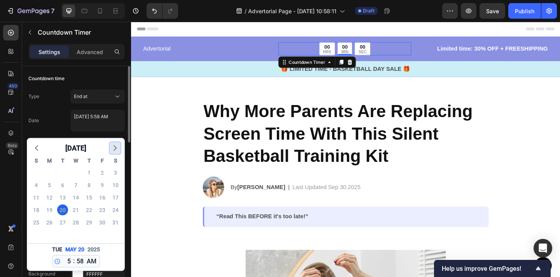
click at [117, 147] on icon "button" at bounding box center [114, 147] width 9 height 9
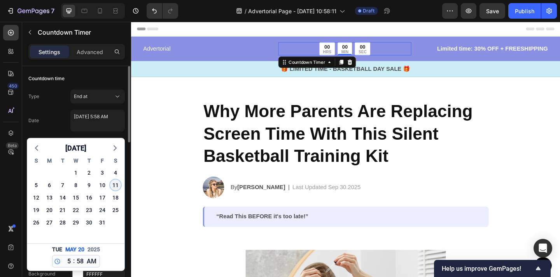
click at [117, 181] on div "11" at bounding box center [115, 185] width 11 height 11
type textarea "October 11 2025 5:58 AM"
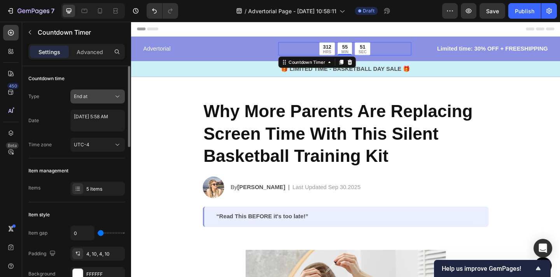
click at [112, 99] on div "End at" at bounding box center [94, 96] width 40 height 7
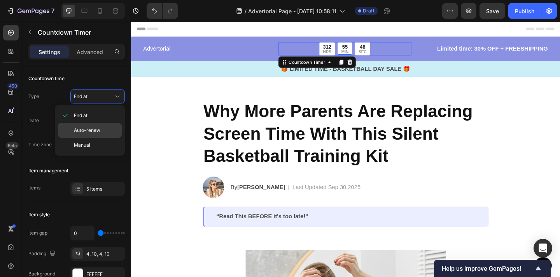
click at [103, 125] on div "Auto-renew" at bounding box center [90, 130] width 64 height 15
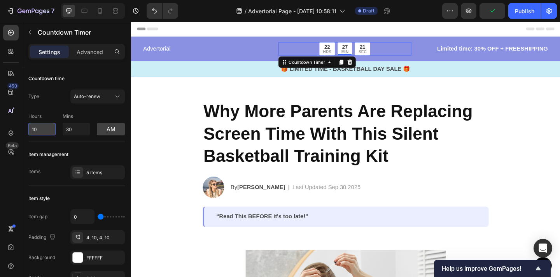
click at [45, 129] on input "10" at bounding box center [41, 129] width 27 height 12
drag, startPoint x: 45, startPoint y: 129, endPoint x: 9, endPoint y: 129, distance: 35.8
click at [11, 129] on div "450 Beta Sections(18) Elements(83) Section Element Hero Section Product Detail …" at bounding box center [65, 149] width 131 height 255
click at [79, 114] on p "Mins" at bounding box center [76, 116] width 27 height 7
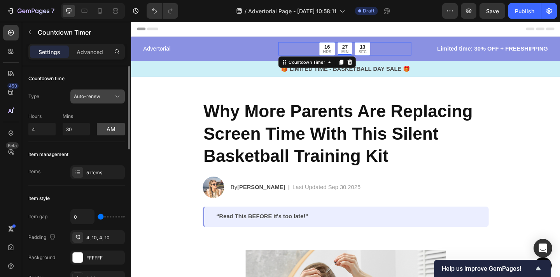
click at [90, 101] on button "Auto-renew" at bounding box center [97, 96] width 54 height 14
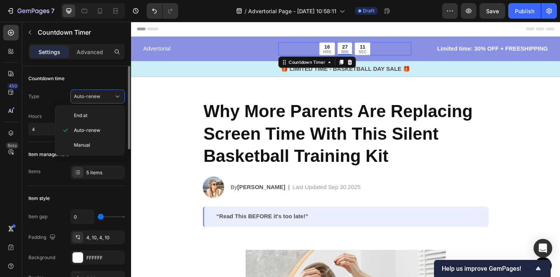
click at [65, 99] on div "Type Auto-renew" at bounding box center [76, 96] width 96 height 14
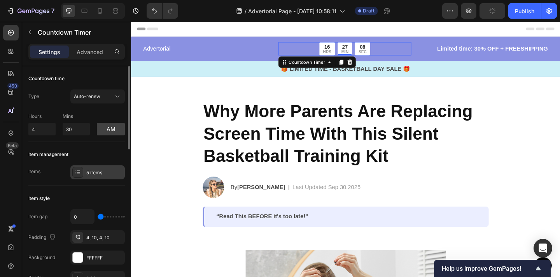
click at [97, 175] on div "5 items" at bounding box center [104, 172] width 37 height 7
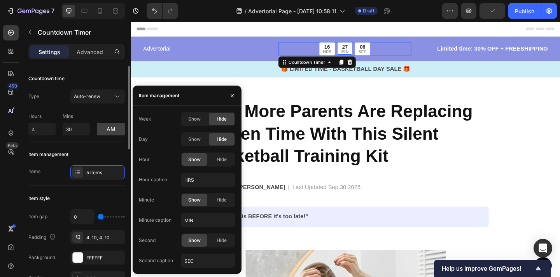
click at [91, 147] on div "Item management Items 5 items" at bounding box center [76, 164] width 96 height 44
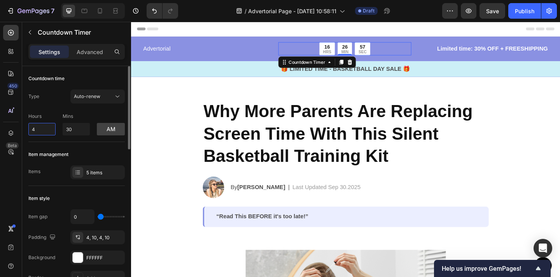
drag, startPoint x: 40, startPoint y: 132, endPoint x: 23, endPoint y: 132, distance: 16.3
type input "10"
drag, startPoint x: 76, startPoint y: 131, endPoint x: 54, endPoint y: 131, distance: 21.8
click at [58, 131] on div "Hours 10 Mins 30 am" at bounding box center [76, 123] width 96 height 26
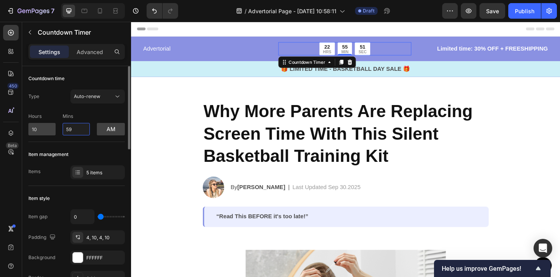
type input "59"
drag, startPoint x: 47, startPoint y: 129, endPoint x: 19, endPoint y: 129, distance: 28.0
click at [19, 129] on div "450 Beta Sections(18) Elements(83) Section Element Hero Section Product Detail …" at bounding box center [65, 149] width 131 height 255
type input "0"
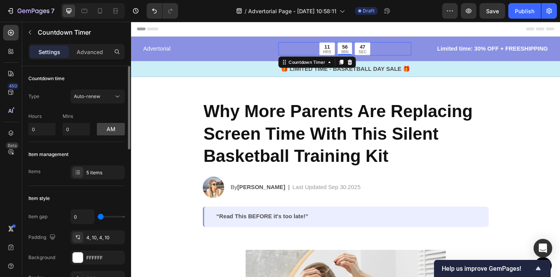
click at [54, 110] on div "Hours 0 Mins 0 am" at bounding box center [76, 123] width 96 height 26
click at [103, 133] on button "am" at bounding box center [111, 129] width 28 height 12
drag, startPoint x: 41, startPoint y: 132, endPoint x: 0, endPoint y: 132, distance: 40.8
click at [0, 132] on div "450 Beta Sections(18) Elements(83) Section Element Hero Section Product Detail …" at bounding box center [65, 149] width 131 height 255
drag, startPoint x: 38, startPoint y: 131, endPoint x: 21, endPoint y: 131, distance: 17.1
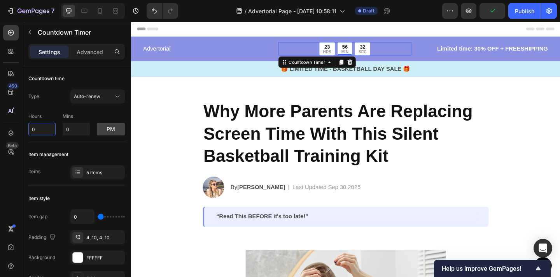
type input "12"
click at [58, 111] on div "Hours 12 Mins 0 pm" at bounding box center [76, 123] width 96 height 26
drag, startPoint x: 189, startPoint y: 132, endPoint x: 323, endPoint y: 51, distance: 156.6
click at [495, 19] on div "7 / Advertorial Page - Sep 28, 10:58:11 Draft Preview Save Publish" at bounding box center [280, 11] width 560 height 22
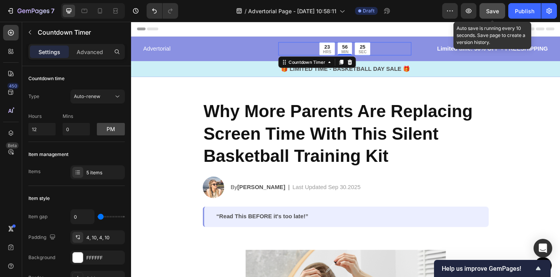
click at [483, 13] on button "Save" at bounding box center [492, 11] width 26 height 16
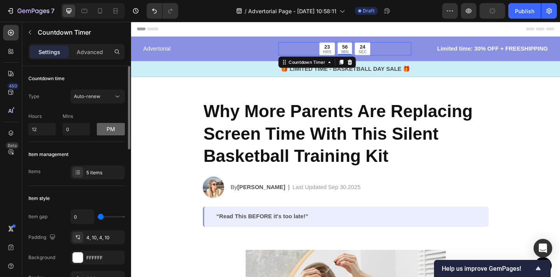
click at [117, 129] on button "pm" at bounding box center [111, 129] width 28 height 12
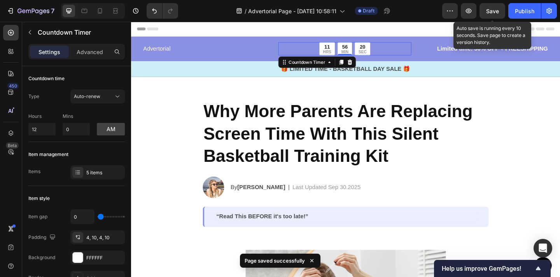
click at [488, 14] on span "Save" at bounding box center [492, 11] width 13 height 7
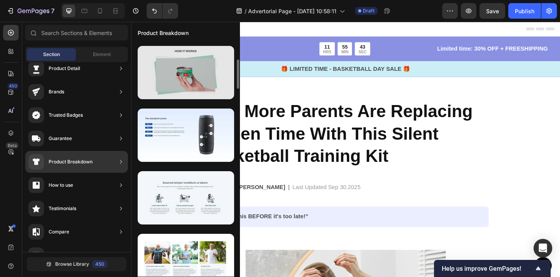
scroll to position [127, 0]
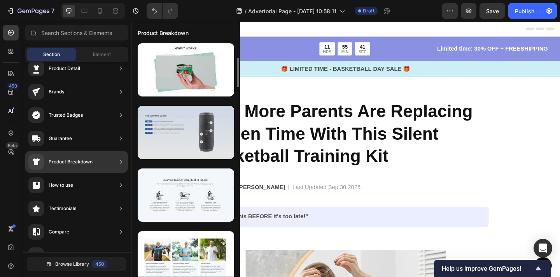
click at [190, 136] on div at bounding box center [186, 132] width 96 height 53
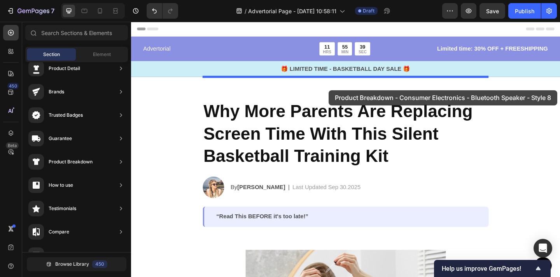
drag, startPoint x: 321, startPoint y: 157, endPoint x: 346, endPoint y: 96, distance: 66.3
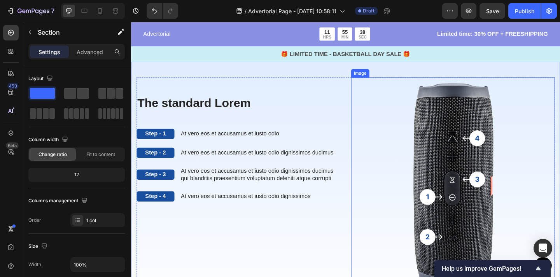
scroll to position [31, 0]
click at [512, 149] on img at bounding box center [481, 199] width 222 height 235
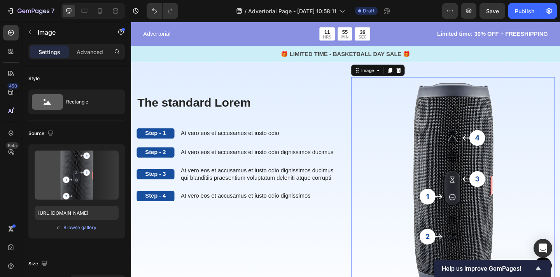
click at [512, 149] on img at bounding box center [481, 199] width 222 height 235
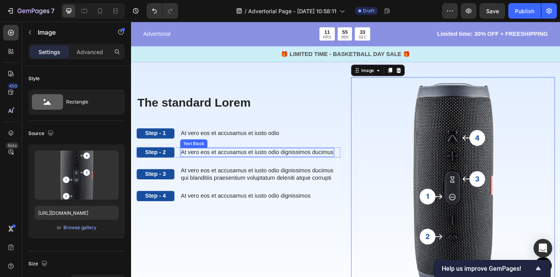
click at [255, 164] on p "At vero eos et accusamus et iusto odio dignissimos ducimus" at bounding box center [268, 164] width 166 height 8
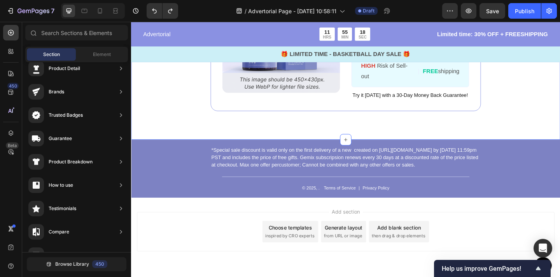
scroll to position [2777, 0]
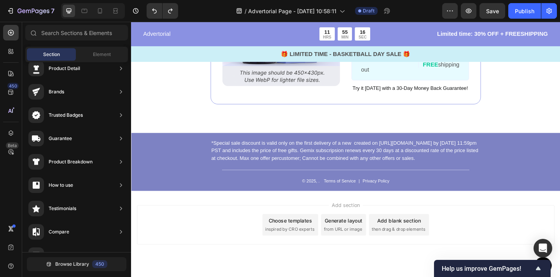
click at [526, 213] on div "Add section Choose templates inspired by CRO experts Generate layout from URL o…" at bounding box center [364, 254] width 466 height 96
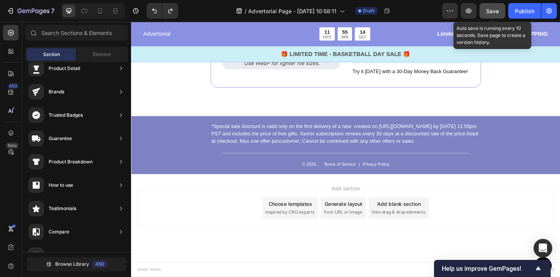
click at [499, 9] on button "Save" at bounding box center [492, 11] width 26 height 16
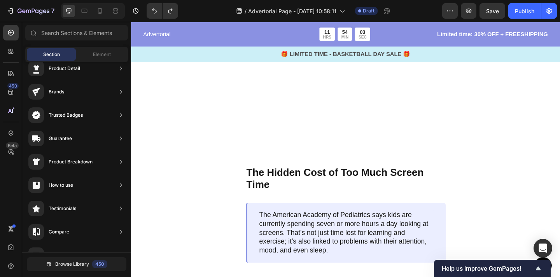
scroll to position [0, 0]
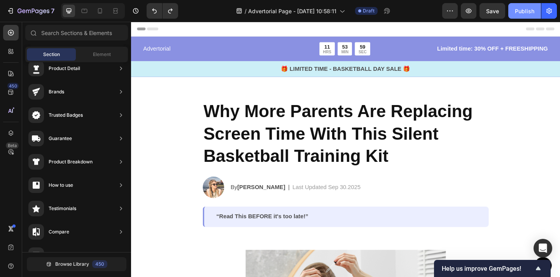
click at [513, 8] on button "Publish" at bounding box center [524, 11] width 33 height 16
click at [549, 12] on icon "button" at bounding box center [549, 11] width 8 height 8
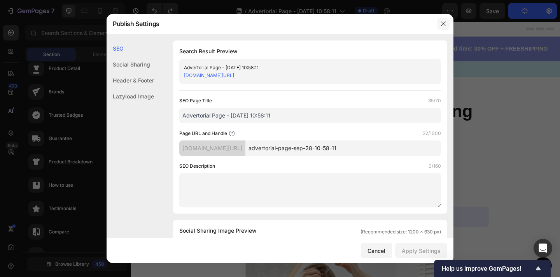
click at [440, 23] on icon "button" at bounding box center [443, 24] width 6 height 6
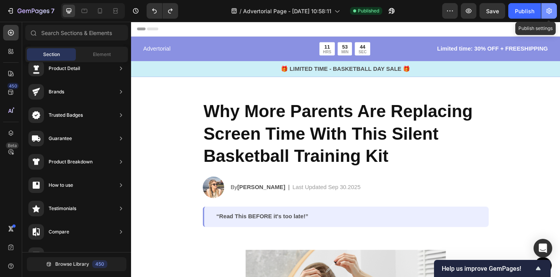
click at [550, 15] on button "button" at bounding box center [549, 11] width 16 height 16
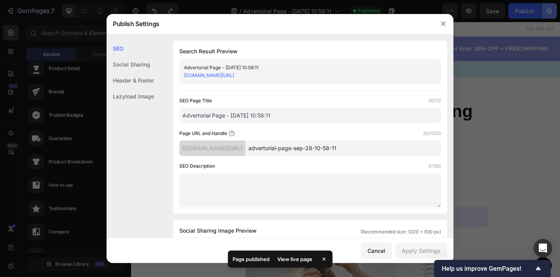
click at [550, 15] on div at bounding box center [280, 138] width 560 height 277
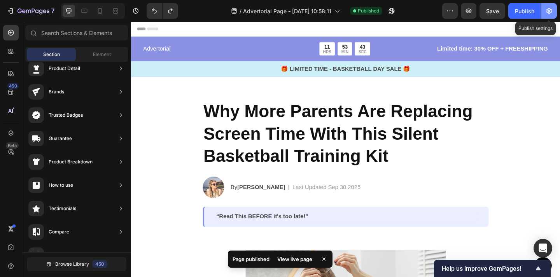
click at [550, 15] on button "button" at bounding box center [549, 11] width 16 height 16
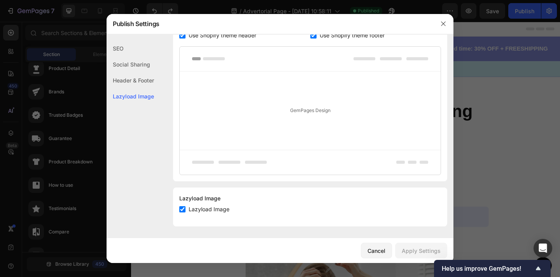
scroll to position [373, 0]
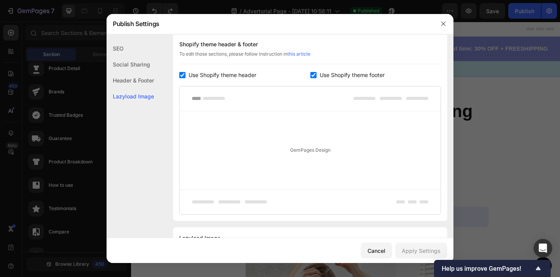
click at [239, 75] on span "Use Shopify theme header" at bounding box center [223, 74] width 68 height 9
checkbox input "false"
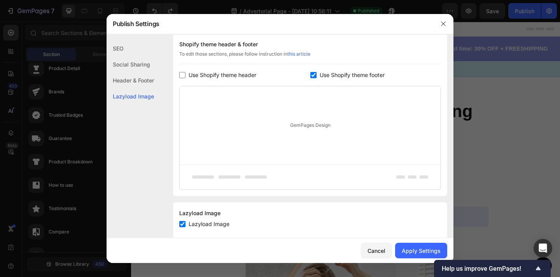
click at [368, 80] on div "Shopify theme header & footer To edit those sections, please follow instruction…" at bounding box center [310, 114] width 274 height 162
click at [369, 77] on span "Use Shopify theme footer" at bounding box center [351, 74] width 65 height 9
checkbox input "false"
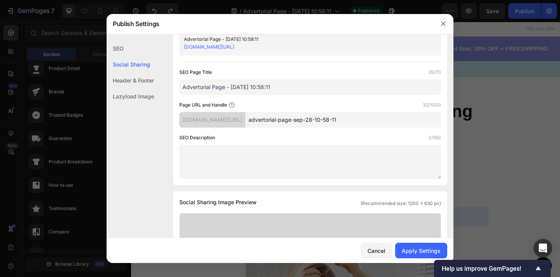
scroll to position [0, 0]
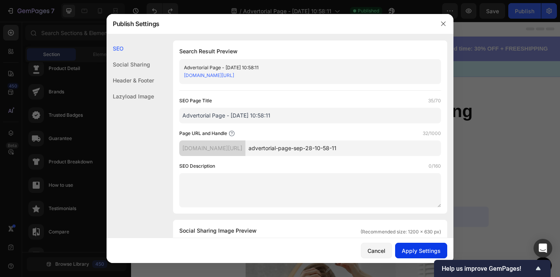
click at [415, 246] on button "Apply Settings" at bounding box center [421, 251] width 52 height 16
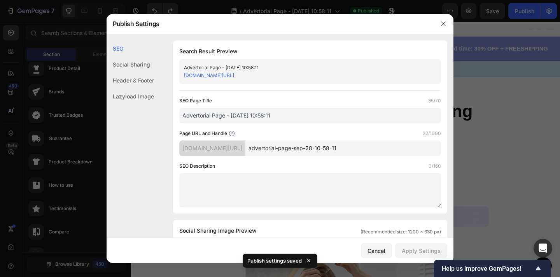
click at [143, 82] on div "Header & Footer" at bounding box center [129, 80] width 47 height 16
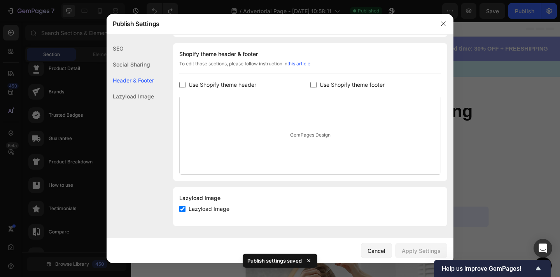
click at [135, 63] on div "Social Sharing" at bounding box center [129, 64] width 47 height 16
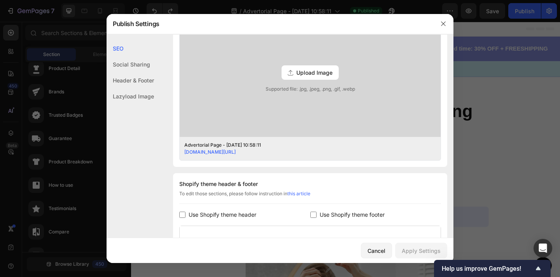
scroll to position [363, 0]
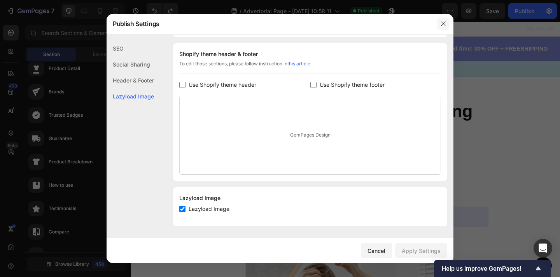
click at [443, 23] on icon "button" at bounding box center [443, 24] width 6 height 6
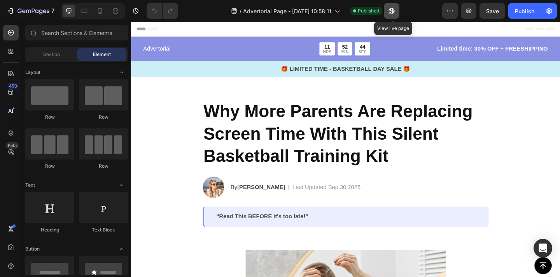
click at [395, 14] on icon "button" at bounding box center [392, 11] width 8 height 8
click at [96, 14] on icon at bounding box center [100, 11] width 8 height 8
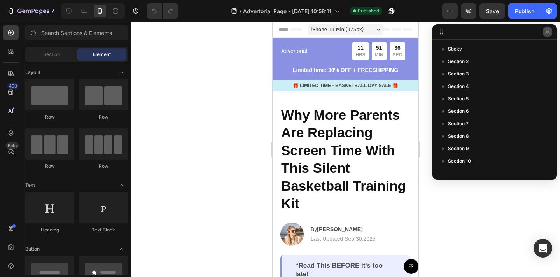
click at [546, 31] on icon "button" at bounding box center [547, 32] width 6 height 6
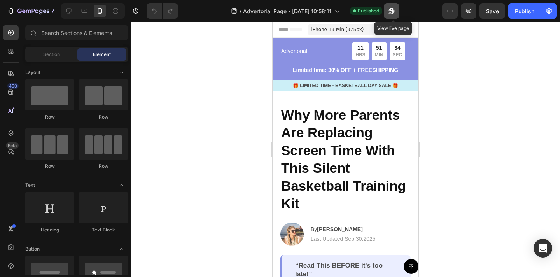
click at [394, 15] on button "button" at bounding box center [392, 11] width 16 height 16
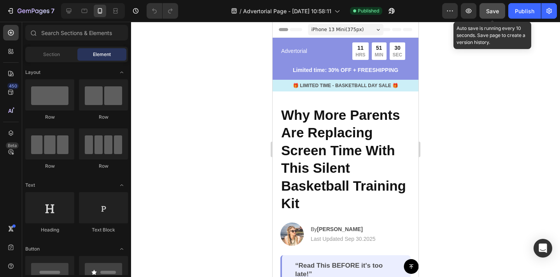
click at [489, 13] on span "Save" at bounding box center [492, 11] width 13 height 7
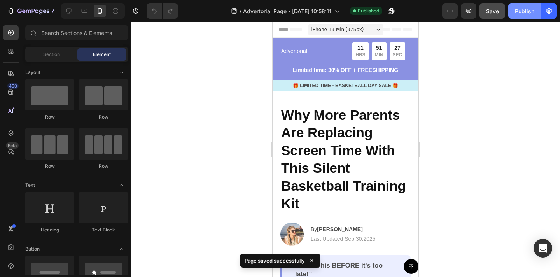
click at [512, 15] on button "Publish" at bounding box center [524, 11] width 33 height 16
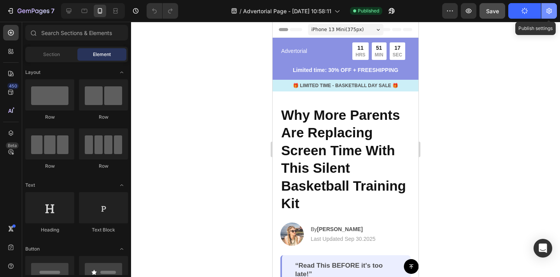
click at [548, 15] on button "button" at bounding box center [549, 11] width 16 height 16
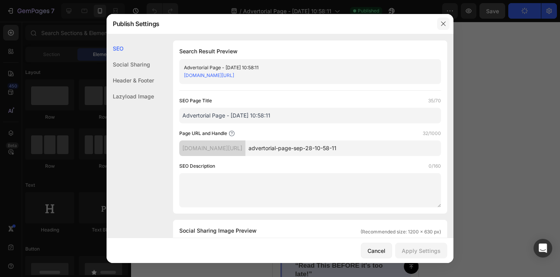
click at [440, 27] on button "button" at bounding box center [443, 23] width 12 height 12
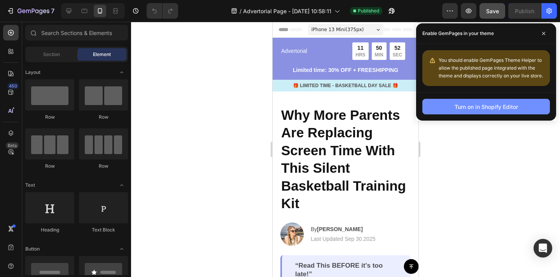
click at [519, 105] on button "Turn on in Shopify Editor" at bounding box center [485, 107] width 127 height 16
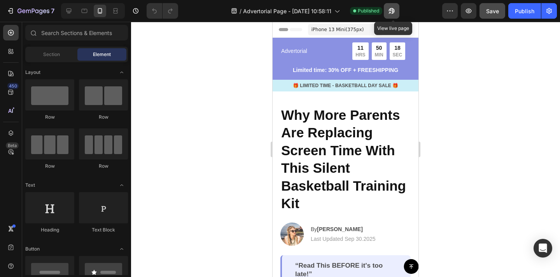
click at [398, 14] on button "button" at bounding box center [392, 11] width 16 height 16
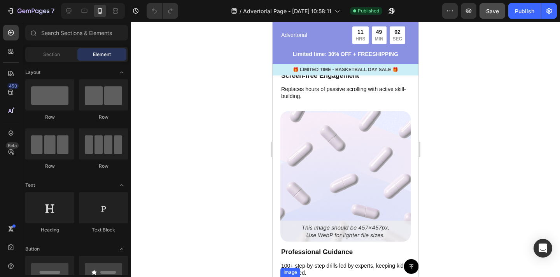
scroll to position [2007, 0]
click at [73, 12] on div at bounding box center [69, 11] width 12 height 12
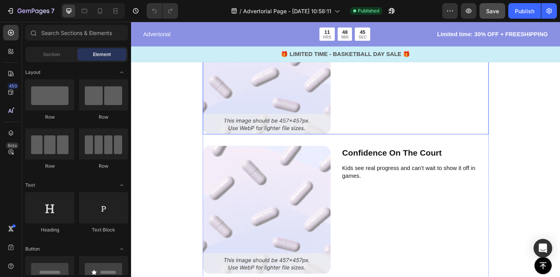
scroll to position [2025, 0]
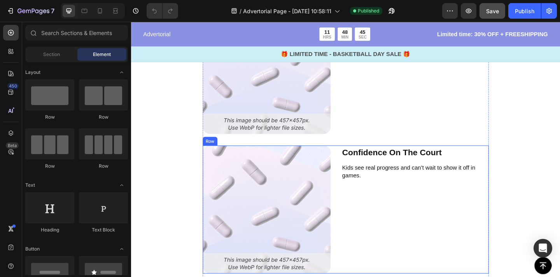
click at [440, 195] on div "Confidence On The Court Text Block Kids see real progress and can’t wait to sho…" at bounding box center [440, 225] width 160 height 139
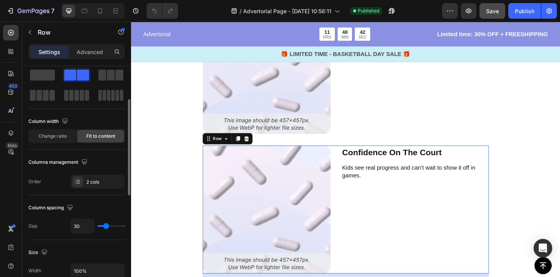
scroll to position [51, 0]
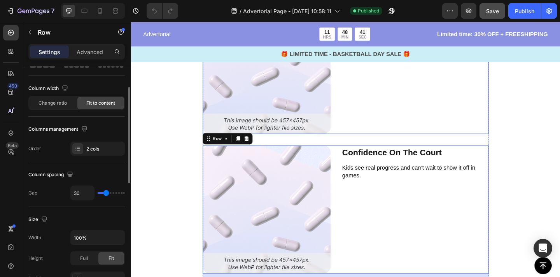
click at [437, 117] on div "Professional Guidance Text Block 100+ step-by-step drills led by experts, keepi…" at bounding box center [440, 74] width 160 height 139
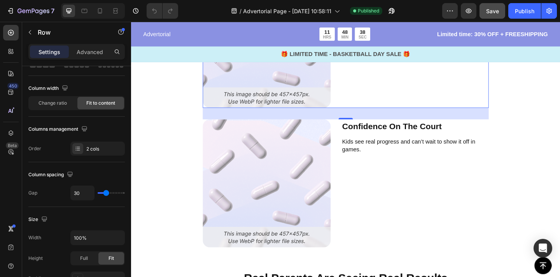
scroll to position [2114, 0]
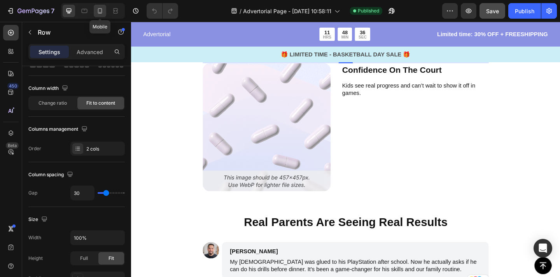
click at [103, 7] on icon at bounding box center [100, 11] width 8 height 8
type input "0"
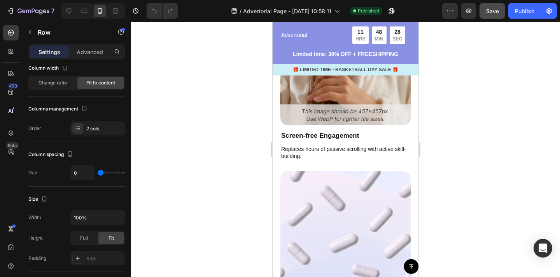
scroll to position [1938, 0]
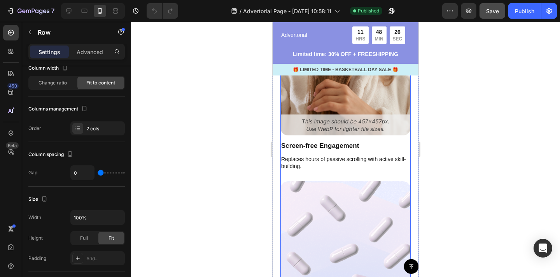
click at [332, 176] on div "12,000+ customers choose Silent Basketball Training Kit Instead Text Block Deve…" at bounding box center [345, 121] width 130 height 782
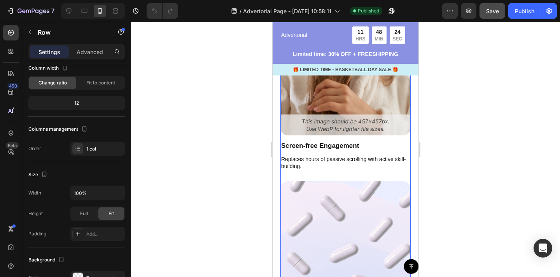
click at [332, 176] on div "12,000+ customers choose Silent Basketball Training Kit Instead Text Block Deve…" at bounding box center [345, 121] width 130 height 782
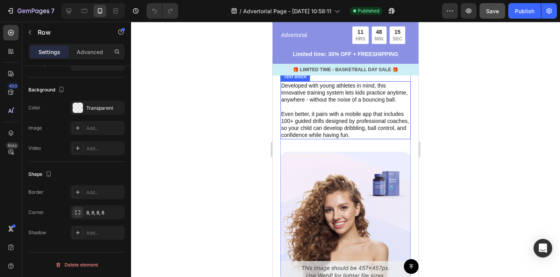
scroll to position [1615, 0]
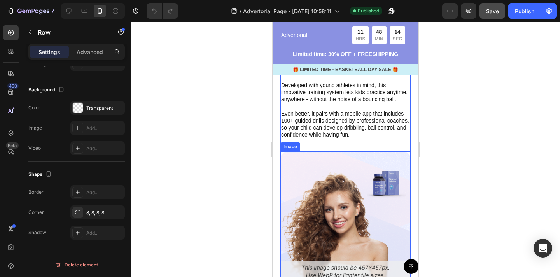
click at [332, 157] on img at bounding box center [345, 216] width 130 height 130
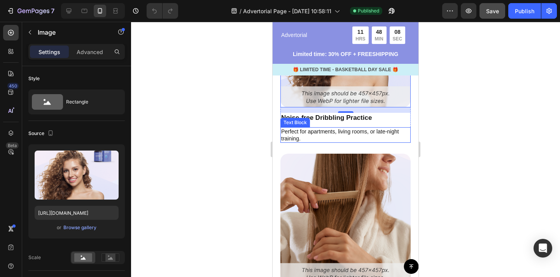
scroll to position [1802, 0]
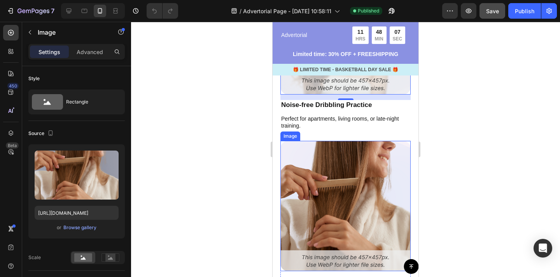
click at [367, 177] on img at bounding box center [345, 206] width 130 height 130
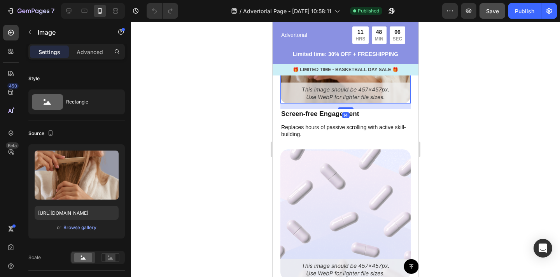
scroll to position [1974, 0]
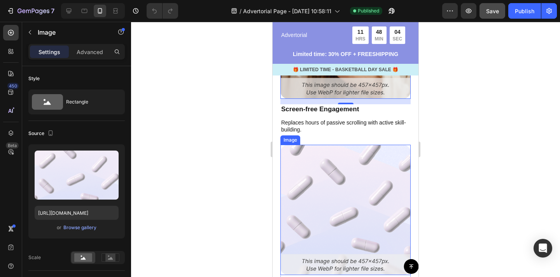
click at [357, 189] on img at bounding box center [345, 210] width 130 height 130
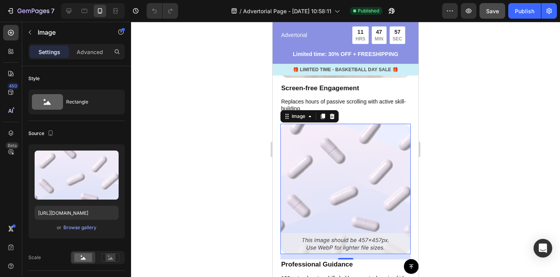
scroll to position [1991, 0]
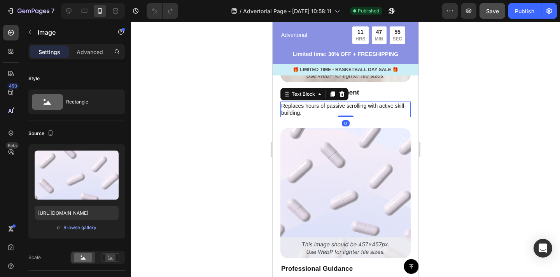
click at [377, 109] on p "Replaces hours of passive scrolling with active skill-building." at bounding box center [345, 109] width 129 height 14
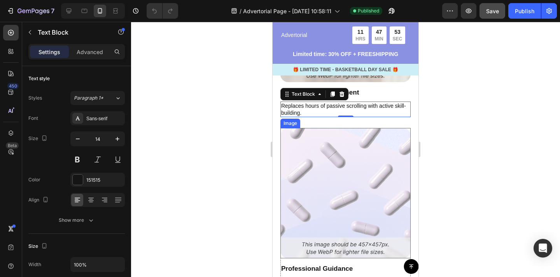
click at [359, 138] on img at bounding box center [345, 193] width 130 height 130
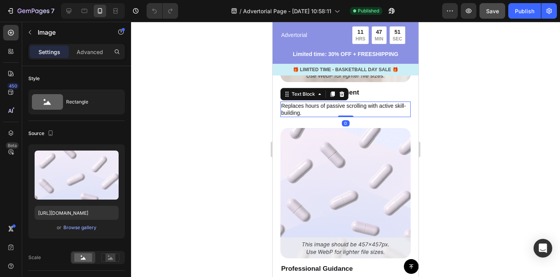
click at [374, 102] on p "Replaces hours of passive scrolling with active skill-building." at bounding box center [345, 109] width 129 height 14
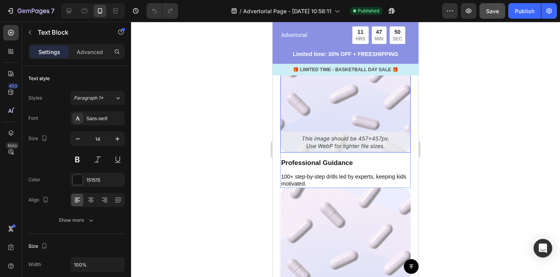
scroll to position [2097, 0]
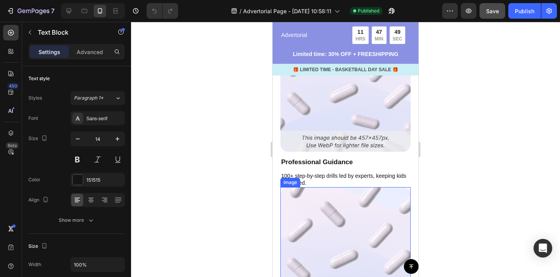
click at [321, 199] on img at bounding box center [345, 252] width 130 height 130
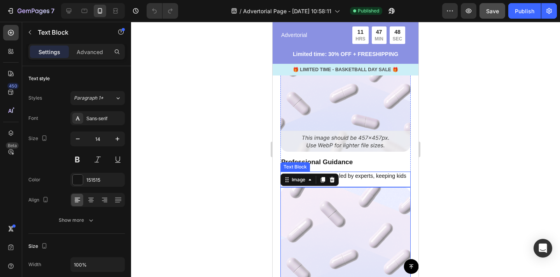
click at [354, 173] on p "100+ step-by-step drills led by experts, keeping kids motivated." at bounding box center [345, 179] width 129 height 14
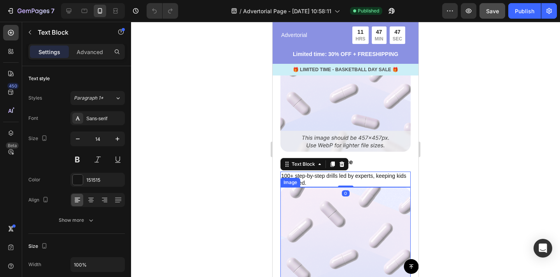
click at [361, 213] on img at bounding box center [345, 252] width 130 height 130
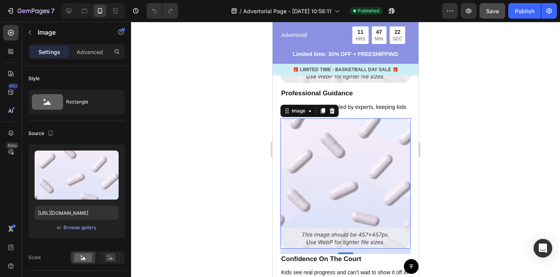
scroll to position [2259, 0]
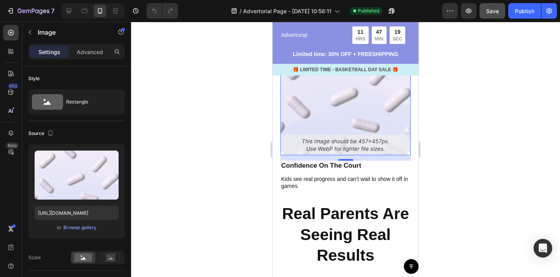
click at [462, 180] on div at bounding box center [345, 149] width 429 height 255
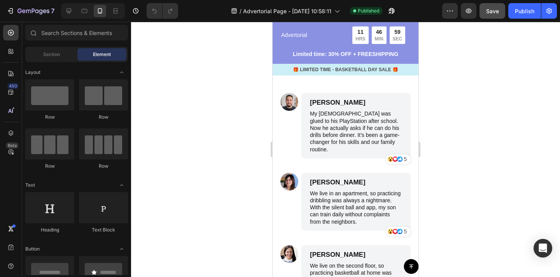
scroll to position [2477, 0]
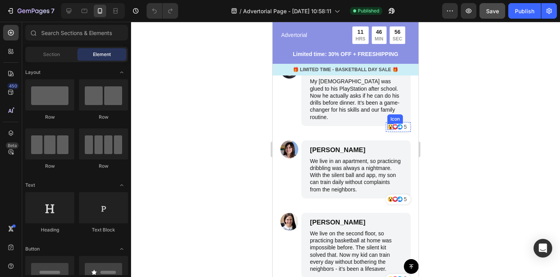
click at [389, 127] on icon at bounding box center [390, 128] width 2 height 2
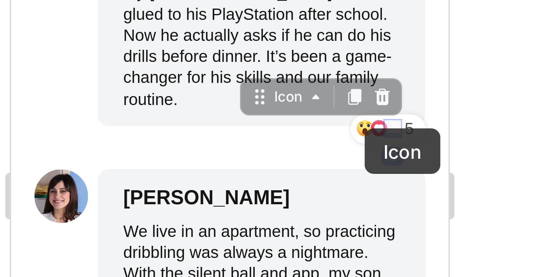
drag, startPoint x: 137, startPoint y: -82, endPoint x: 129, endPoint y: -82, distance: 8.2
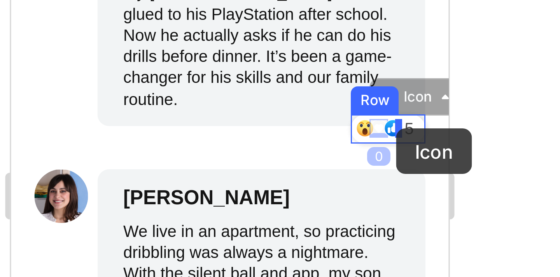
drag, startPoint x: 134, startPoint y: -82, endPoint x: 139, endPoint y: -82, distance: 5.4
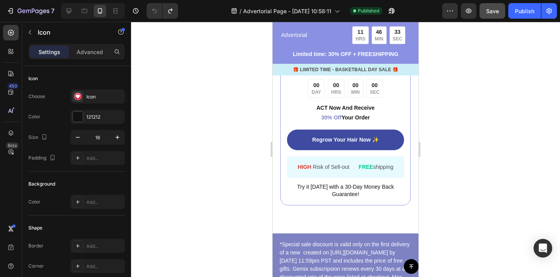
scroll to position [2915, 0]
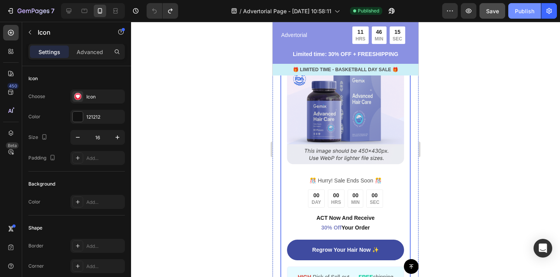
click at [521, 14] on div "Publish" at bounding box center [524, 11] width 19 height 8
